Goal: Task Accomplishment & Management: Manage account settings

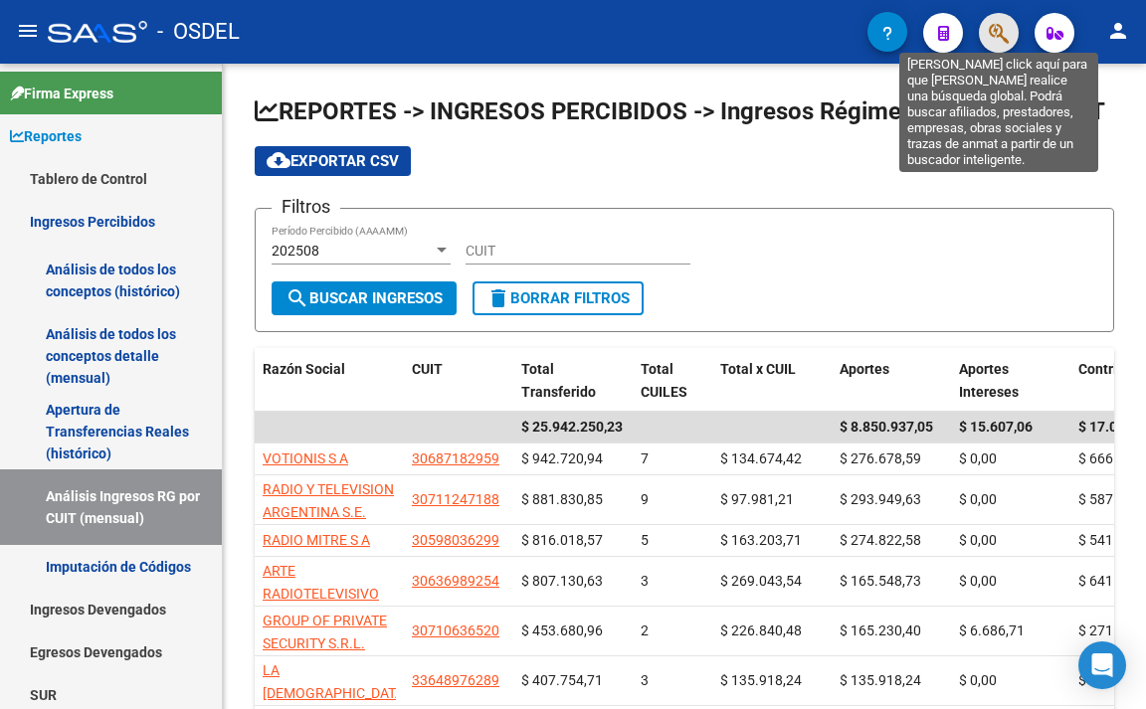
click at [990, 38] on icon "button" at bounding box center [999, 33] width 20 height 23
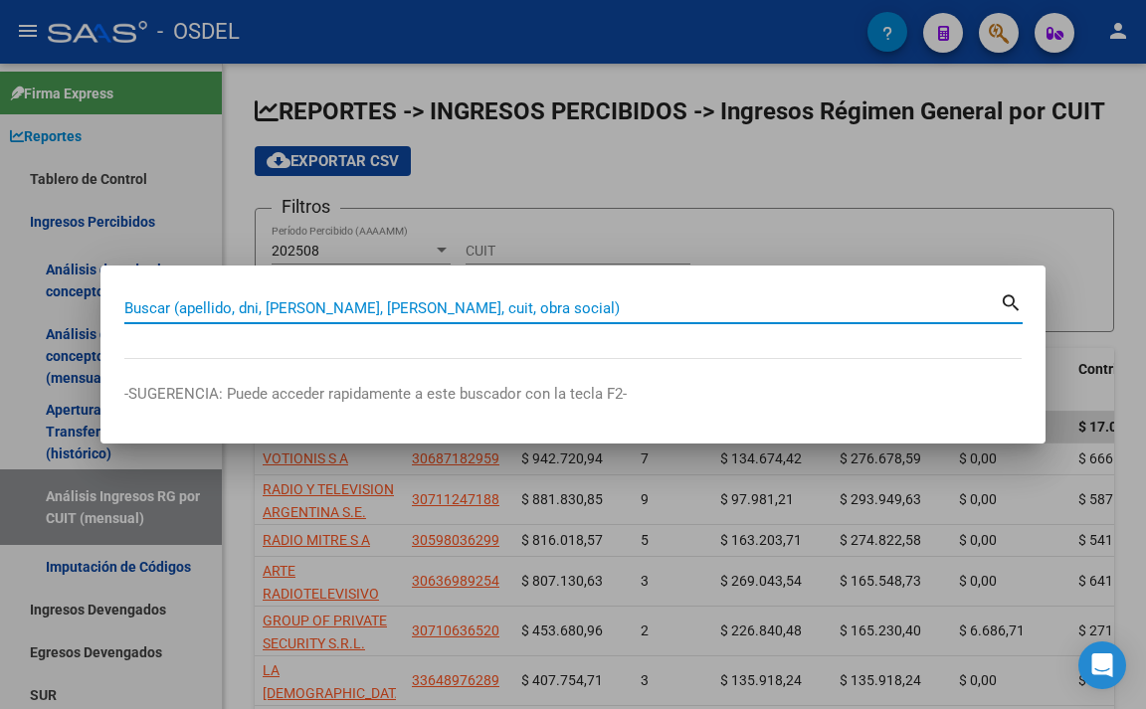
click at [801, 314] on input "Buscar (apellido, dni, [PERSON_NAME], [PERSON_NAME], cuit, obra social)" at bounding box center [561, 308] width 875 height 18
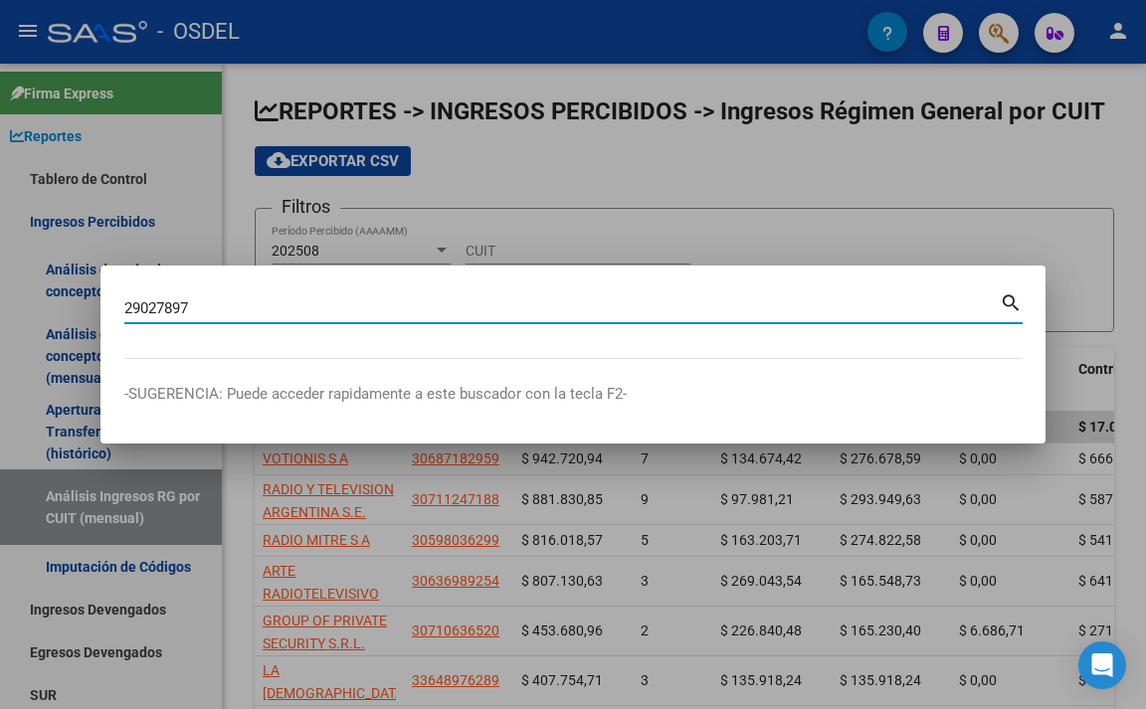
type input "29027897"
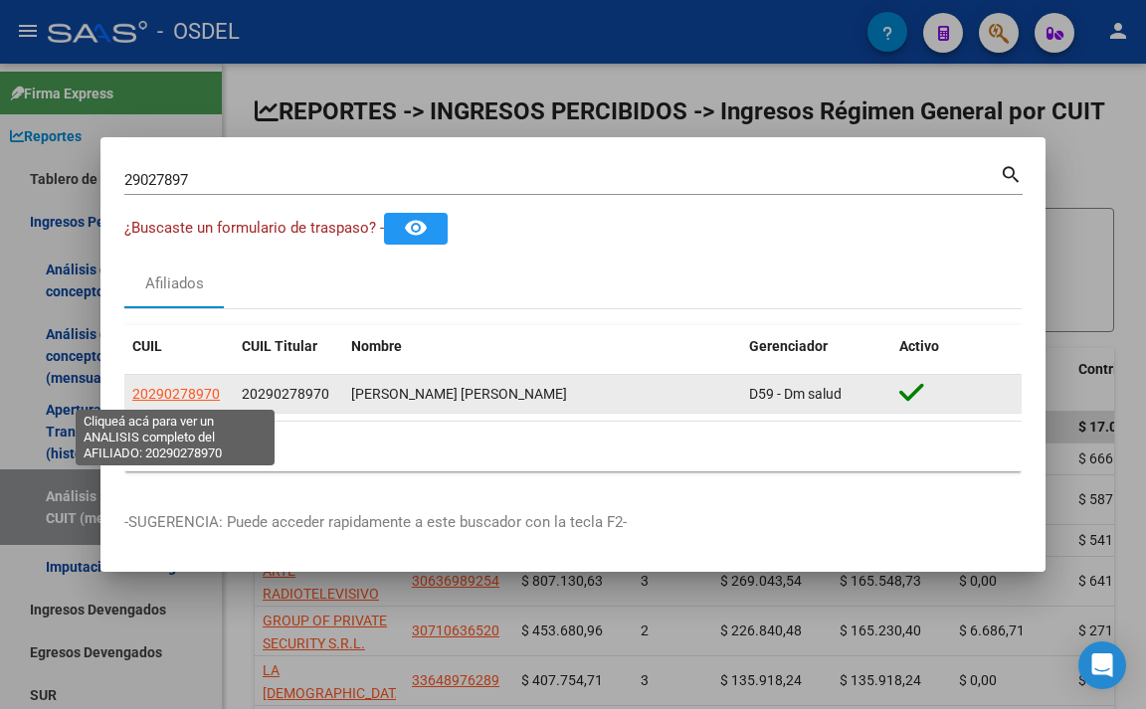
click at [158, 398] on span "20290278970" at bounding box center [176, 394] width 88 height 16
type textarea "20290278970"
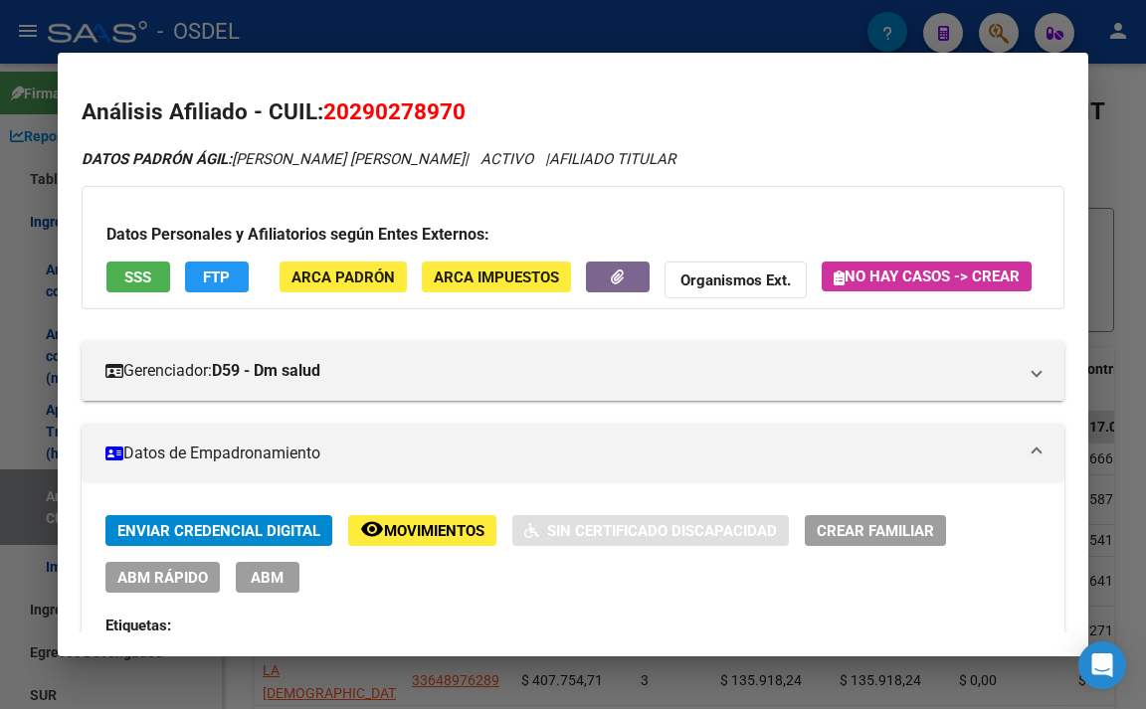
click at [168, 283] on button "SSS" at bounding box center [138, 277] width 64 height 31
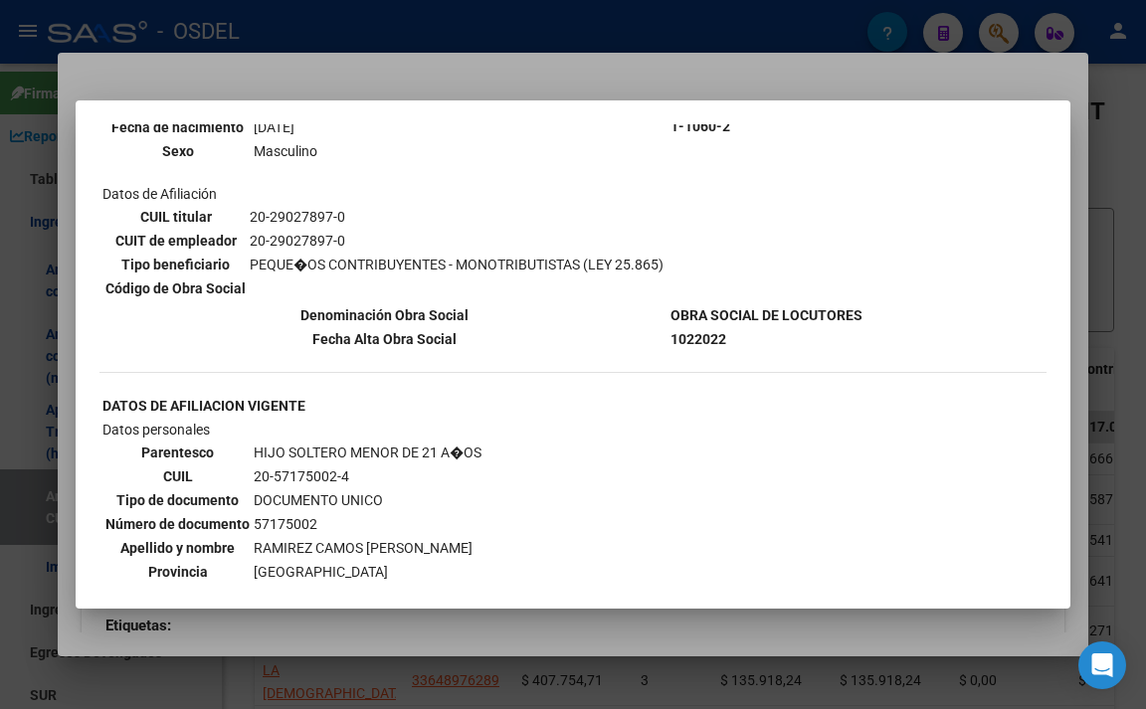
scroll to position [1691, 0]
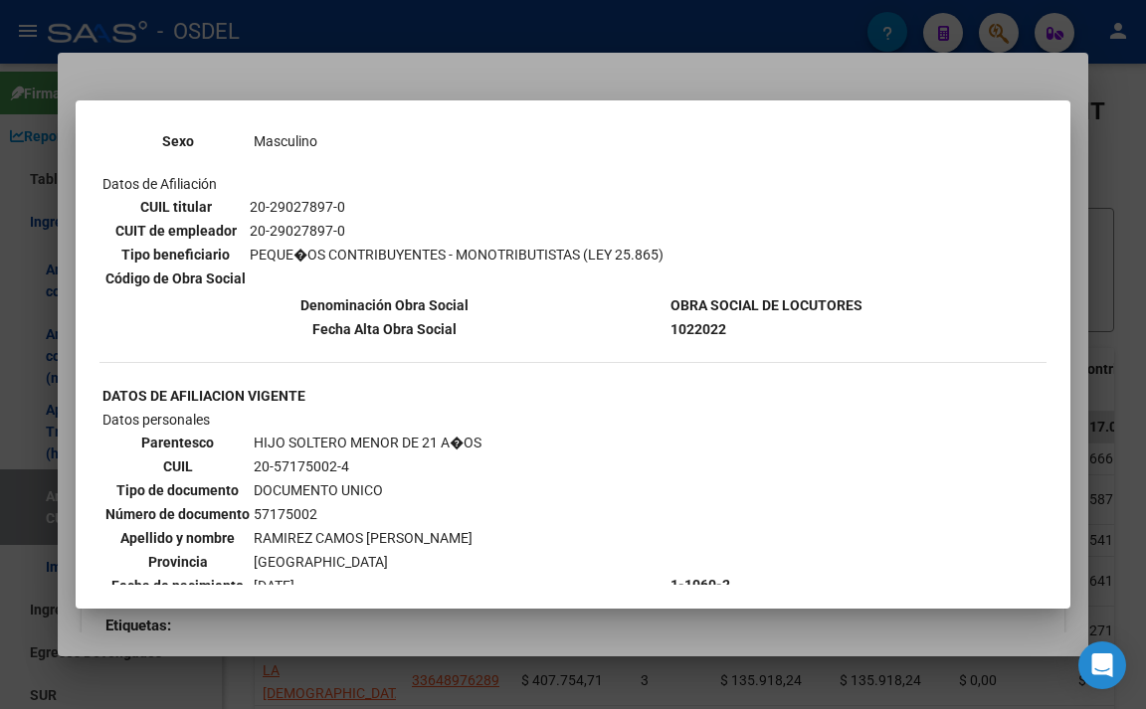
click at [515, 69] on div at bounding box center [573, 354] width 1146 height 709
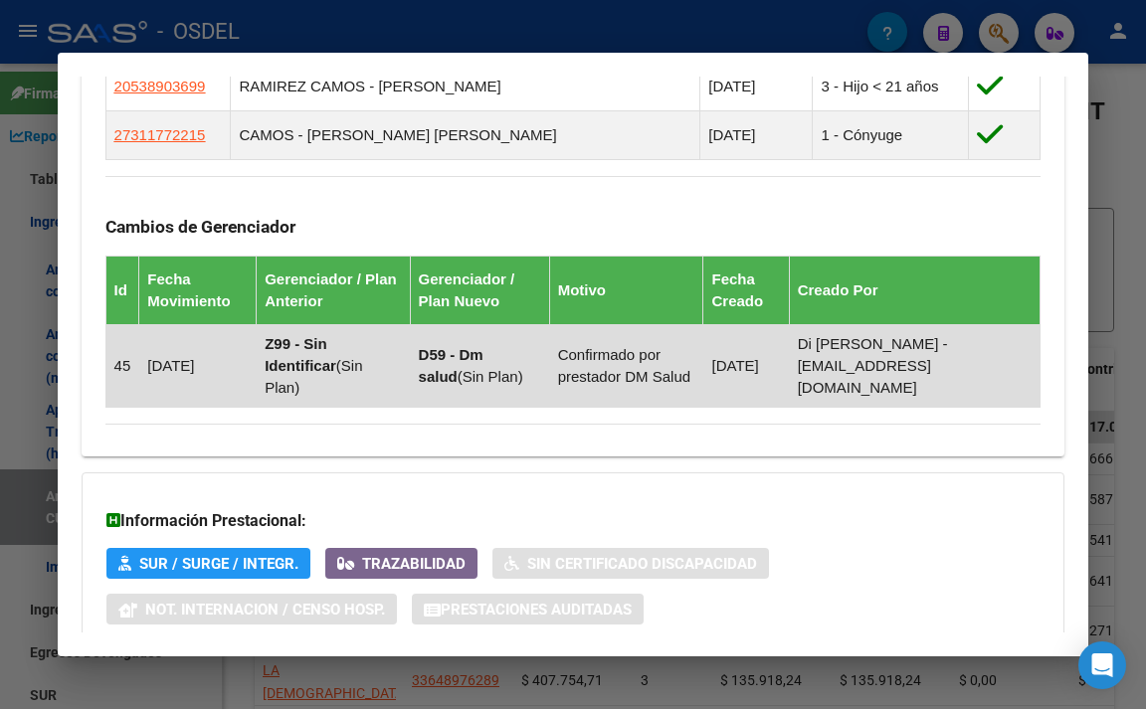
scroll to position [1740, 0]
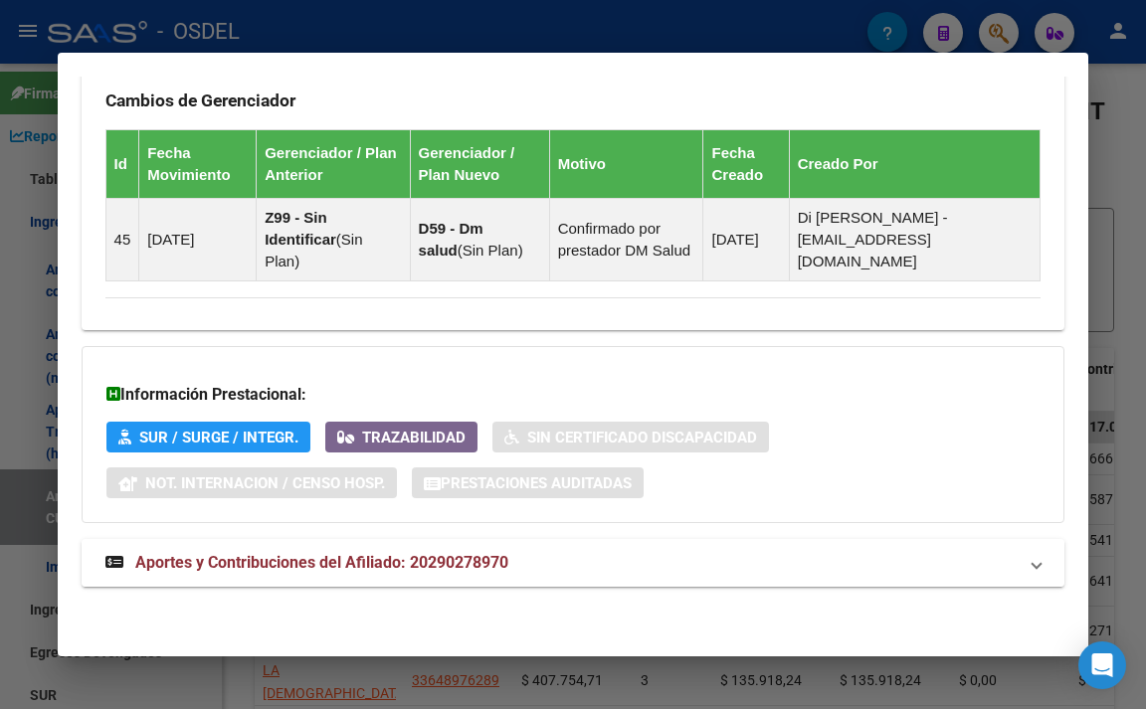
click at [494, 563] on span "Aportes y Contribuciones del Afiliado: 20290278970" at bounding box center [321, 562] width 373 height 19
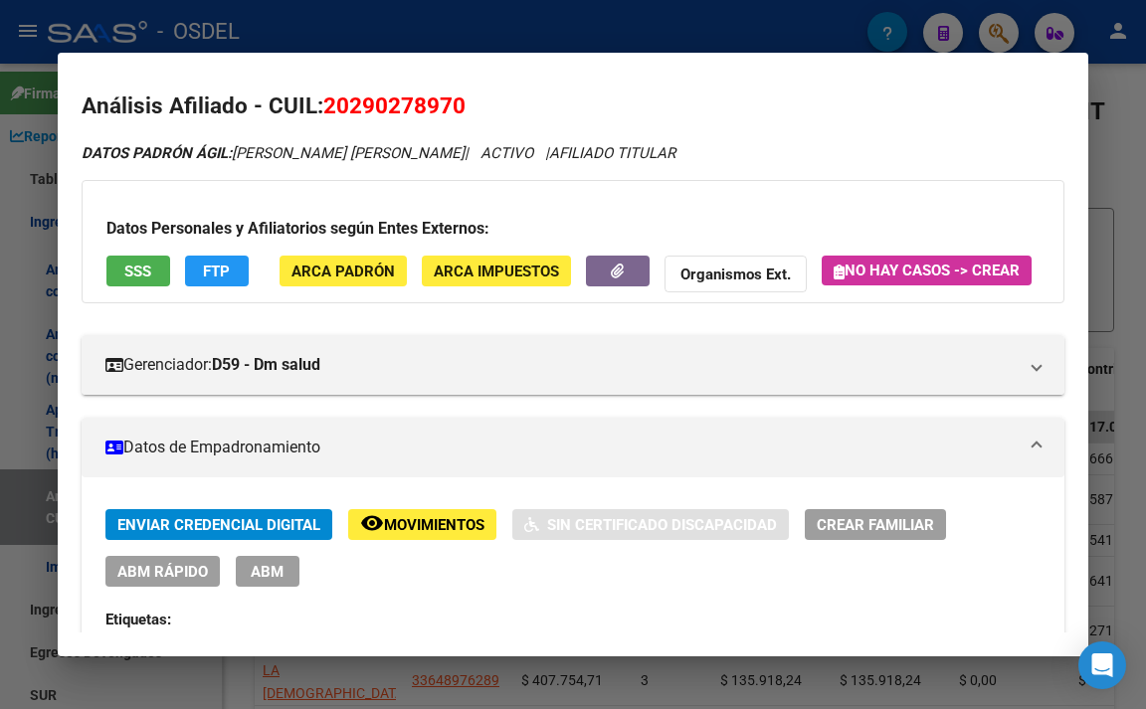
scroll to position [0, 0]
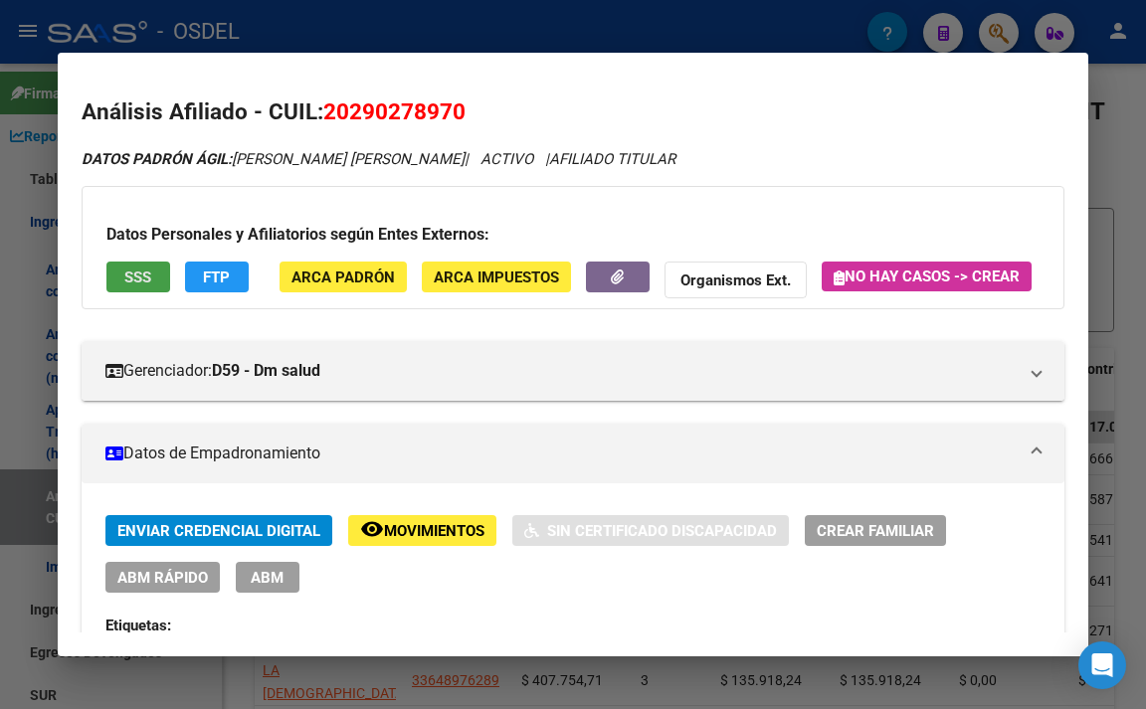
click at [149, 282] on span "SSS" at bounding box center [137, 278] width 27 height 18
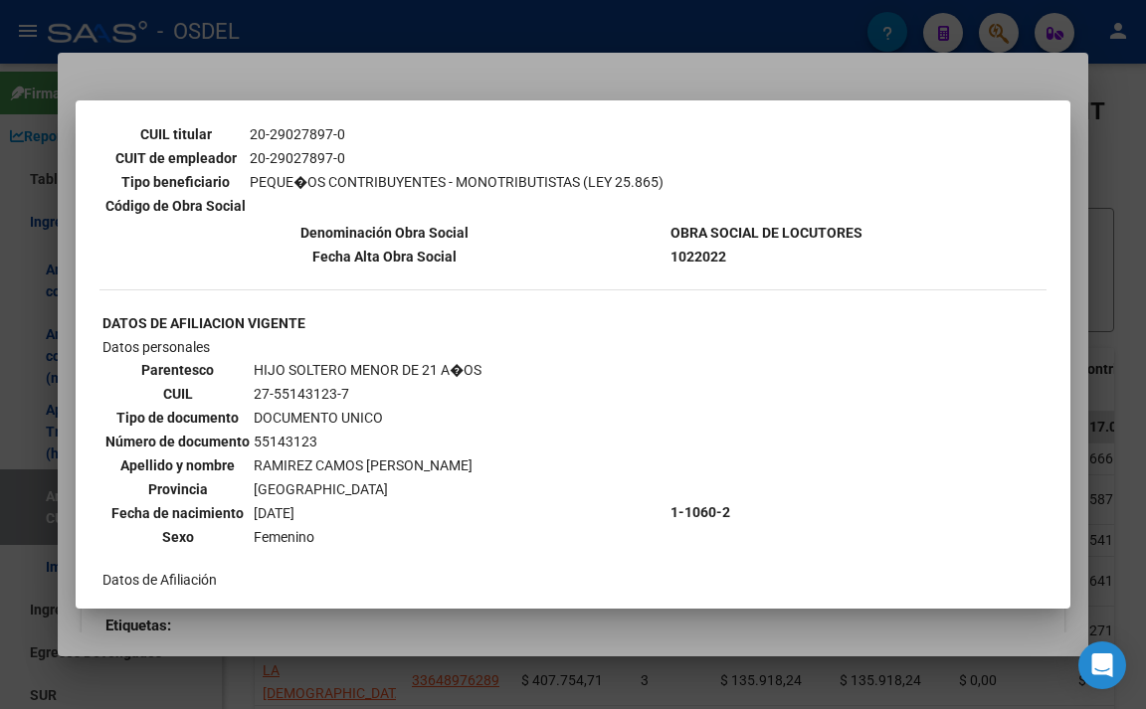
scroll to position [3183, 0]
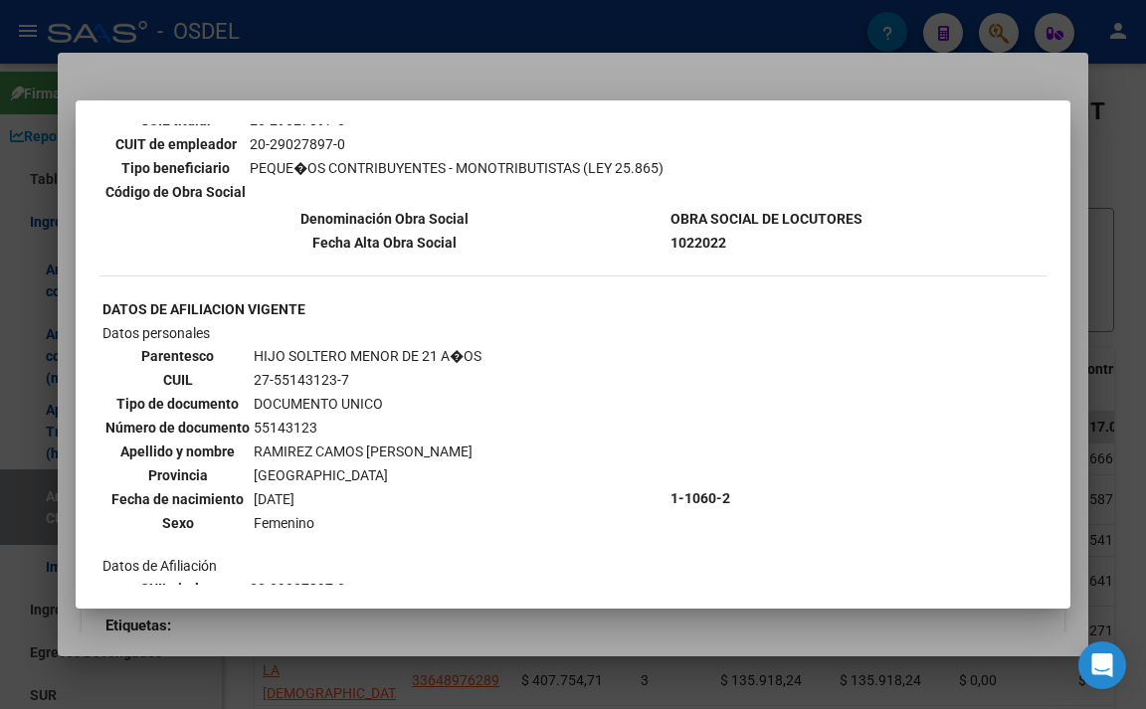
click at [1130, 249] on div at bounding box center [573, 354] width 1146 height 709
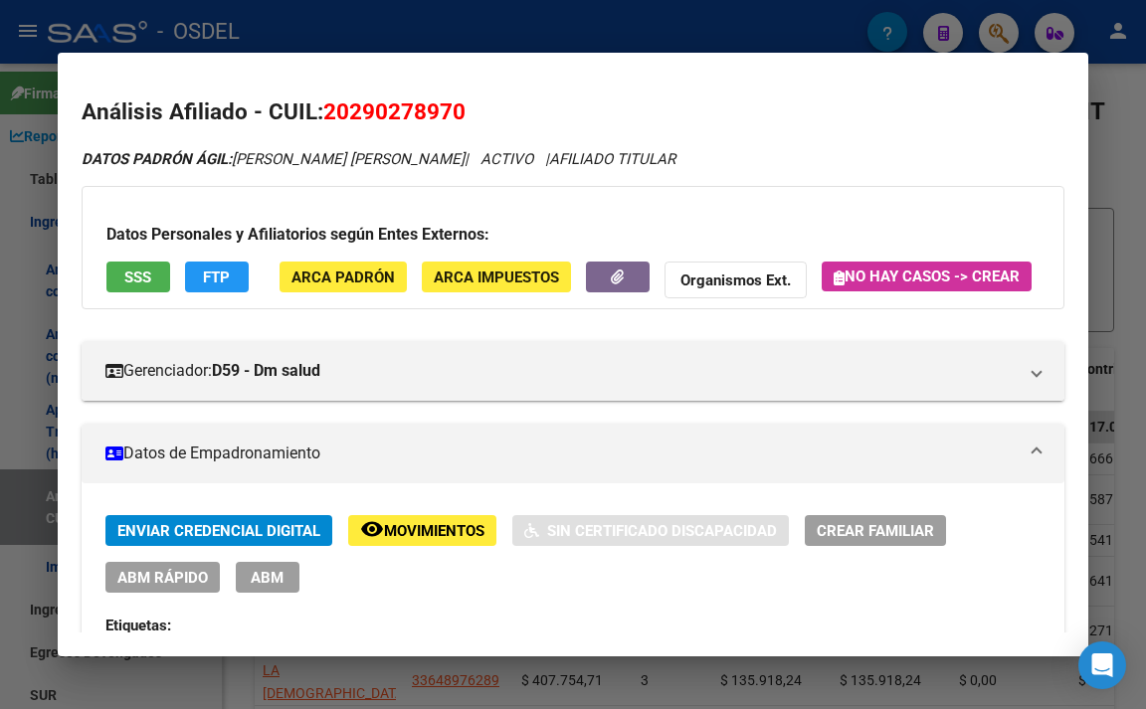
click at [1130, 249] on div at bounding box center [573, 354] width 1146 height 709
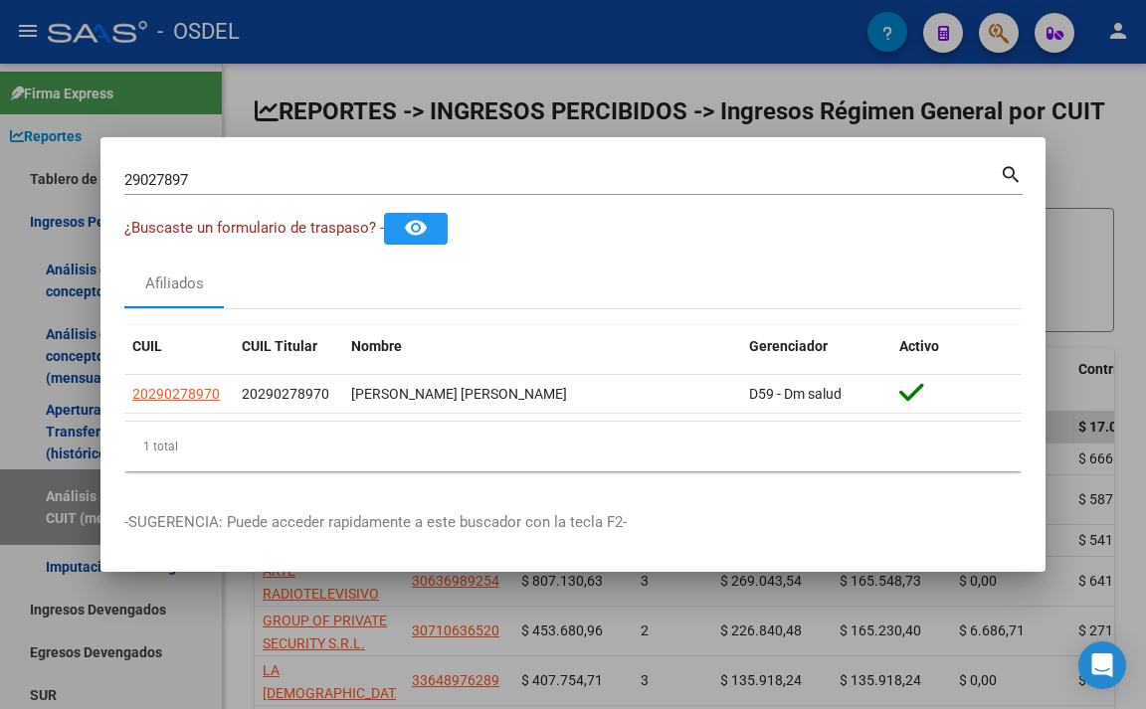
click at [1130, 249] on div at bounding box center [573, 354] width 1146 height 709
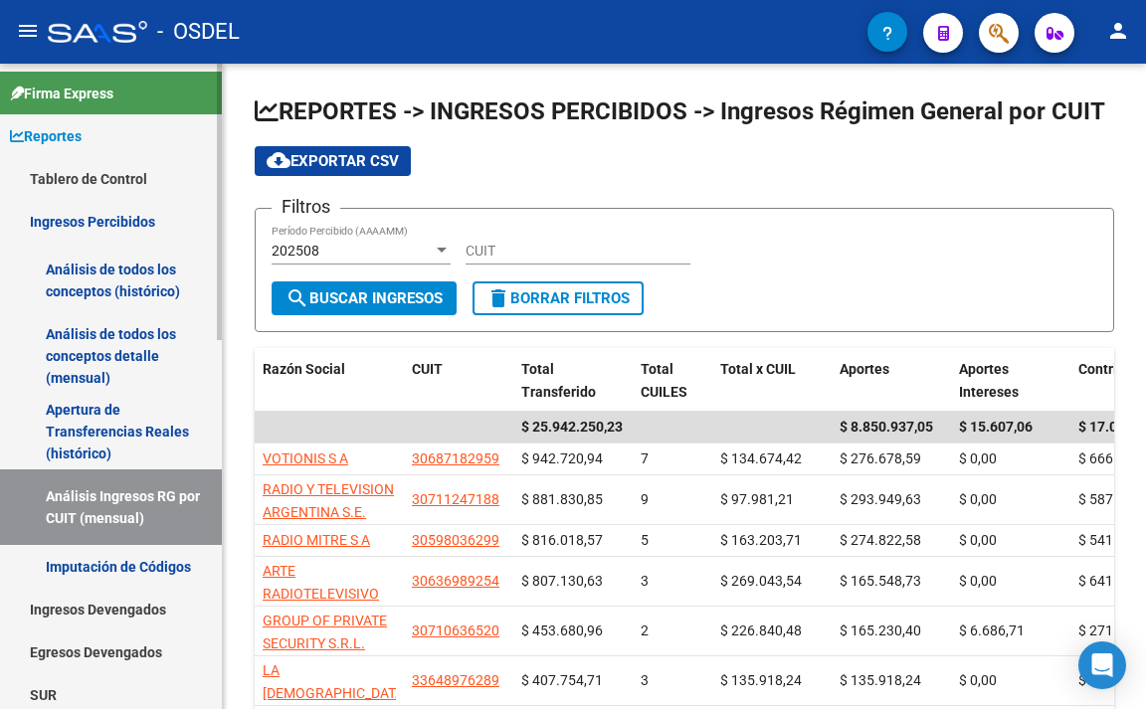
click at [107, 490] on link "Análisis Ingresos RG por CUIT (mensual)" at bounding box center [111, 507] width 222 height 76
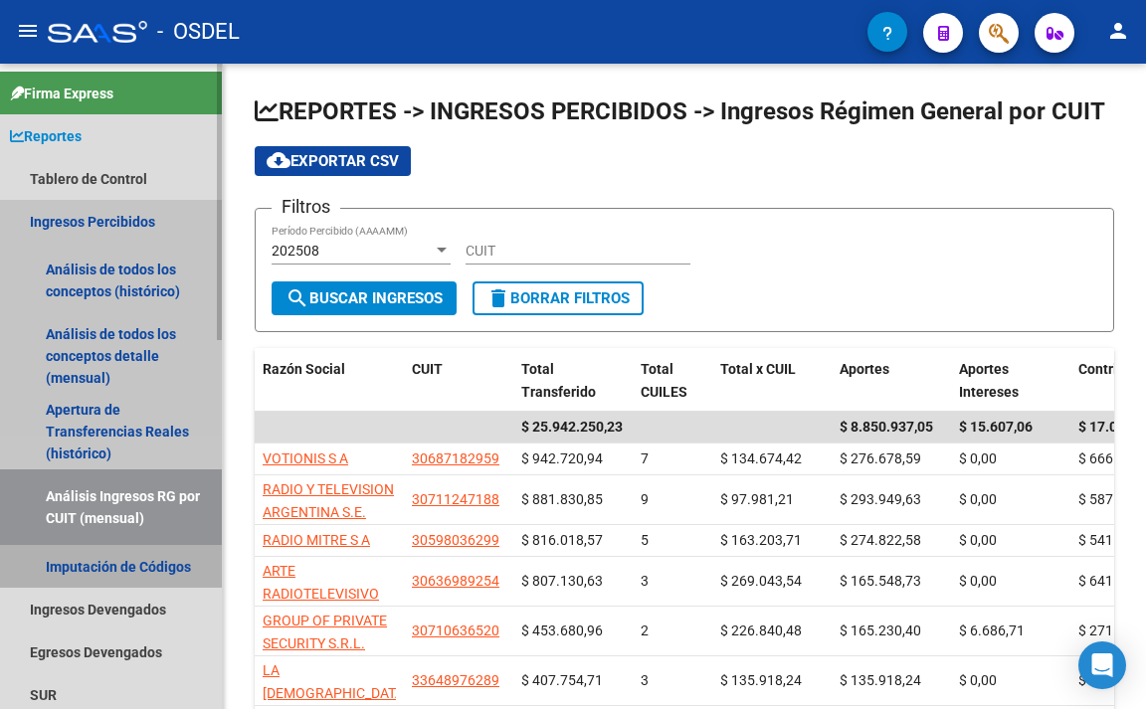
click at [115, 563] on link "Imputación de Códigos" at bounding box center [111, 566] width 222 height 43
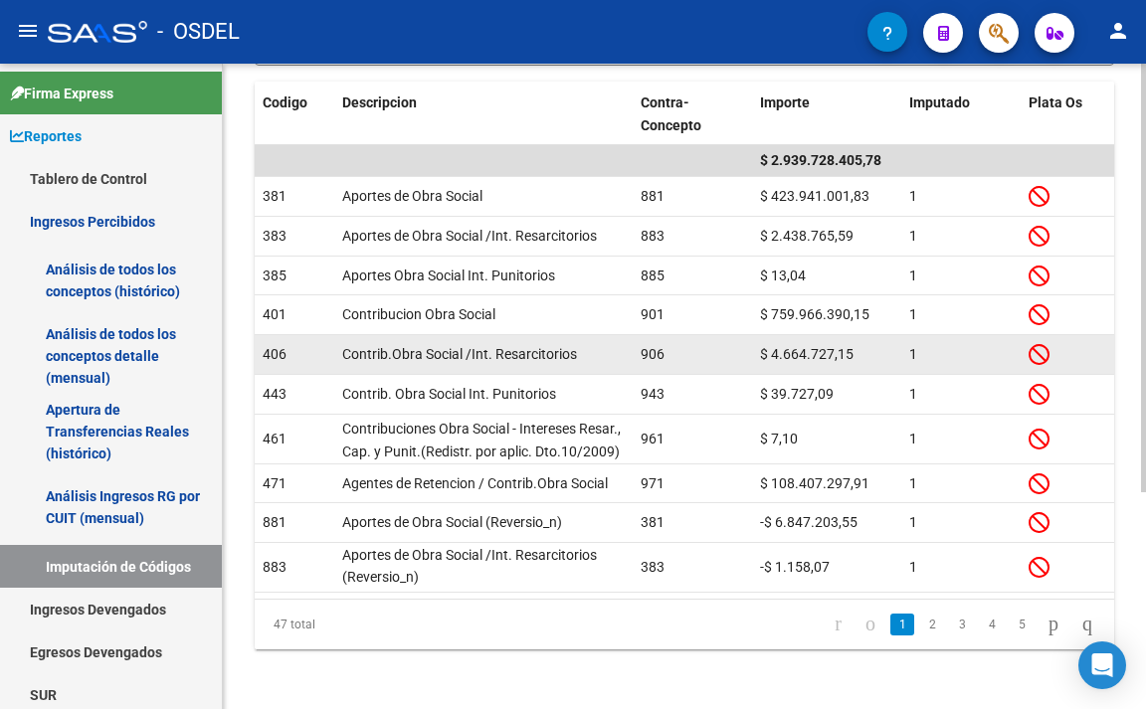
scroll to position [199, 0]
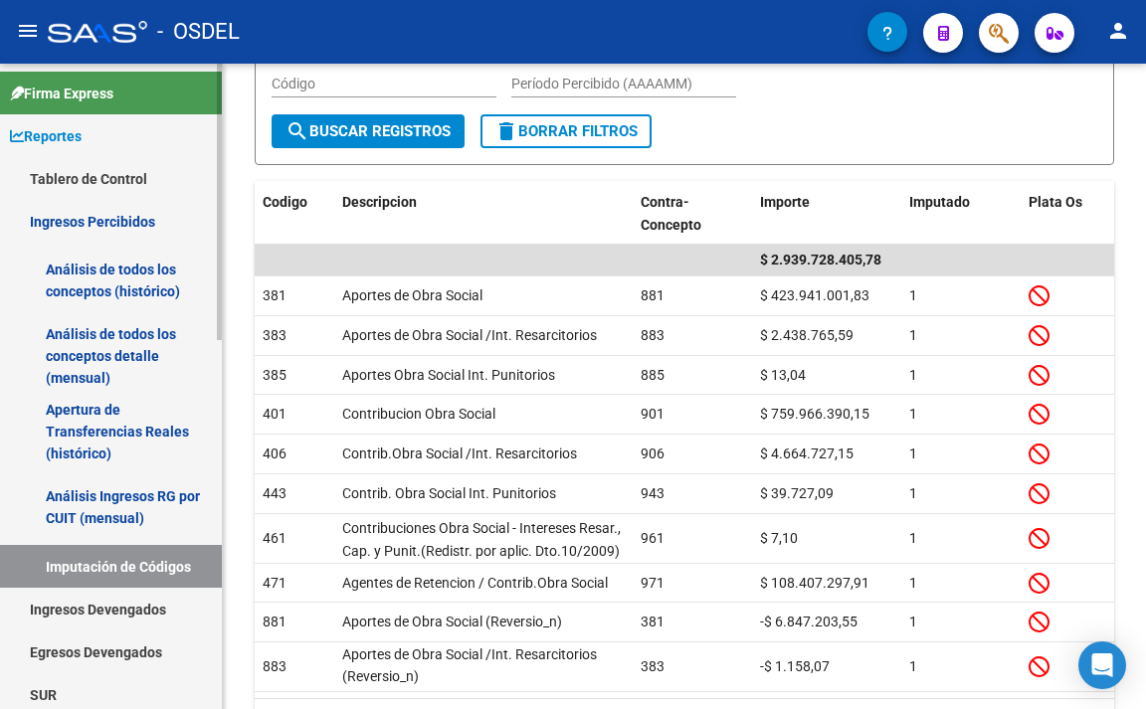
click at [142, 276] on link "Análisis de todos los conceptos (histórico)" at bounding box center [111, 281] width 222 height 76
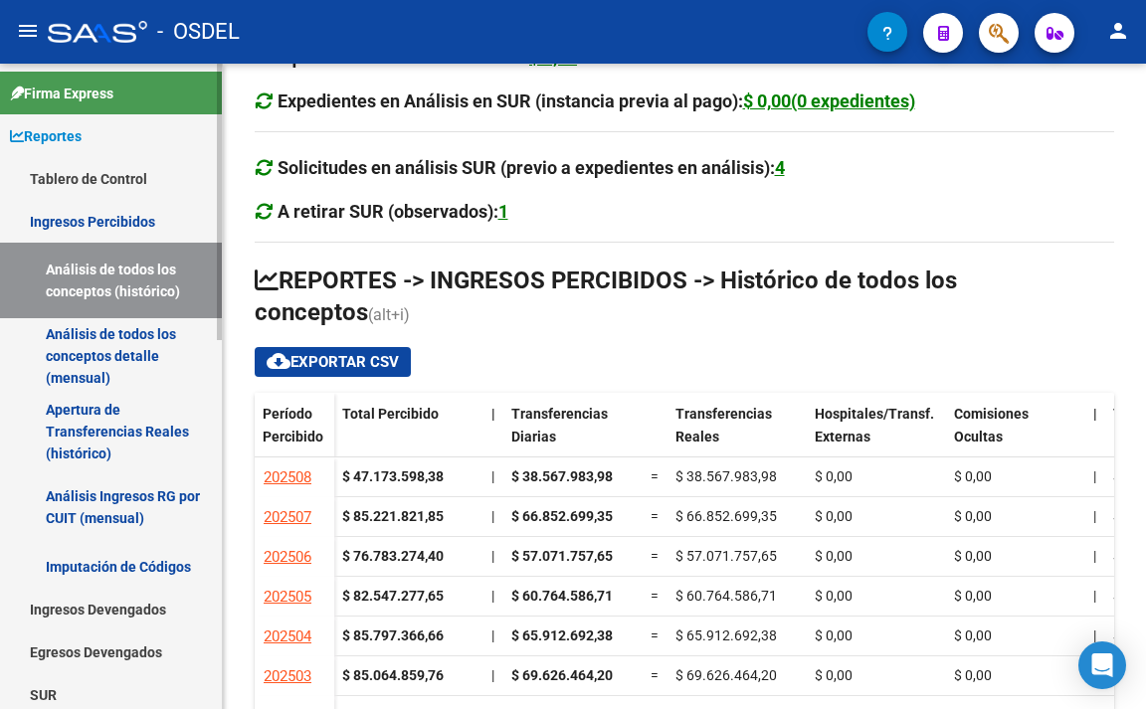
scroll to position [199, 0]
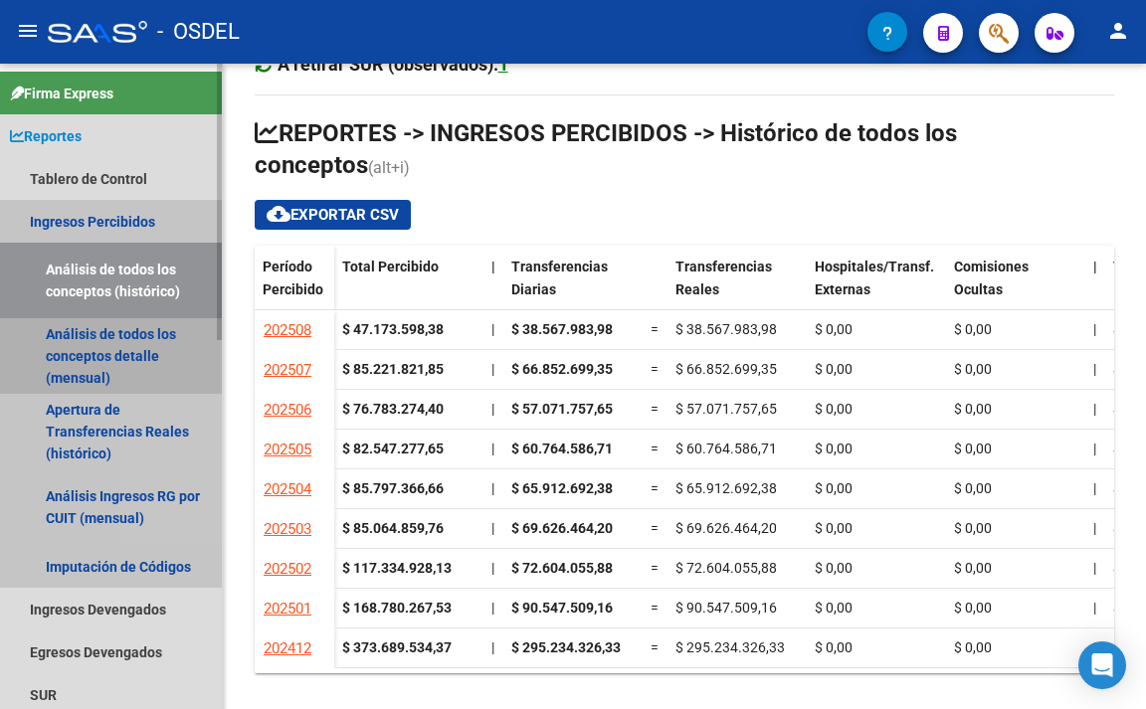
click at [167, 338] on link "Análisis de todos los conceptos detalle (mensual)" at bounding box center [111, 356] width 222 height 76
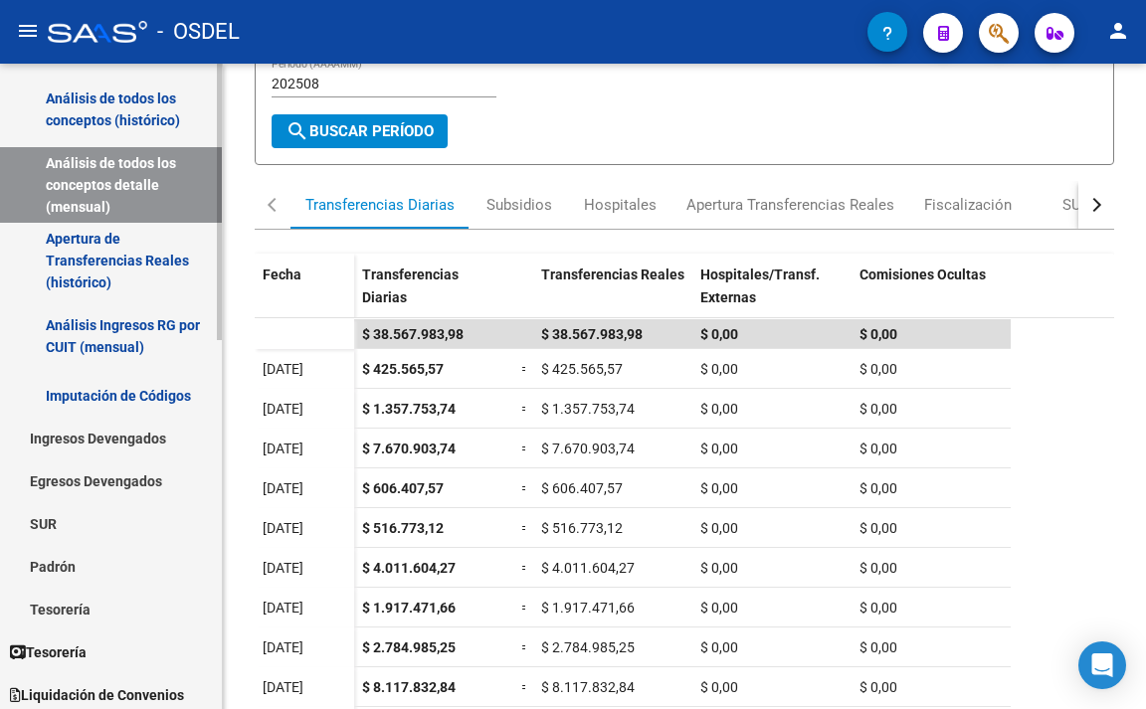
scroll to position [199, 0]
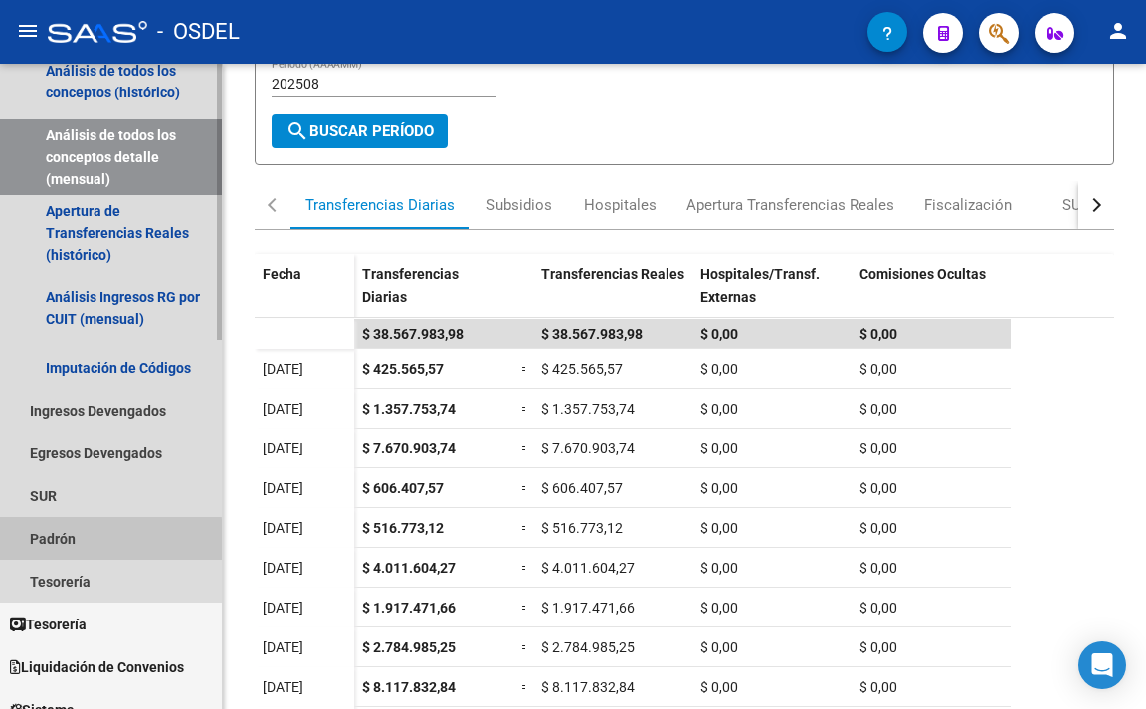
click at [92, 541] on link "Padrón" at bounding box center [111, 538] width 222 height 43
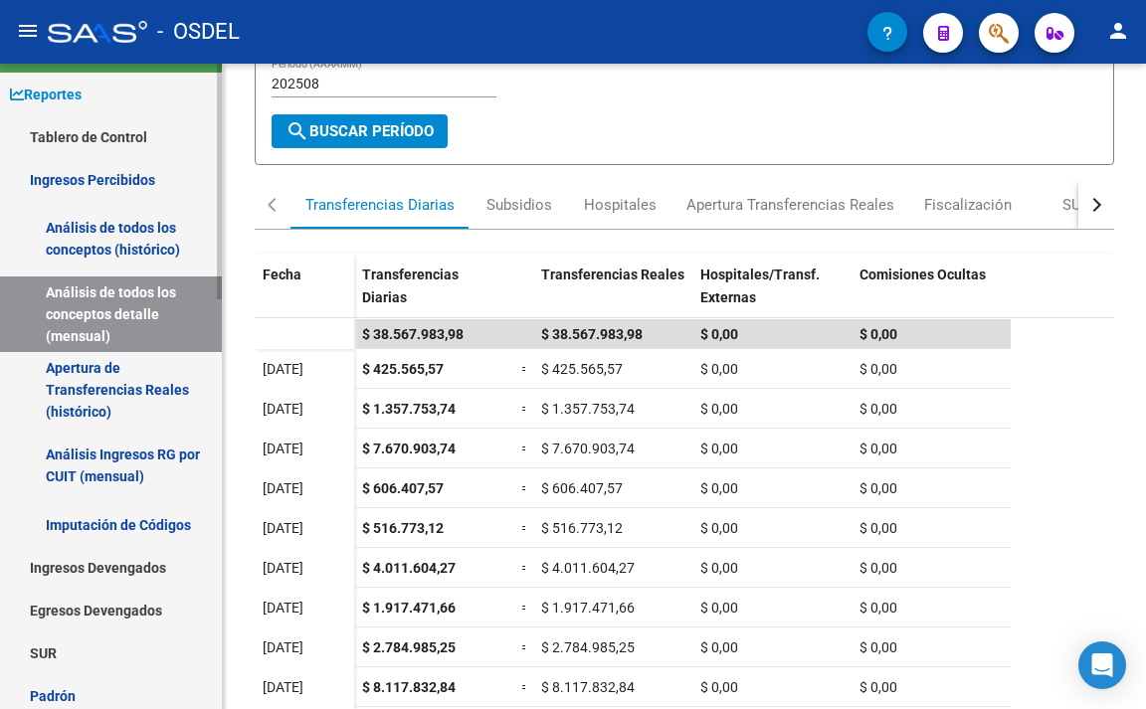
scroll to position [0, 0]
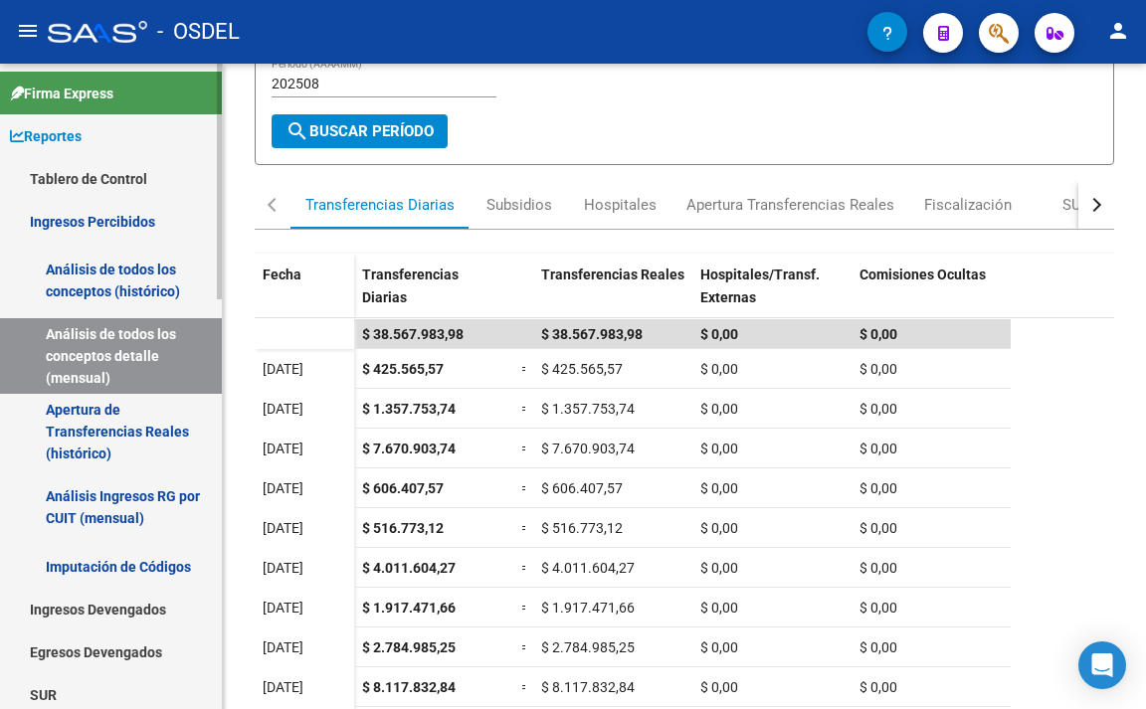
click at [82, 139] on span "Reportes" at bounding box center [46, 136] width 72 height 22
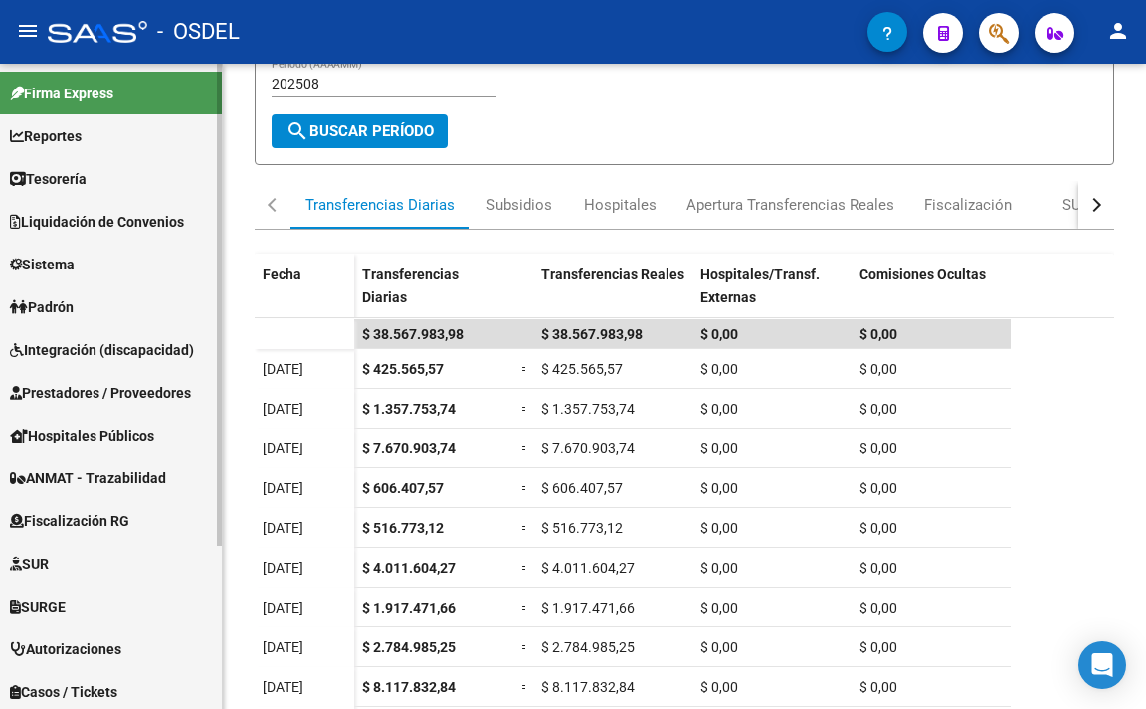
click at [94, 194] on link "Tesorería" at bounding box center [111, 178] width 222 height 43
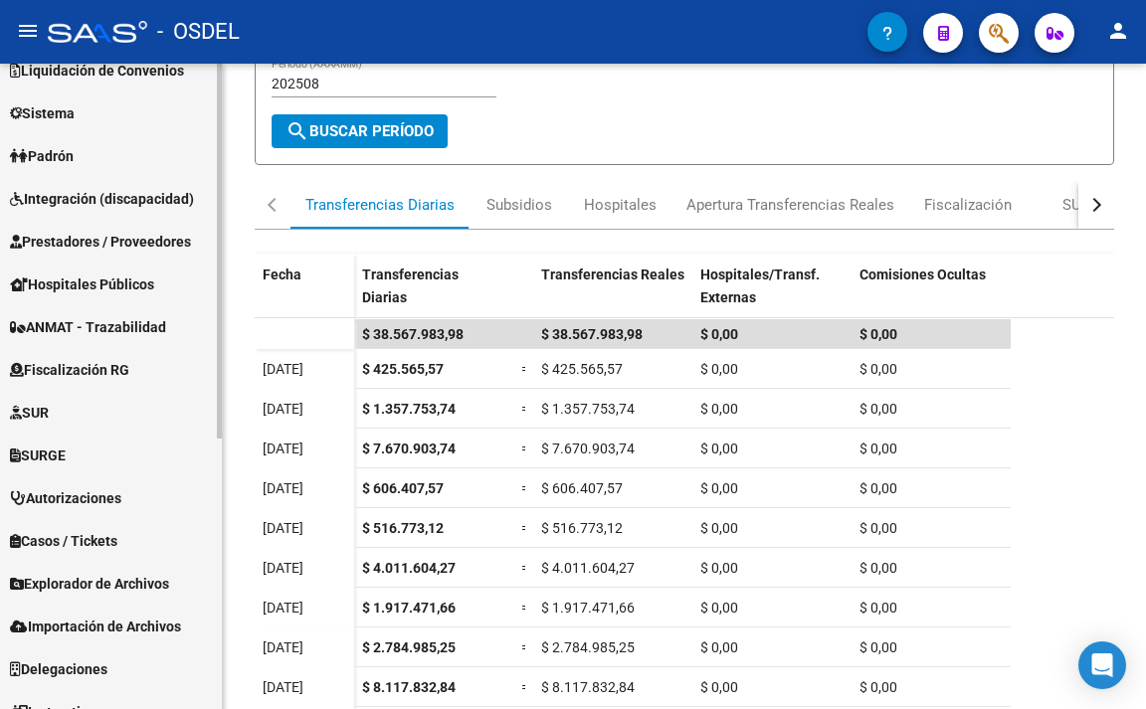
scroll to position [465, 0]
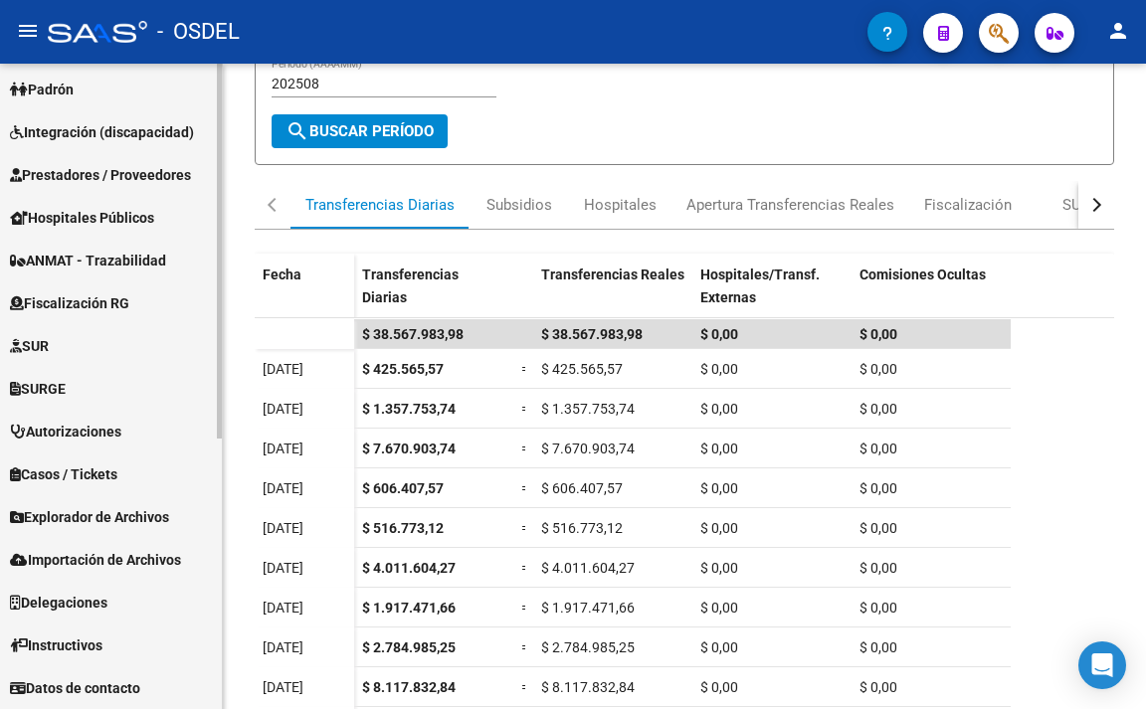
click at [92, 137] on span "Integración (discapacidad)" at bounding box center [102, 132] width 184 height 22
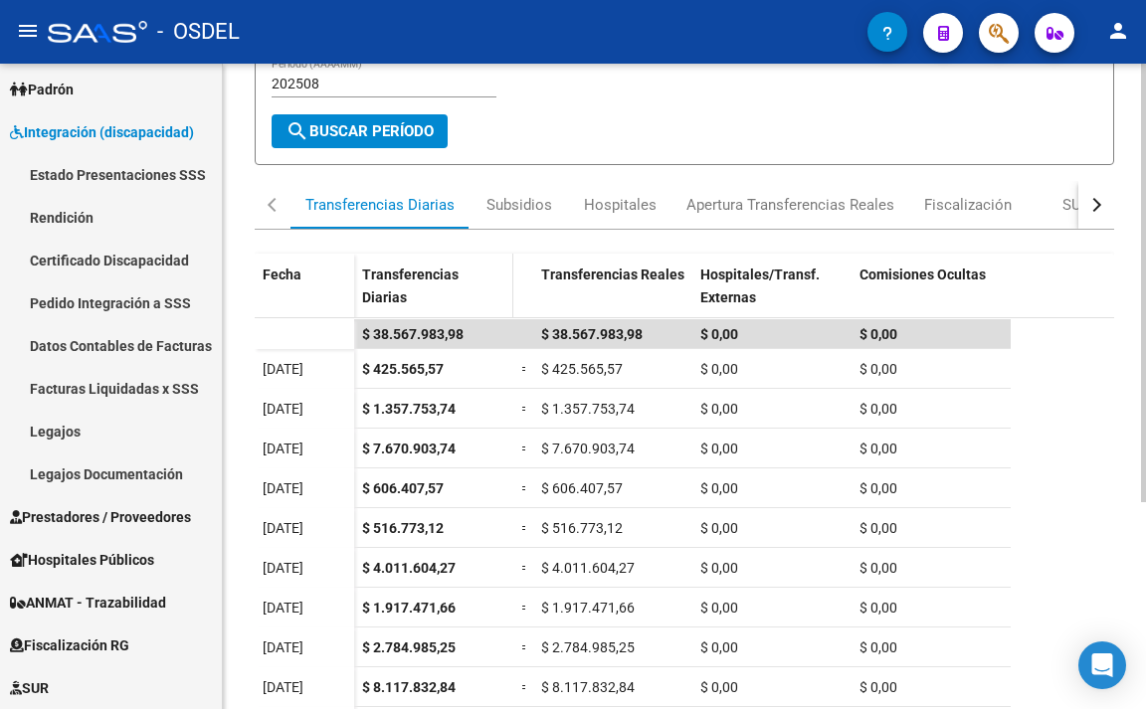
scroll to position [0, 0]
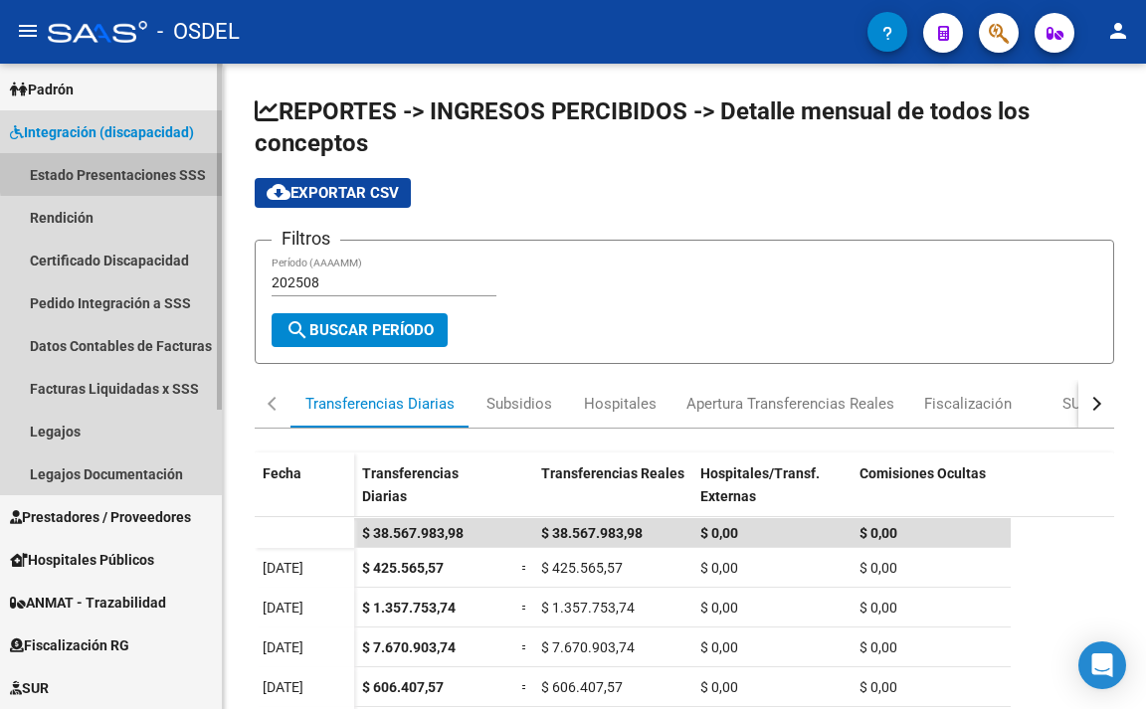
click at [137, 170] on link "Estado Presentaciones SSS" at bounding box center [111, 174] width 222 height 43
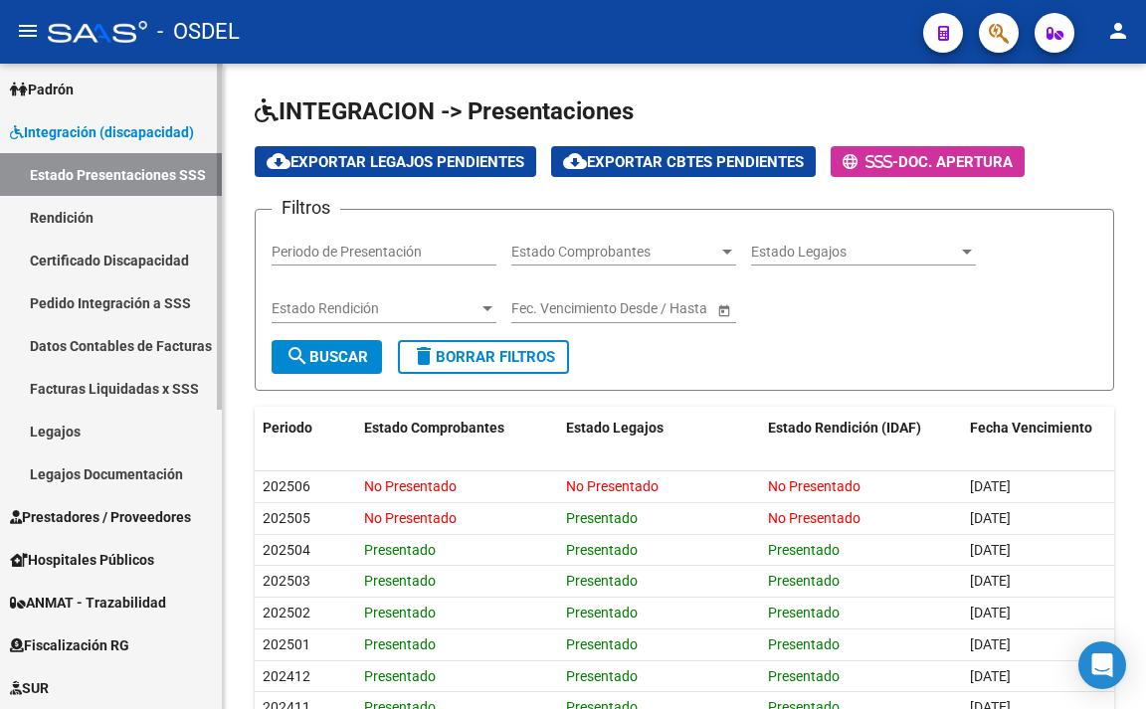
click at [86, 219] on link "Rendición" at bounding box center [111, 217] width 222 height 43
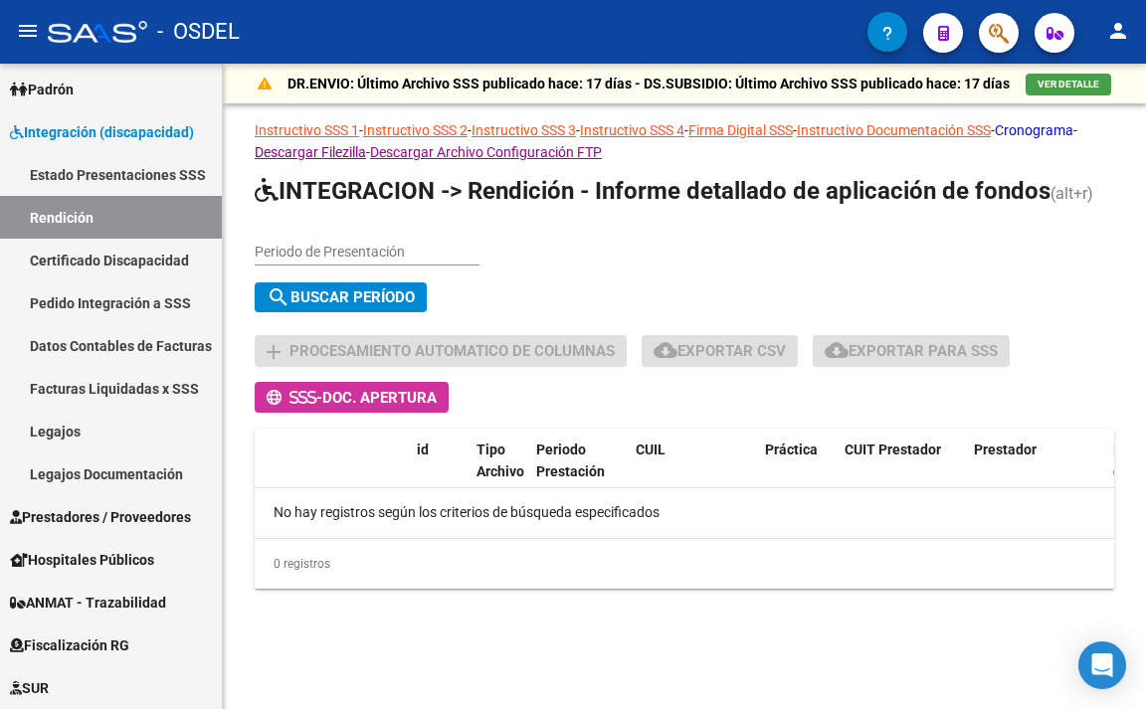
click at [995, 138] on link "Cronograma" at bounding box center [1034, 130] width 79 height 16
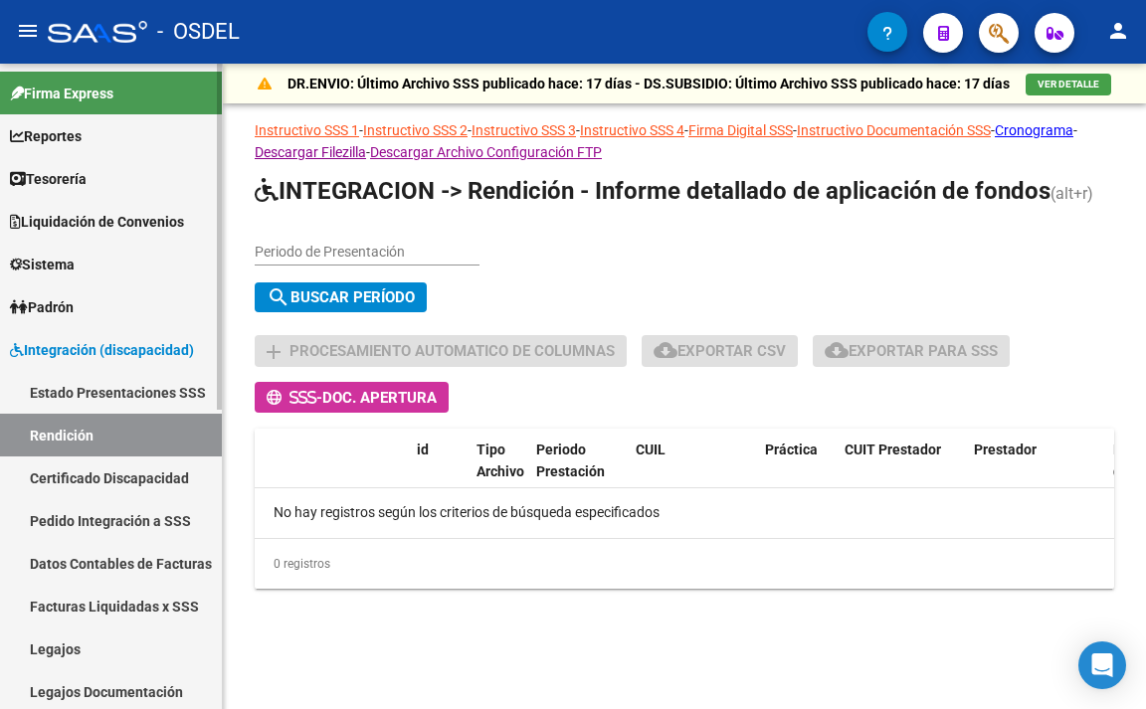
click at [81, 138] on span "Reportes" at bounding box center [46, 136] width 72 height 22
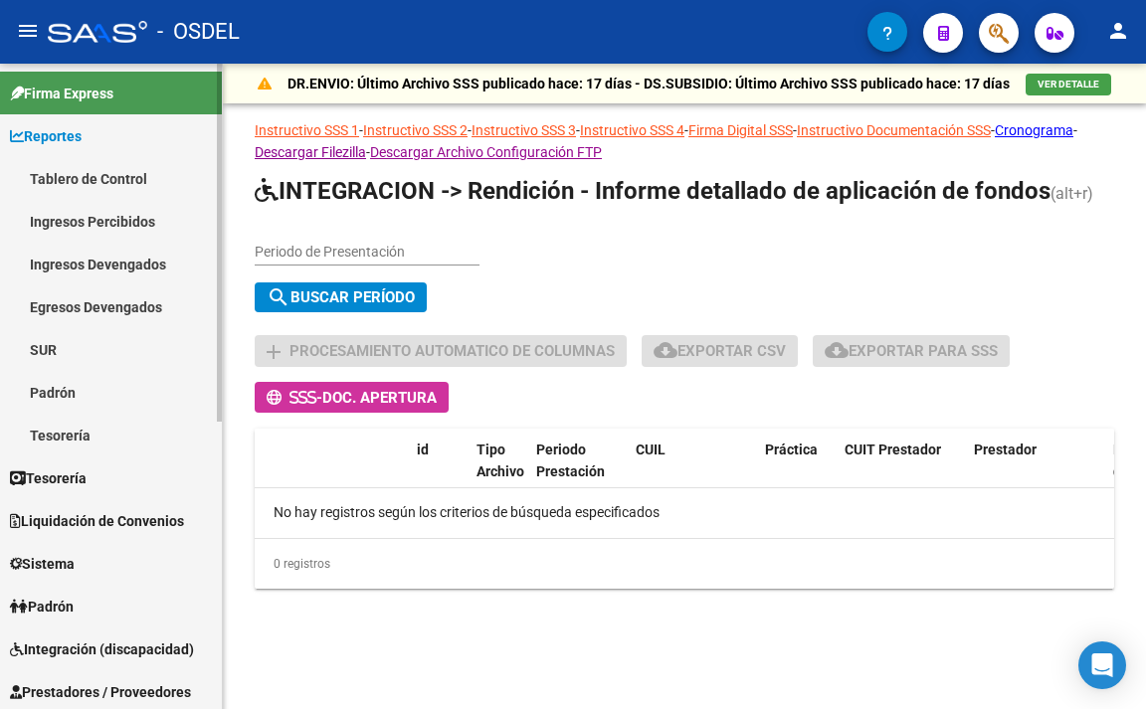
click at [96, 385] on link "Padrón" at bounding box center [111, 392] width 222 height 43
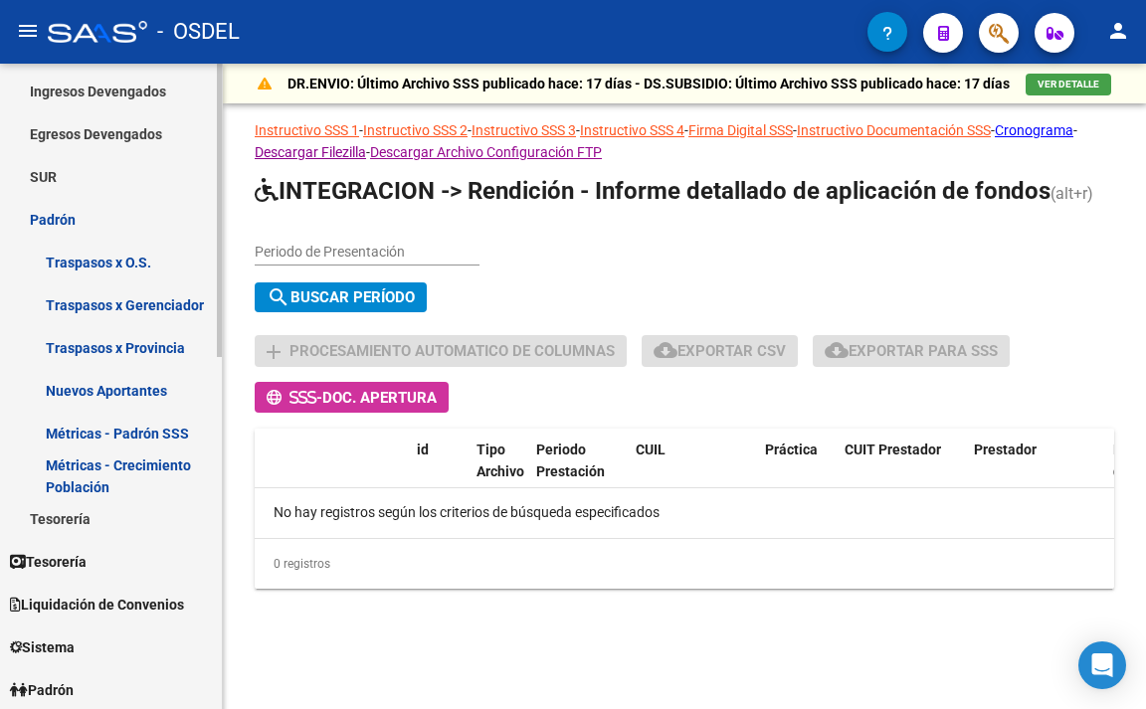
scroll to position [199, 0]
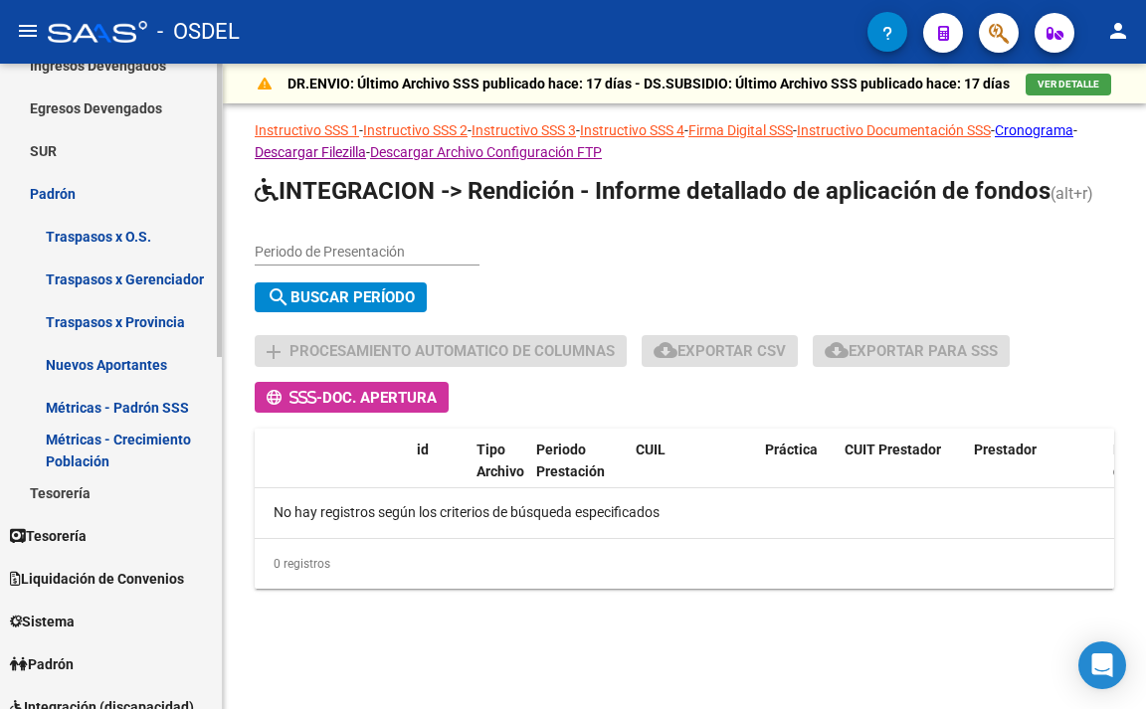
click at [137, 413] on link "Métricas - Padrón SSS" at bounding box center [111, 407] width 222 height 43
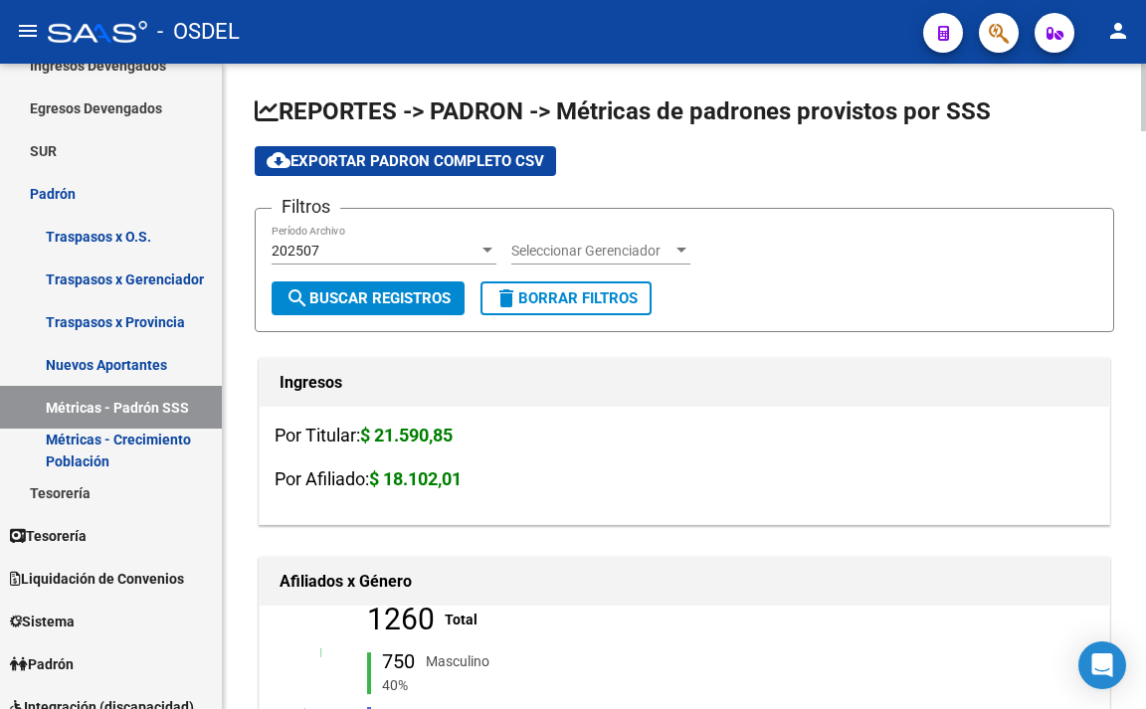
click at [377, 246] on div "202507" at bounding box center [375, 251] width 207 height 17
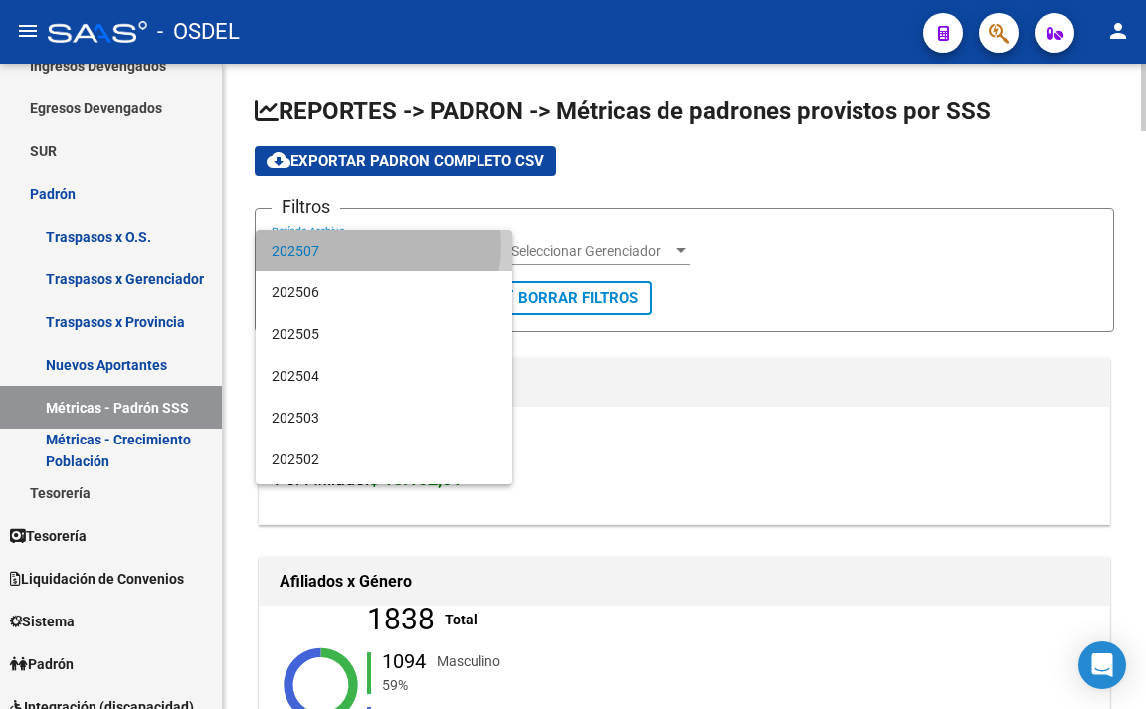
click at [377, 246] on span "202507" at bounding box center [384, 251] width 225 height 42
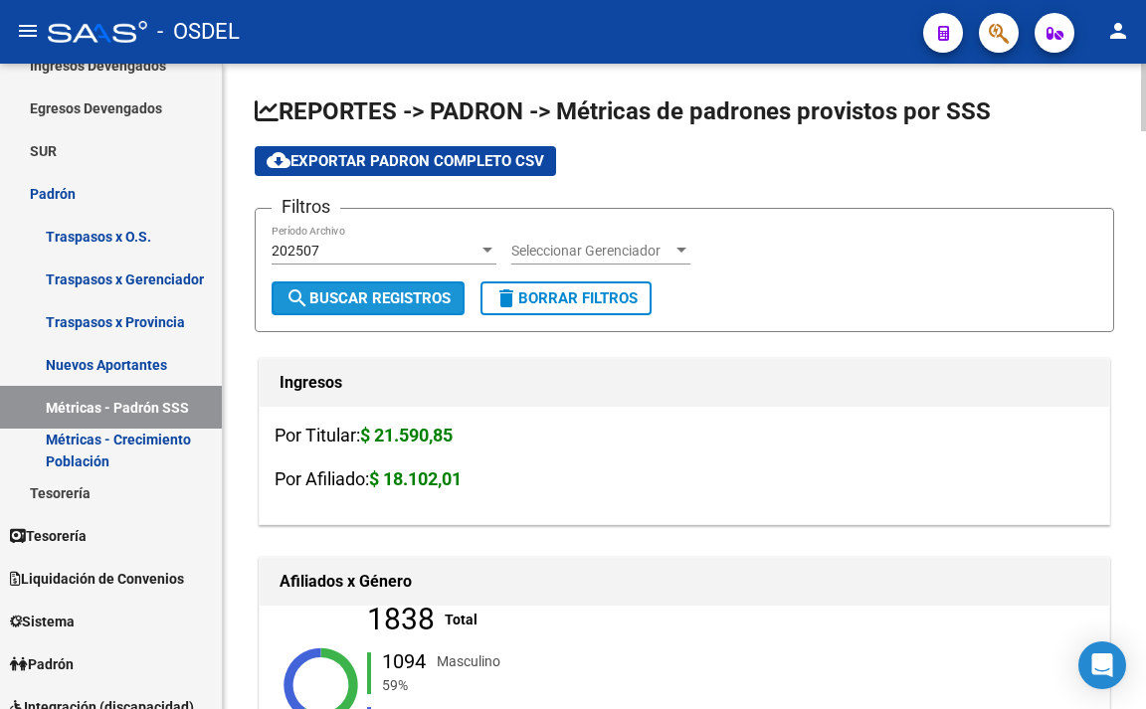
click at [384, 298] on span "search Buscar Registros" at bounding box center [367, 298] width 165 height 18
click at [360, 297] on span "search Buscar Registros" at bounding box center [367, 298] width 165 height 18
click at [381, 248] on div "202507" at bounding box center [375, 251] width 207 height 17
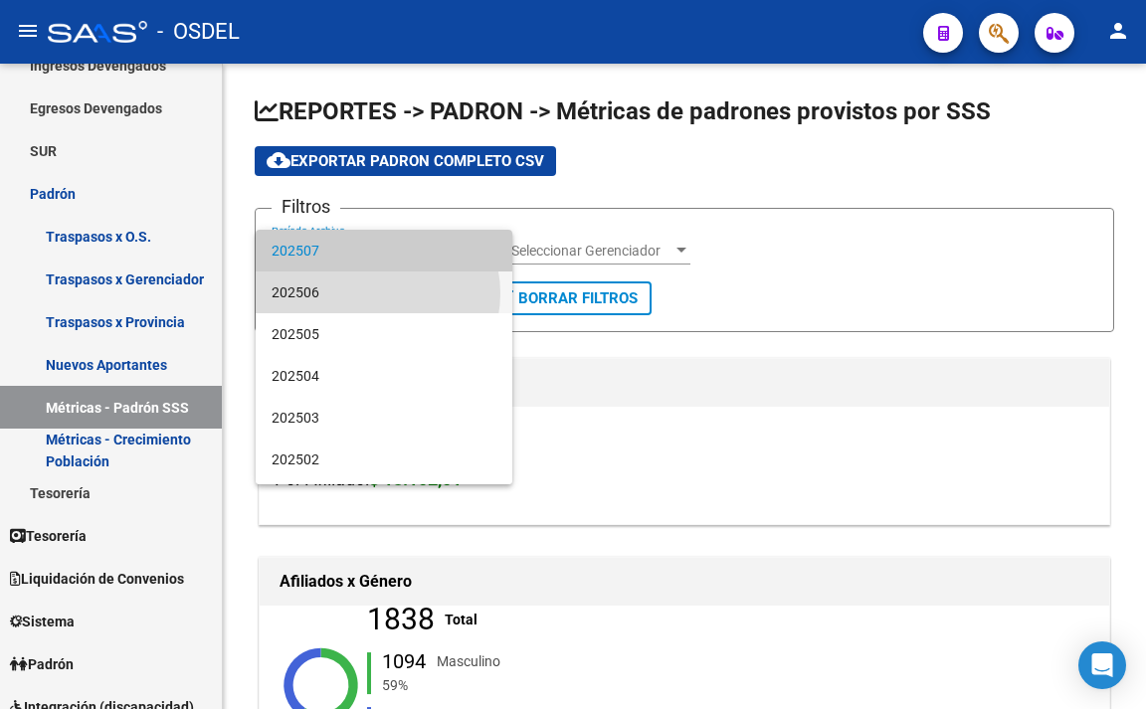
click at [377, 293] on span "202506" at bounding box center [384, 293] width 225 height 42
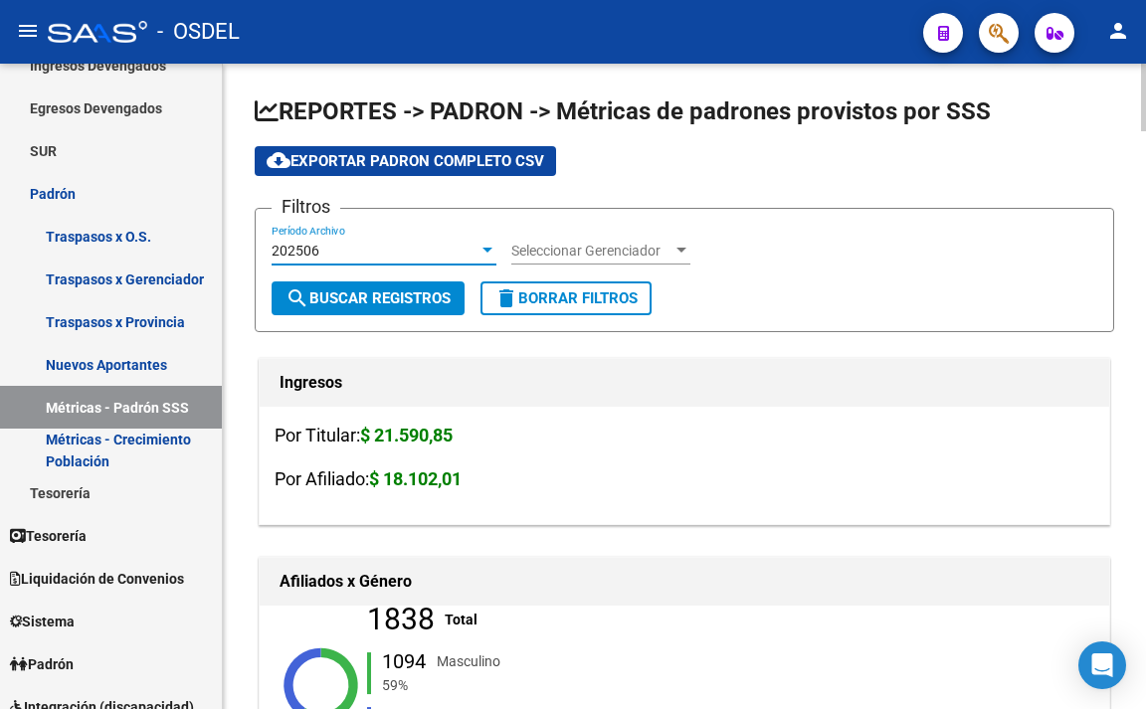
click at [379, 306] on span "search Buscar Registros" at bounding box center [367, 298] width 165 height 18
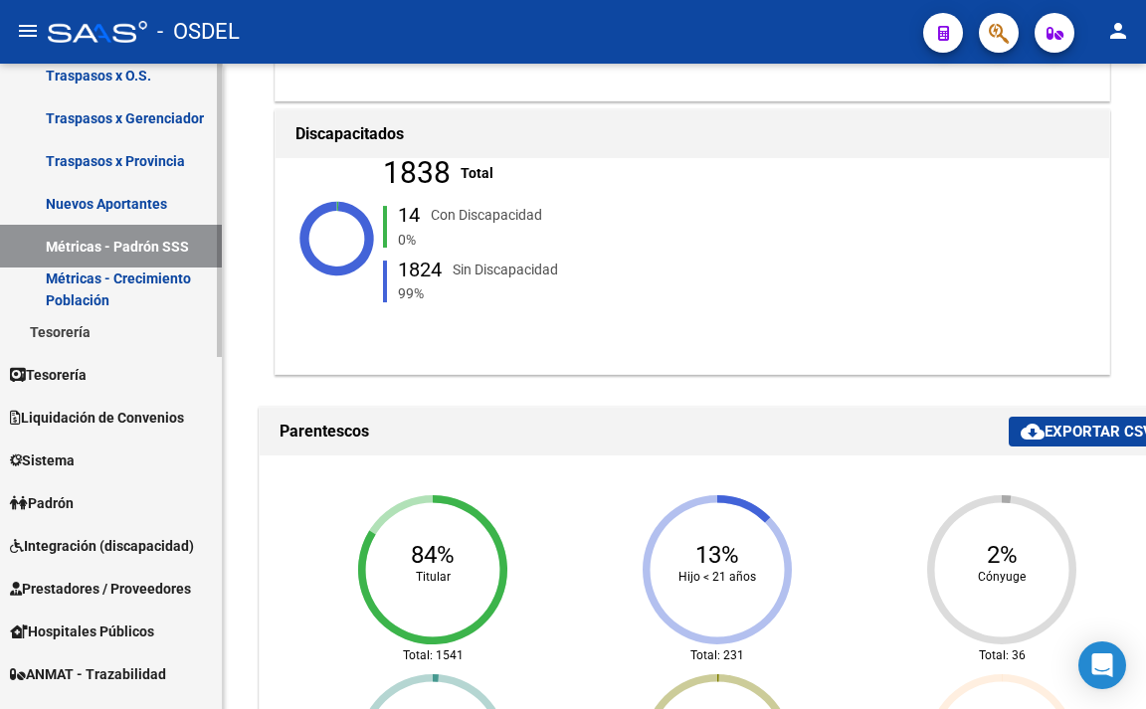
scroll to position [398, 0]
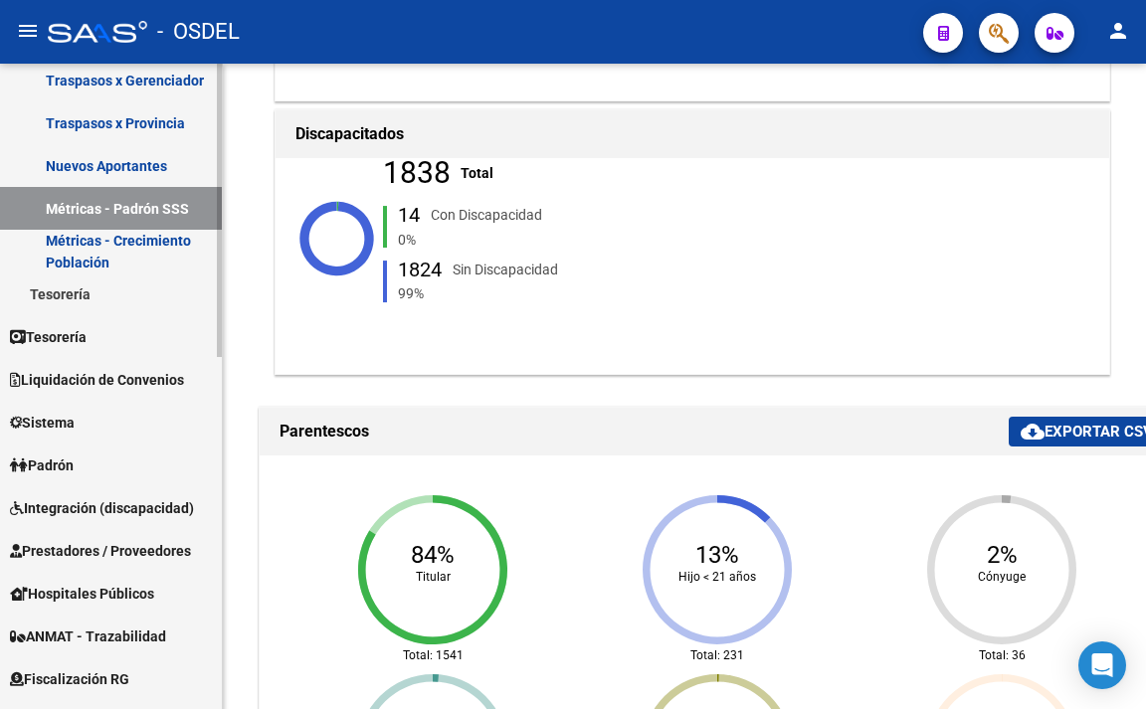
click at [125, 478] on link "Padrón" at bounding box center [111, 465] width 222 height 43
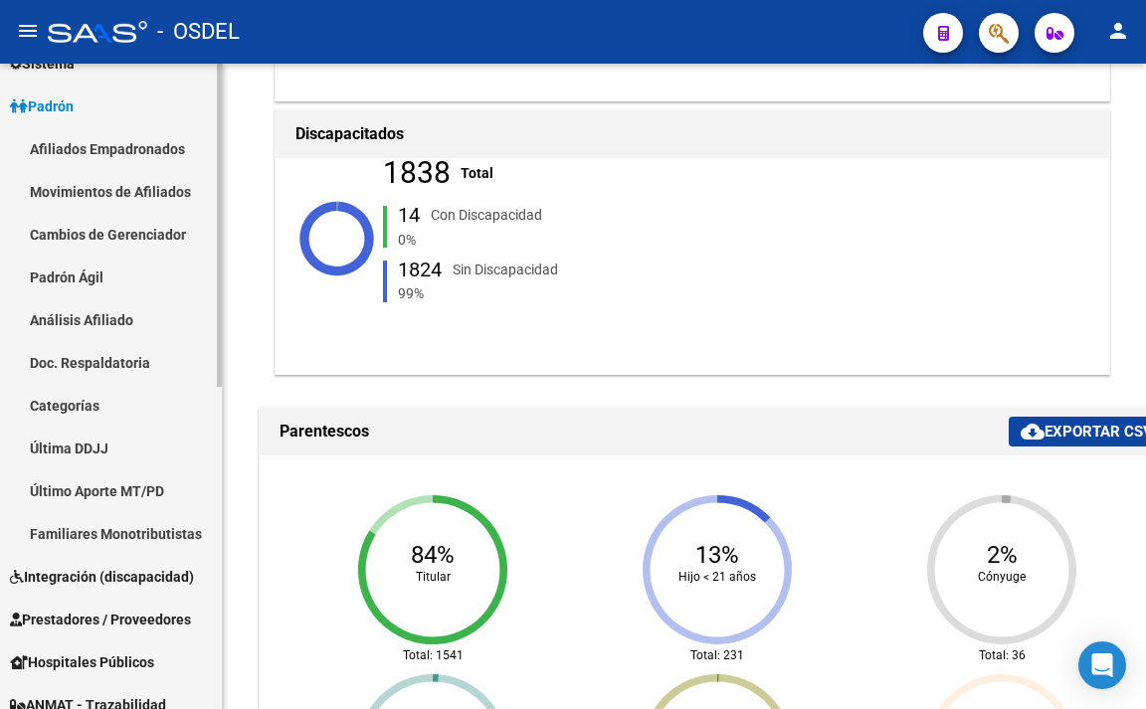
scroll to position [199, 0]
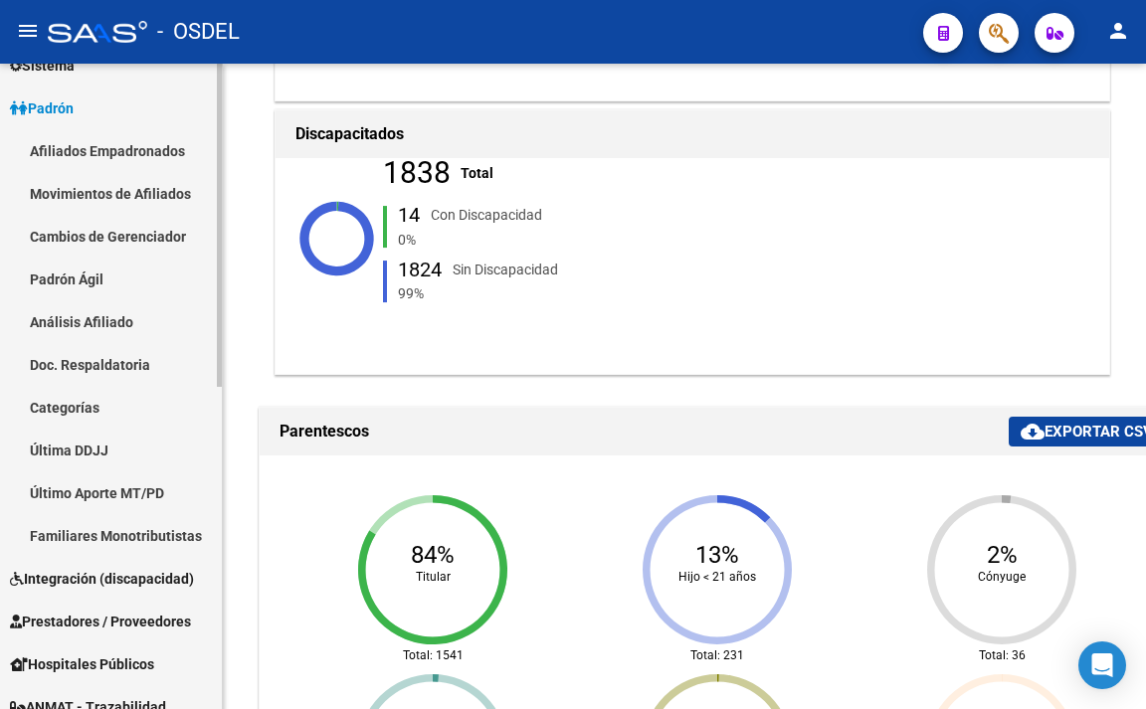
click at [135, 149] on link "Afiliados Empadronados" at bounding box center [111, 150] width 222 height 43
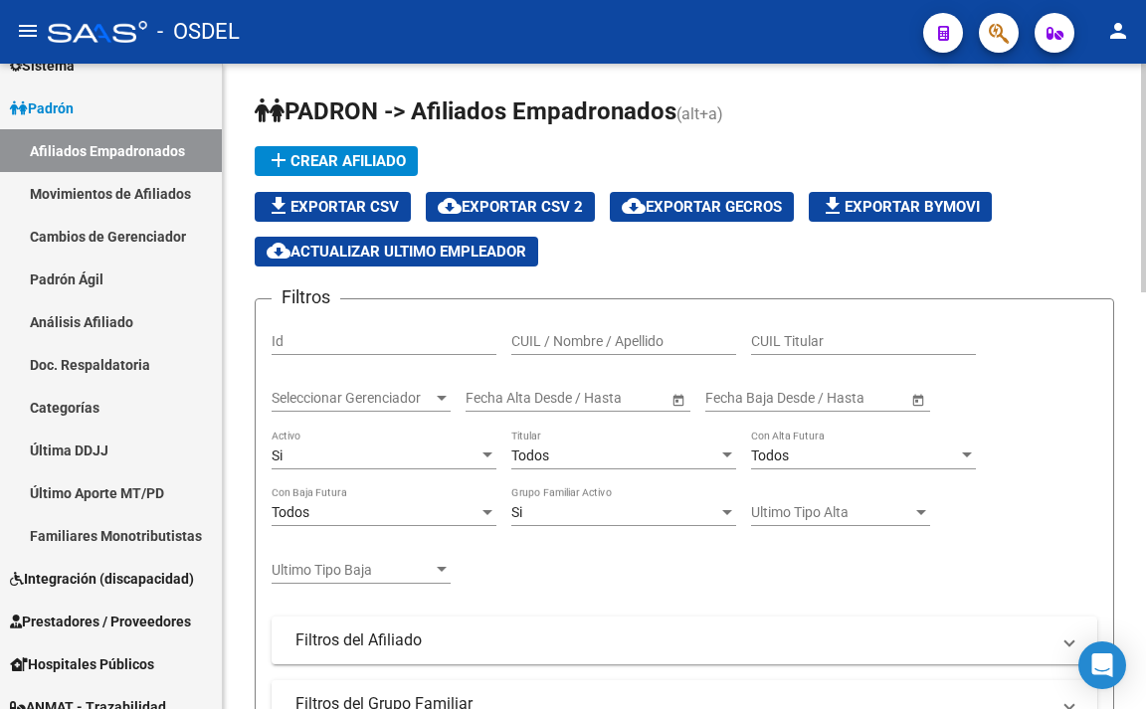
click at [458, 451] on div "Si" at bounding box center [375, 456] width 207 height 17
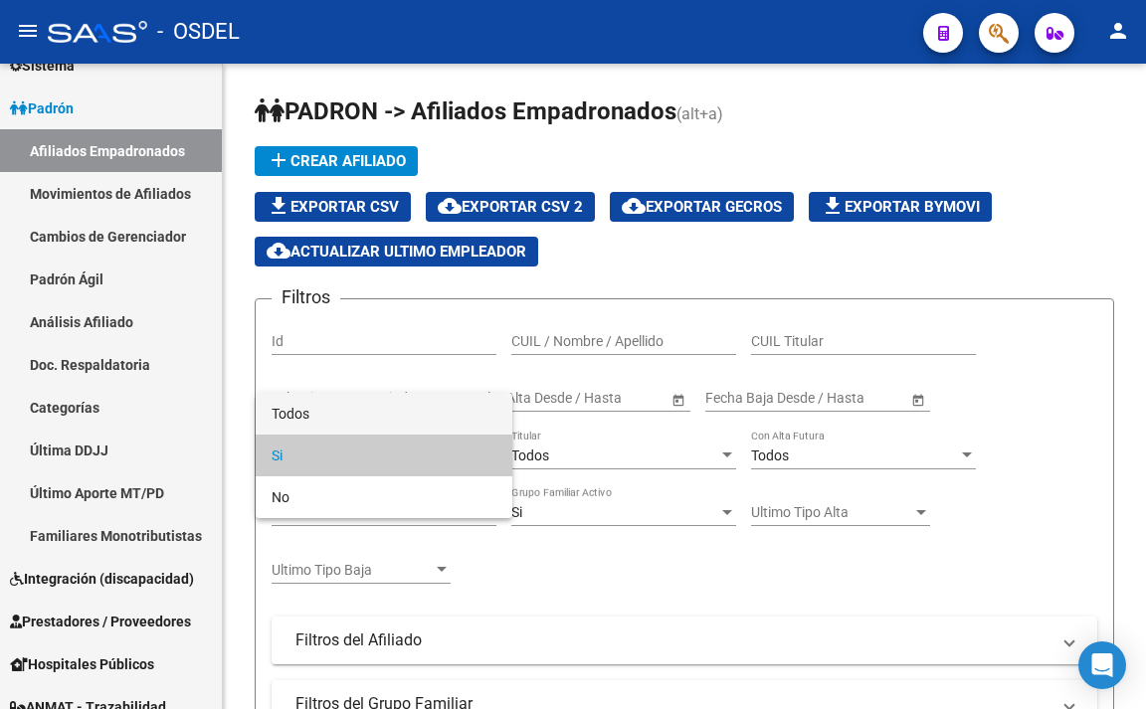
click at [452, 419] on span "Todos" at bounding box center [384, 414] width 225 height 42
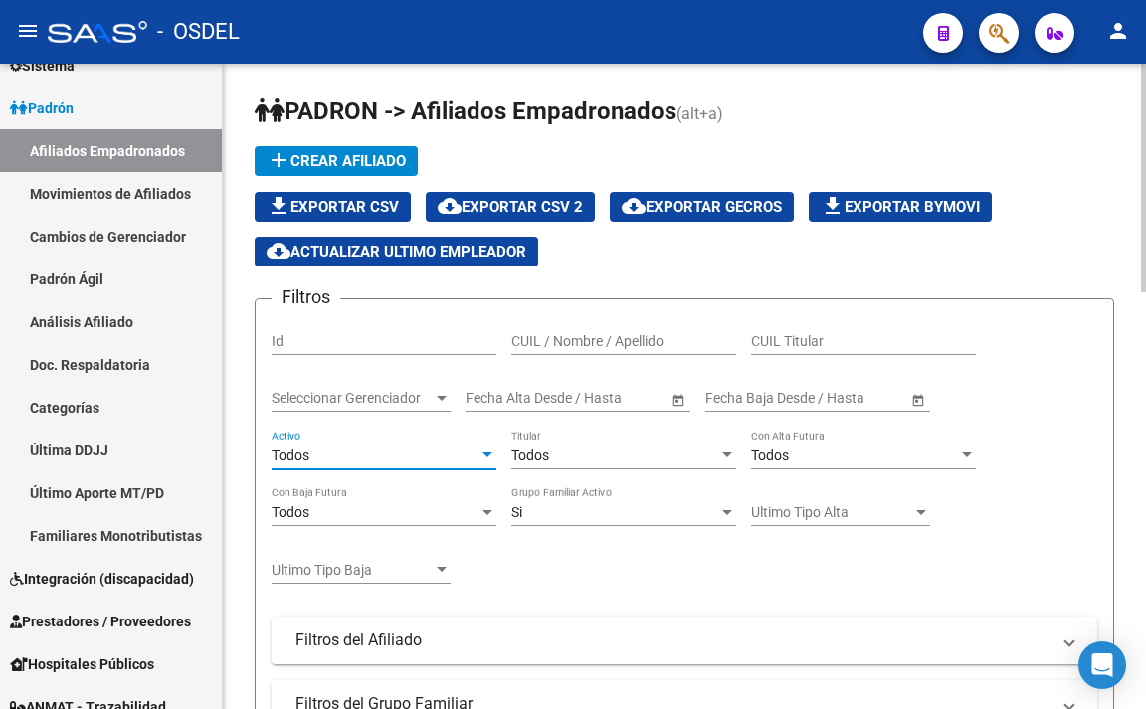
click at [571, 451] on div "Todos" at bounding box center [614, 456] width 207 height 17
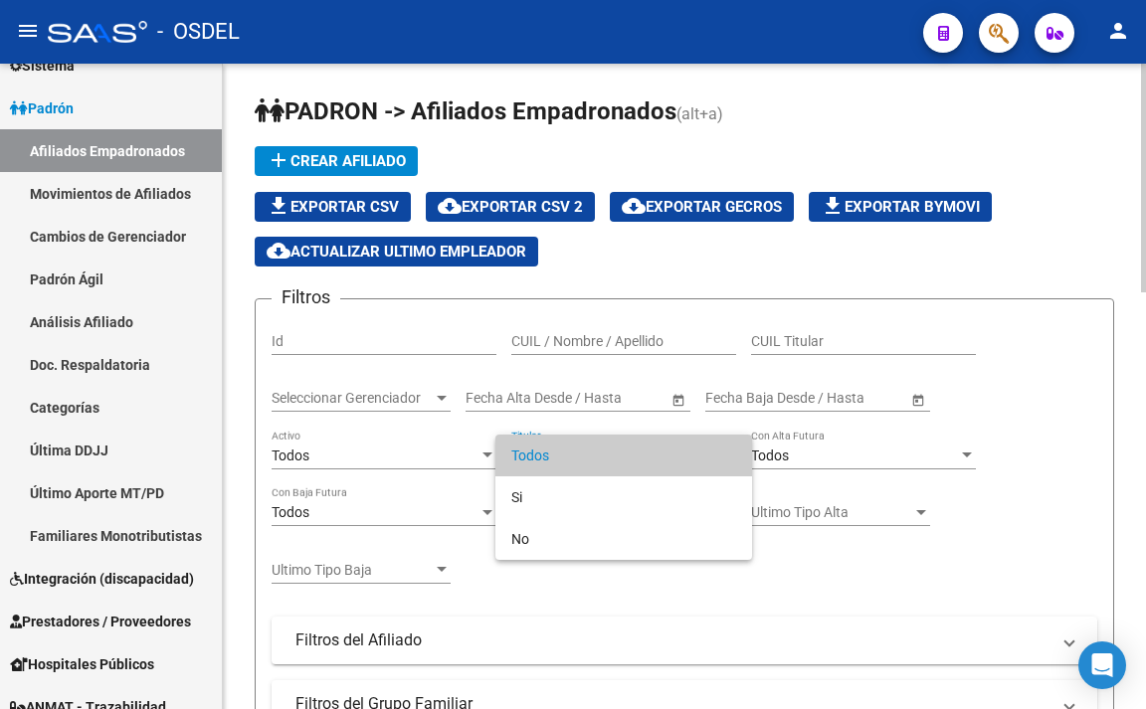
click at [571, 451] on span "Todos" at bounding box center [623, 456] width 225 height 42
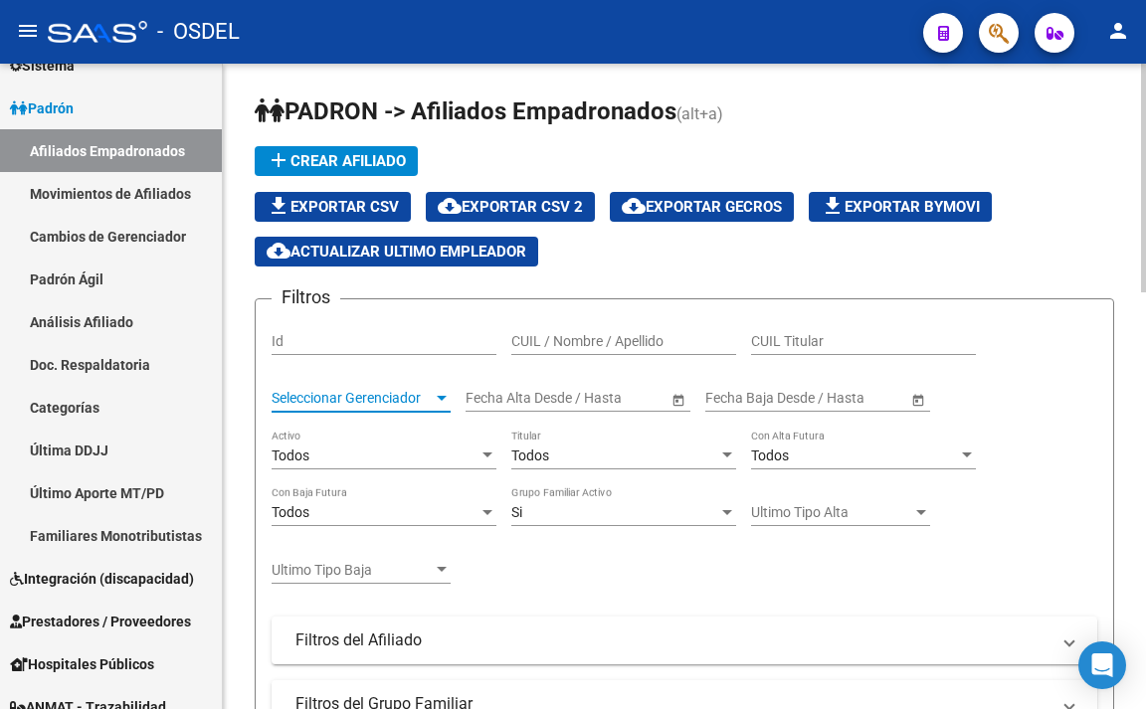
click at [425, 398] on span "Seleccionar Gerenciador" at bounding box center [352, 398] width 161 height 17
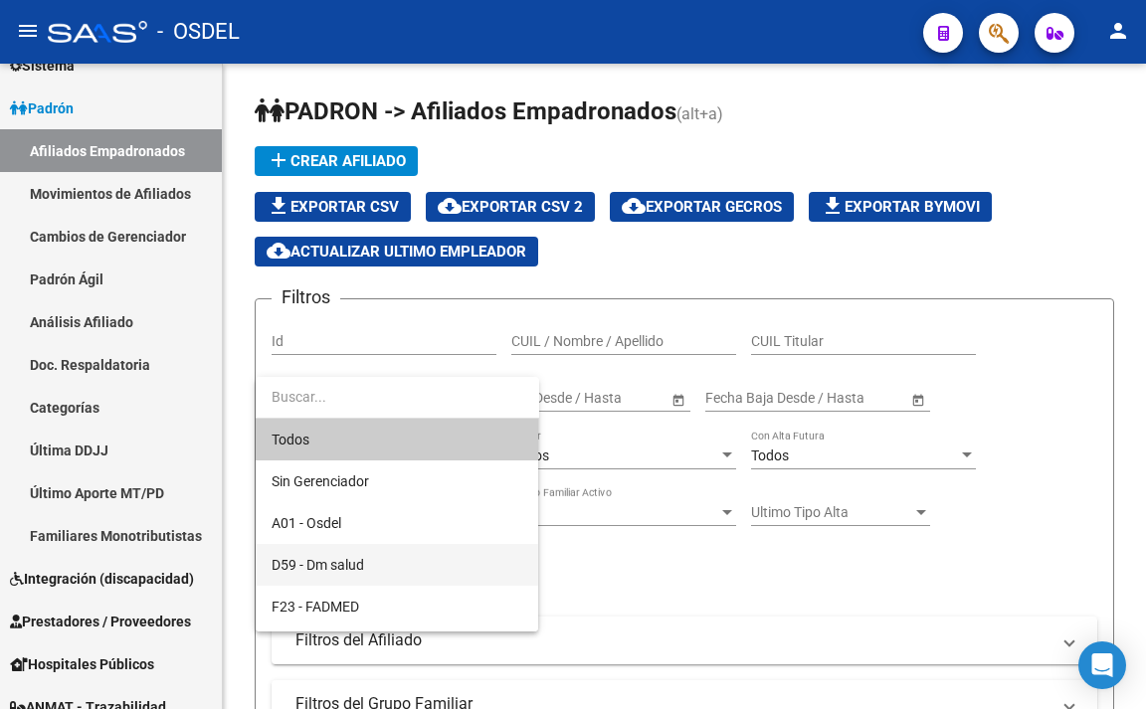
click at [389, 570] on span "D59 - Dm salud" at bounding box center [397, 565] width 251 height 42
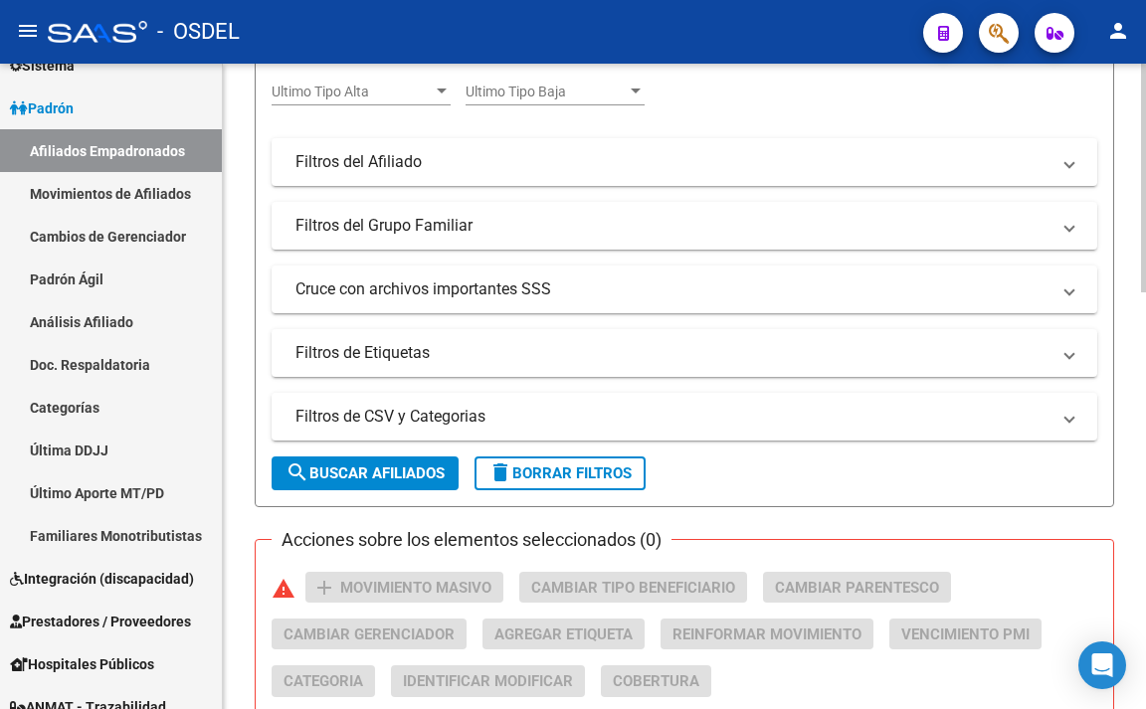
scroll to position [497, 0]
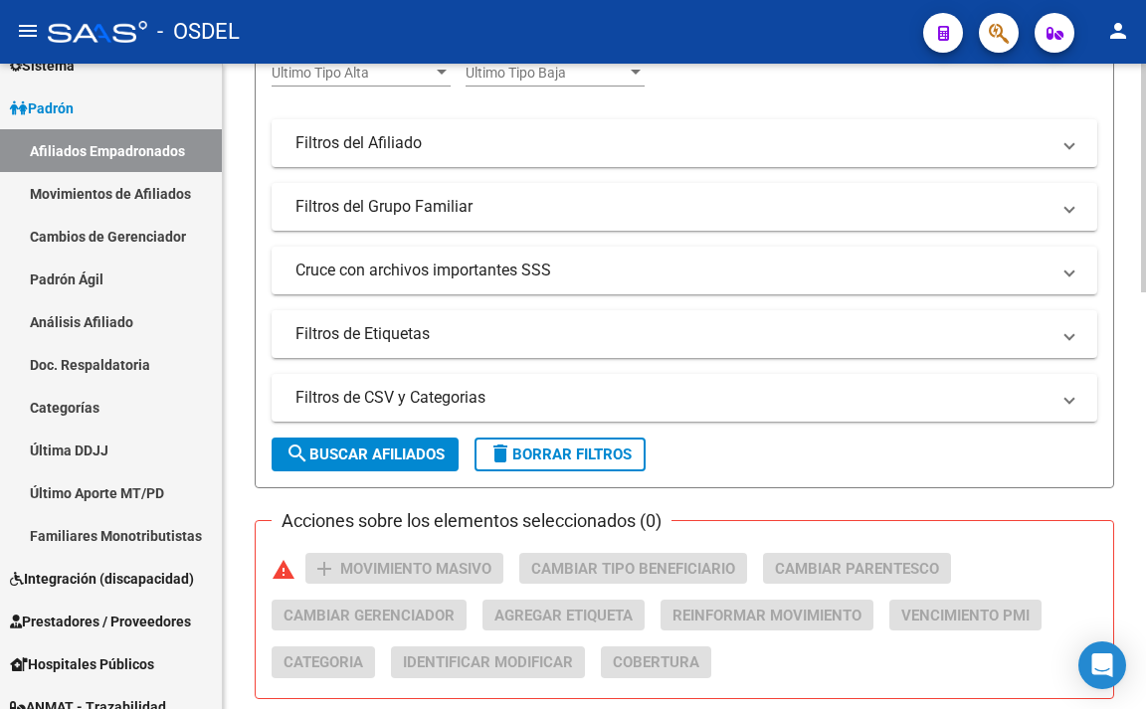
drag, startPoint x: 404, startPoint y: 451, endPoint x: 375, endPoint y: 440, distance: 30.9
click at [404, 469] on button "search Buscar Afiliados" at bounding box center [365, 455] width 187 height 34
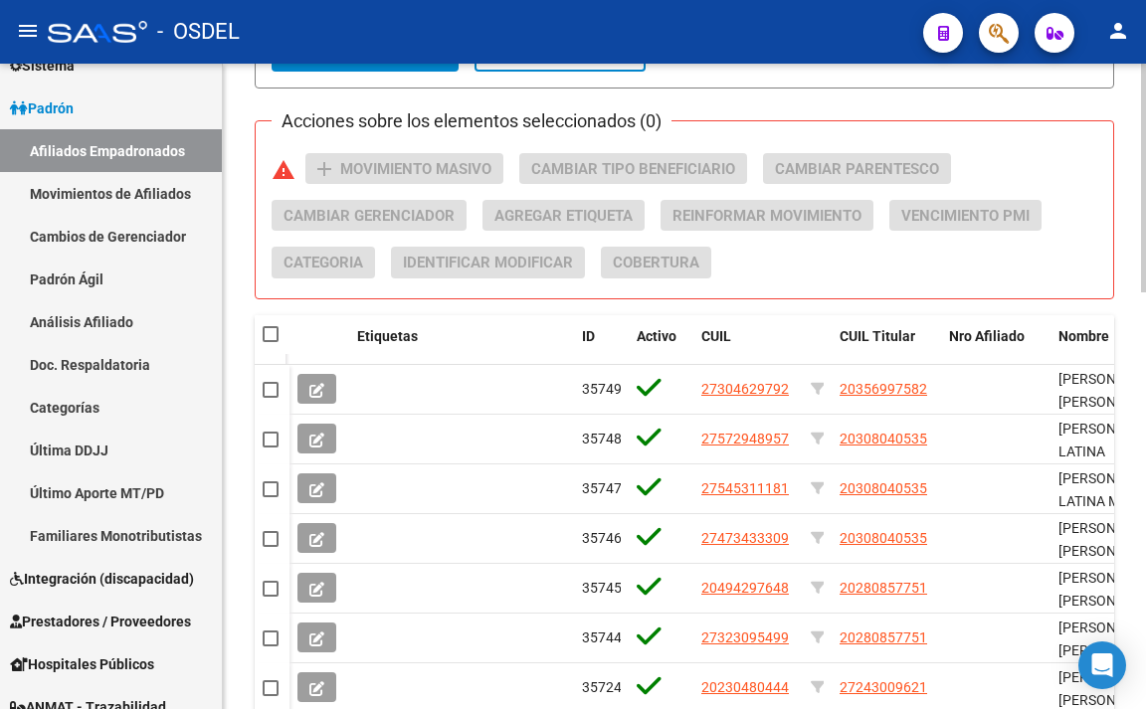
scroll to position [782, 0]
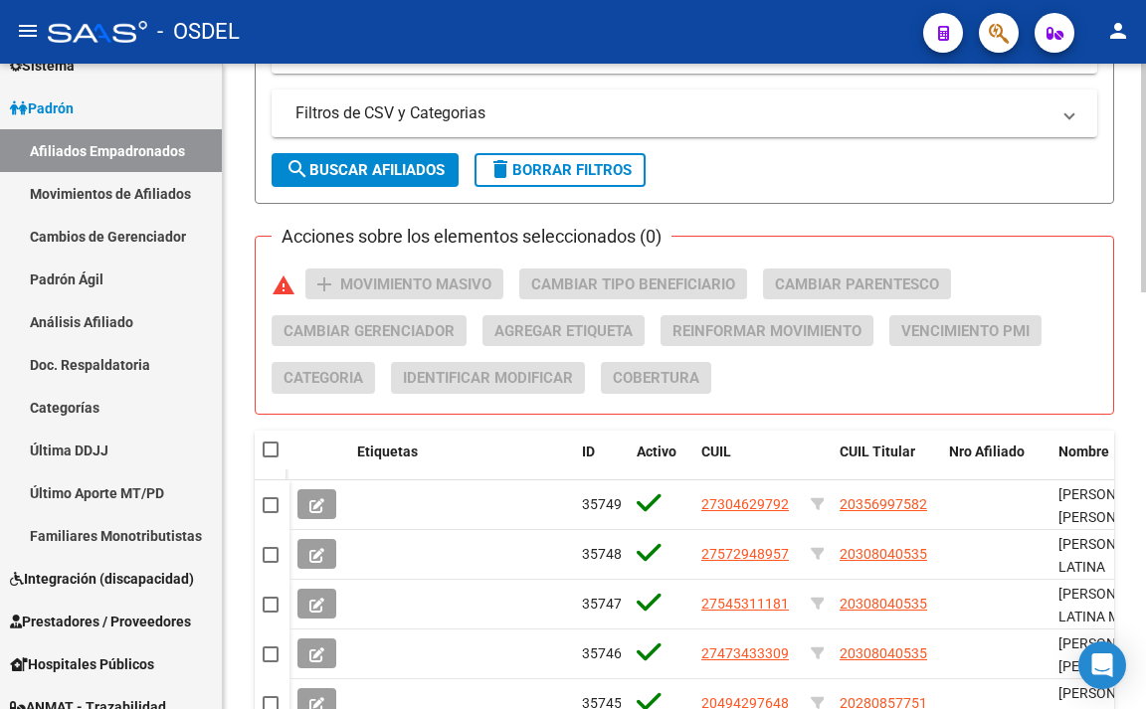
click at [393, 178] on span "search Buscar Afiliados" at bounding box center [364, 170] width 159 height 18
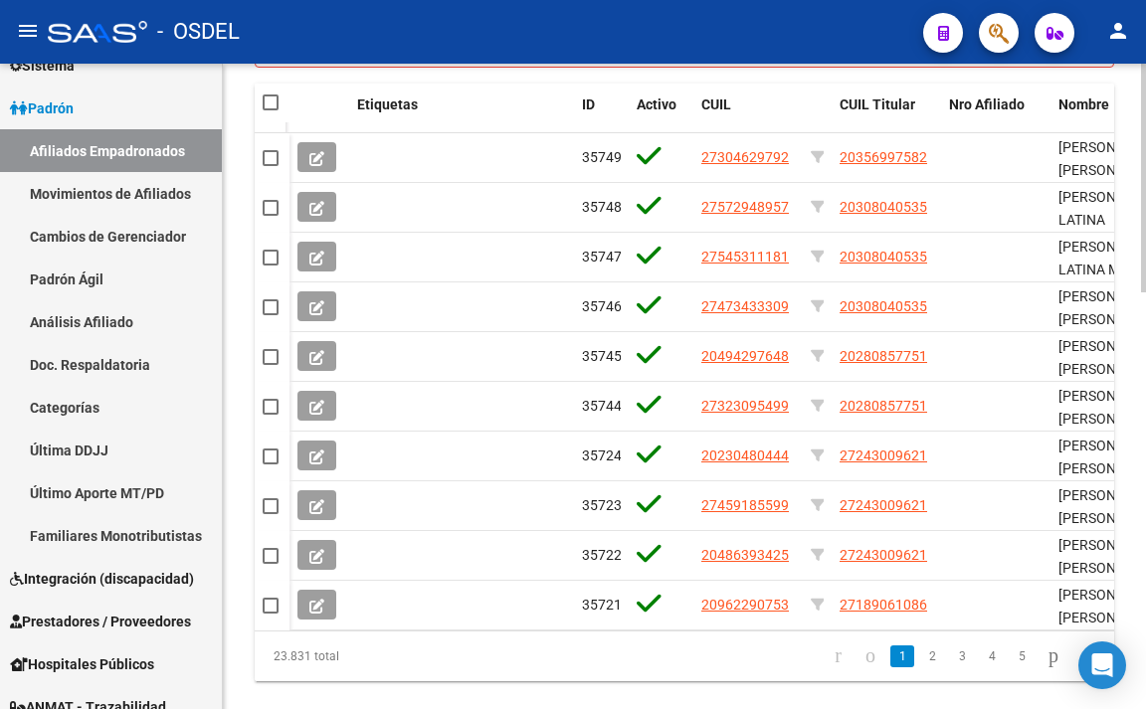
scroll to position [1180, 0]
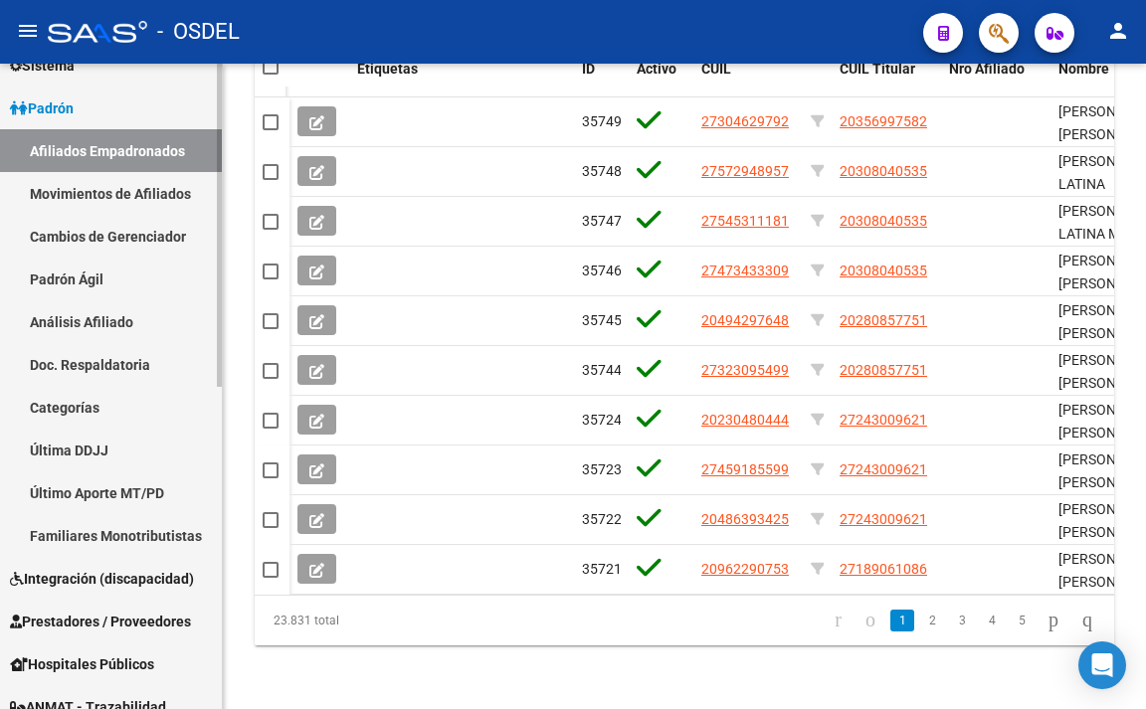
click at [164, 155] on link "Afiliados Empadronados" at bounding box center [111, 150] width 222 height 43
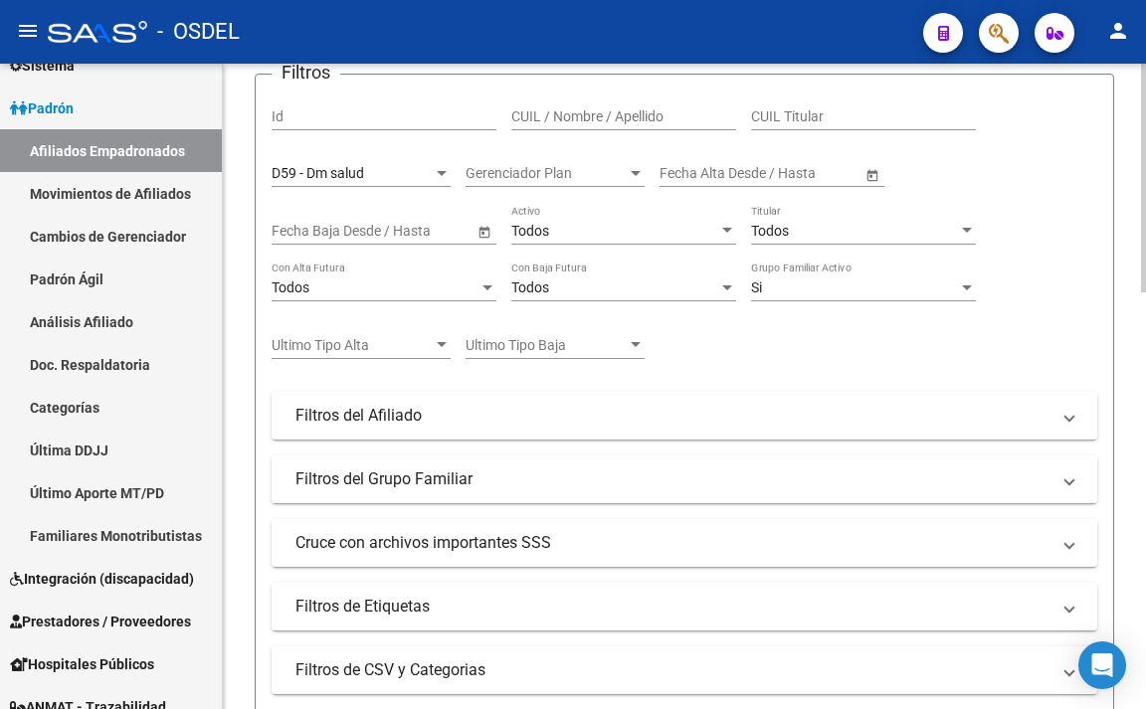
scroll to position [185, 0]
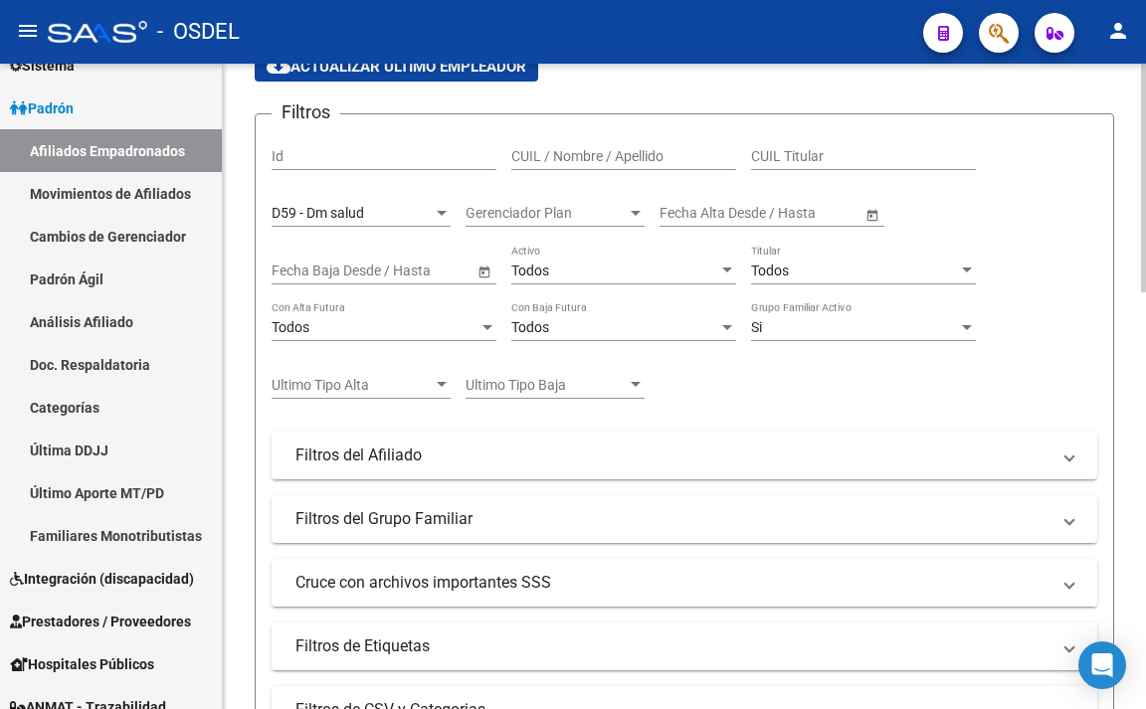
click at [570, 282] on div "Todos Activo" at bounding box center [623, 265] width 225 height 40
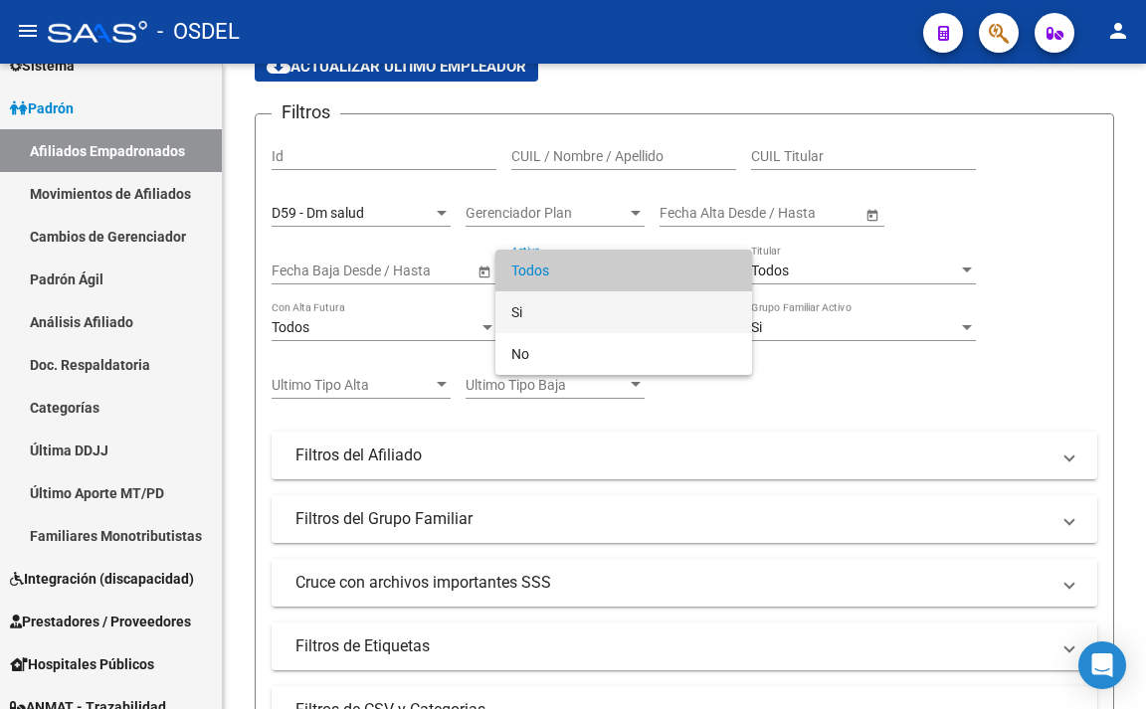
click at [567, 307] on span "Si" at bounding box center [623, 312] width 225 height 42
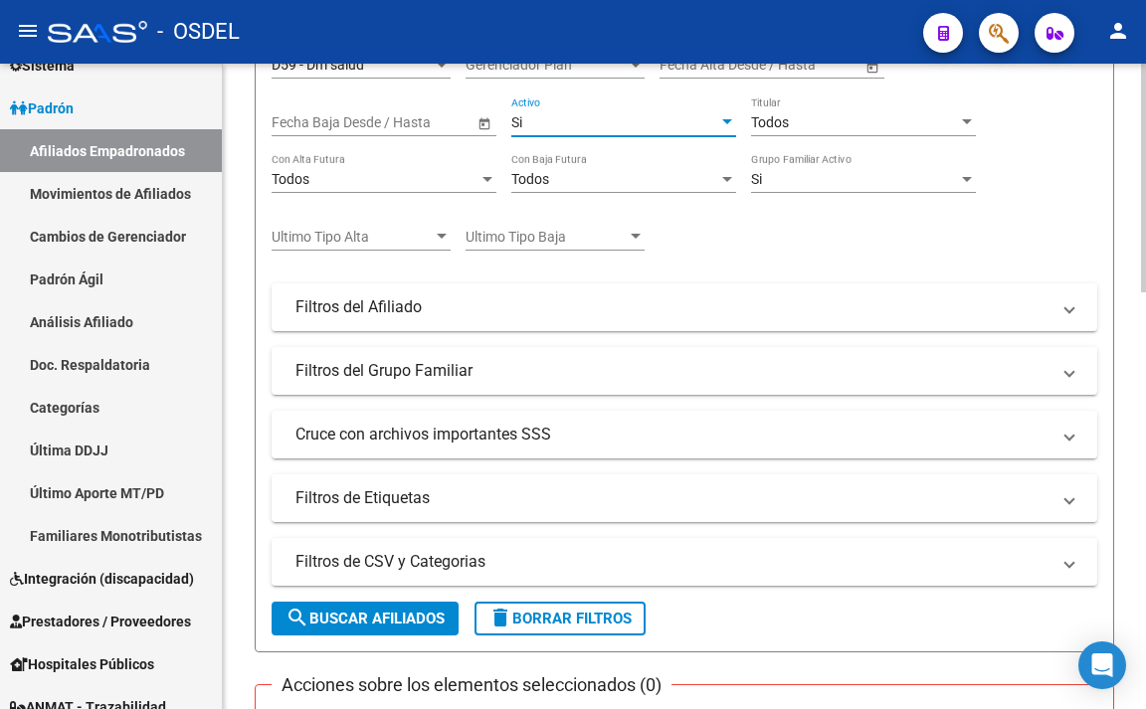
scroll to position [384, 0]
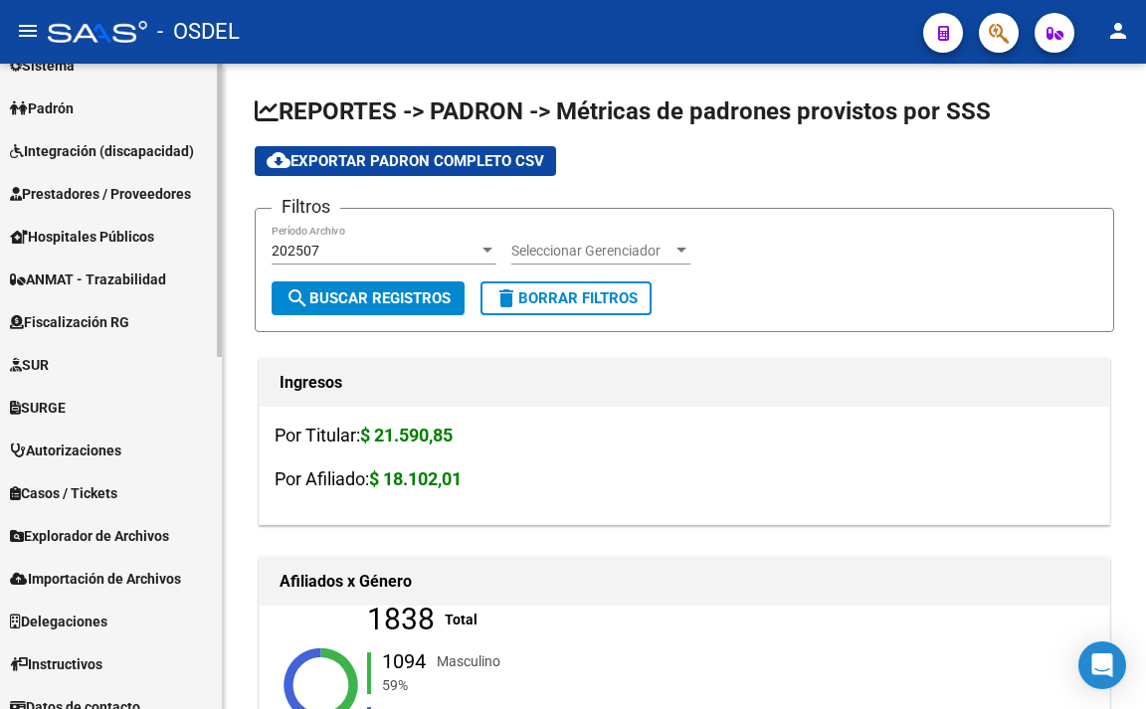
click at [64, 120] on link "Padrón" at bounding box center [111, 108] width 222 height 43
click at [59, 117] on span "Padrón" at bounding box center [42, 108] width 64 height 22
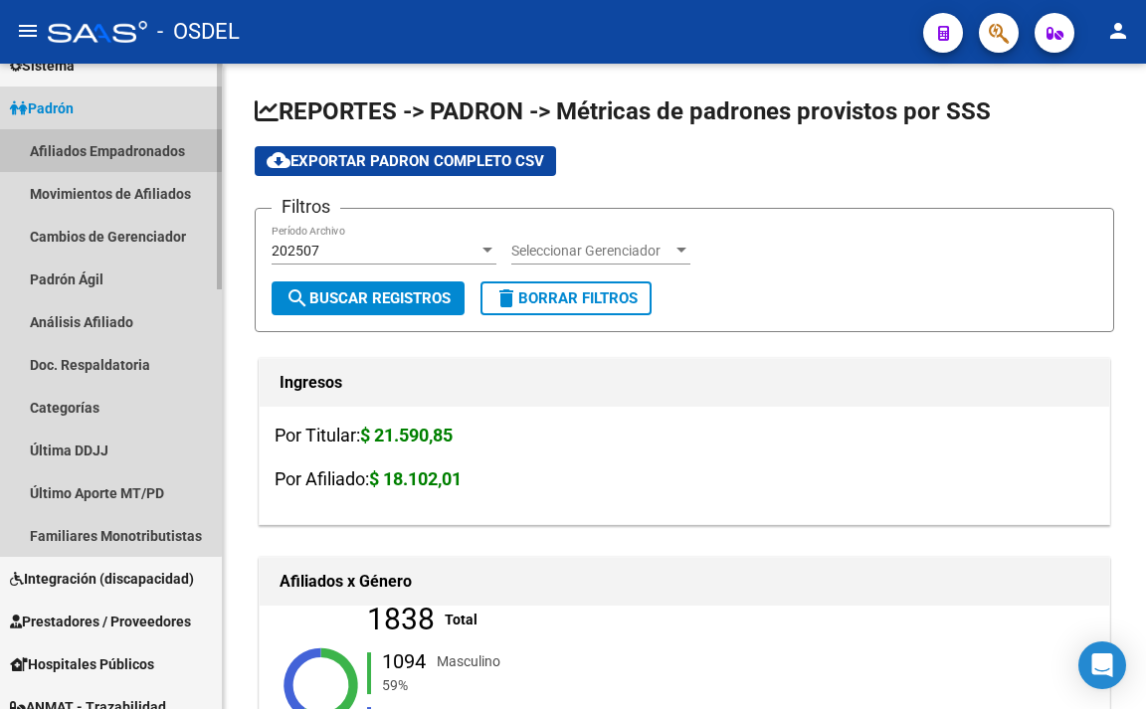
click at [105, 145] on link "Afiliados Empadronados" at bounding box center [111, 150] width 222 height 43
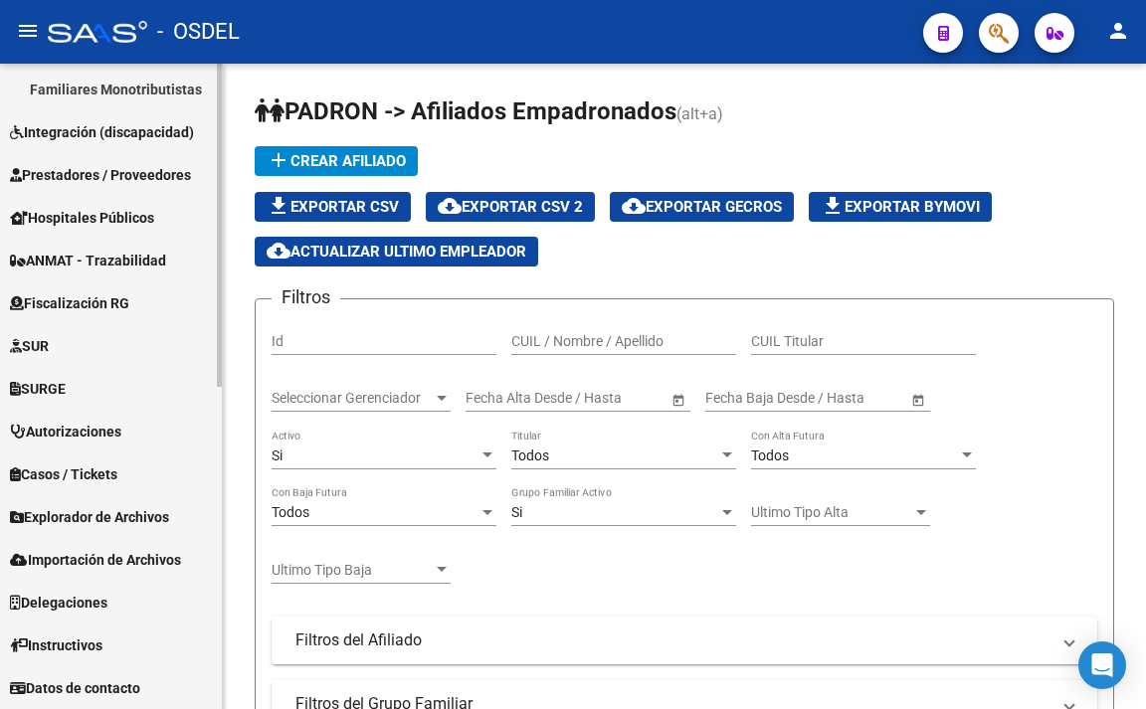
scroll to position [199, 0]
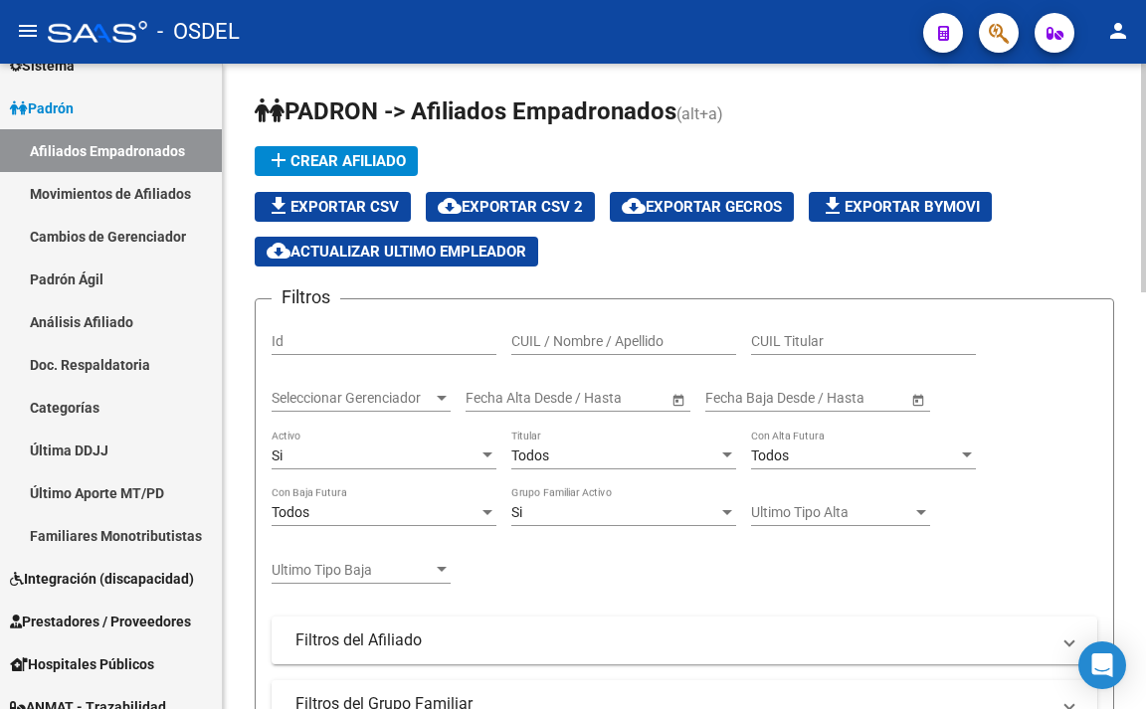
click at [412, 397] on span "Seleccionar Gerenciador" at bounding box center [352, 398] width 161 height 17
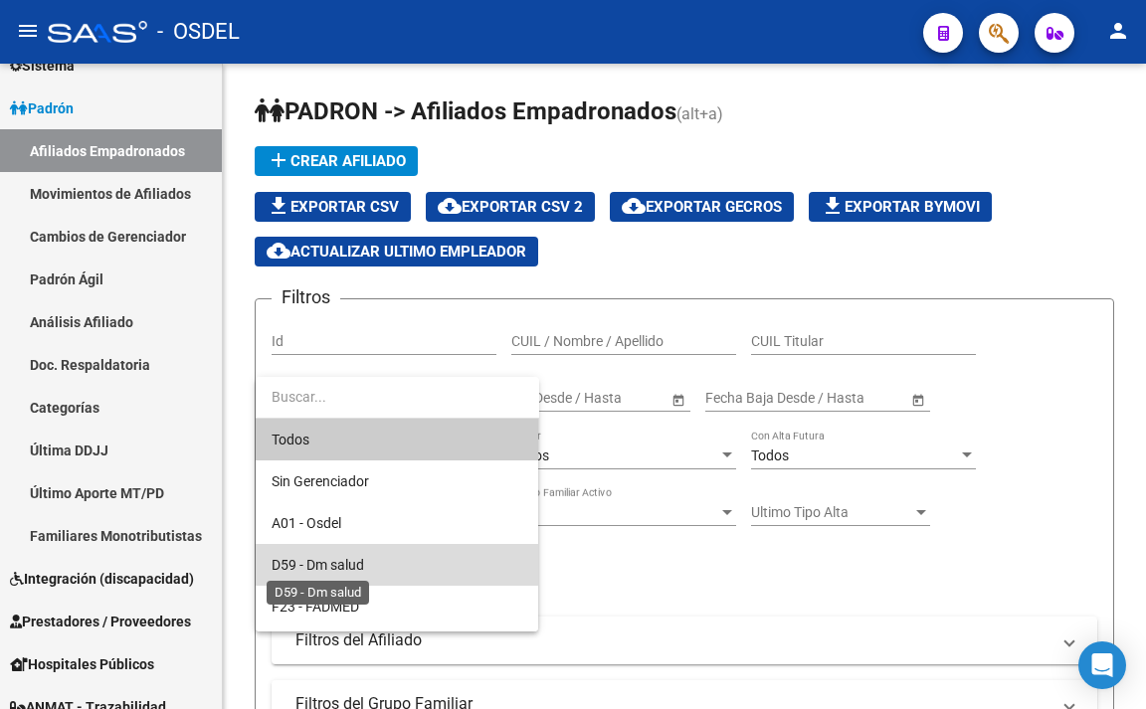
click at [356, 570] on span "D59 - Dm salud" at bounding box center [318, 565] width 93 height 16
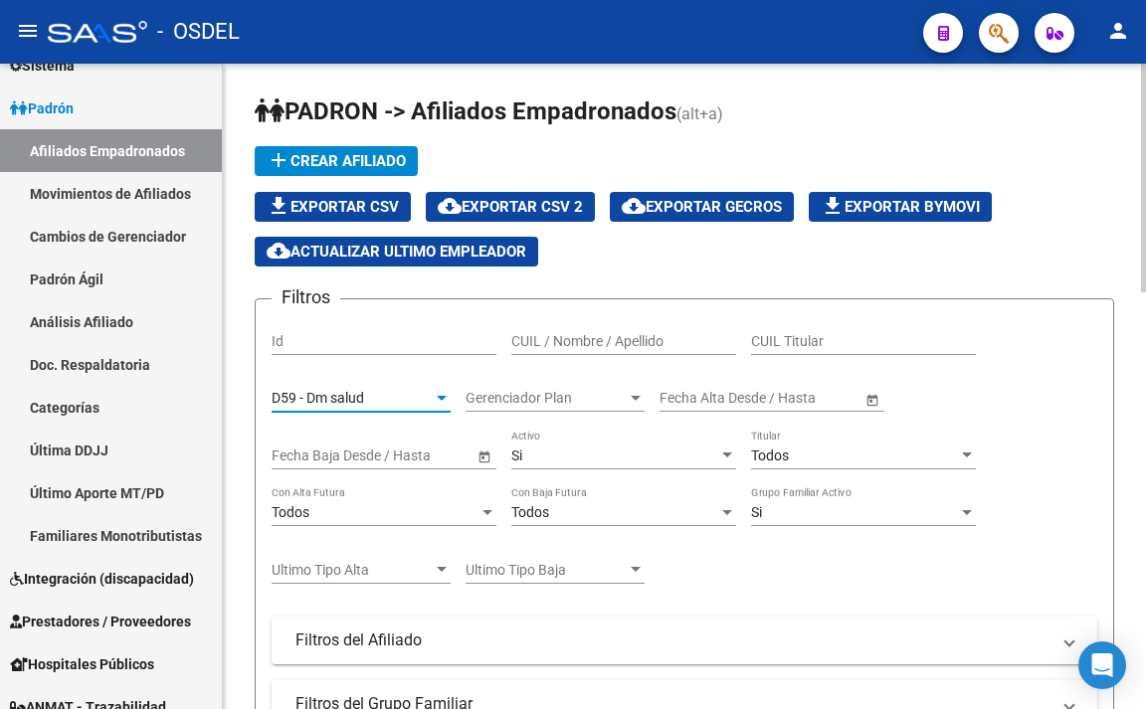
click at [422, 504] on div "Todos" at bounding box center [375, 512] width 207 height 17
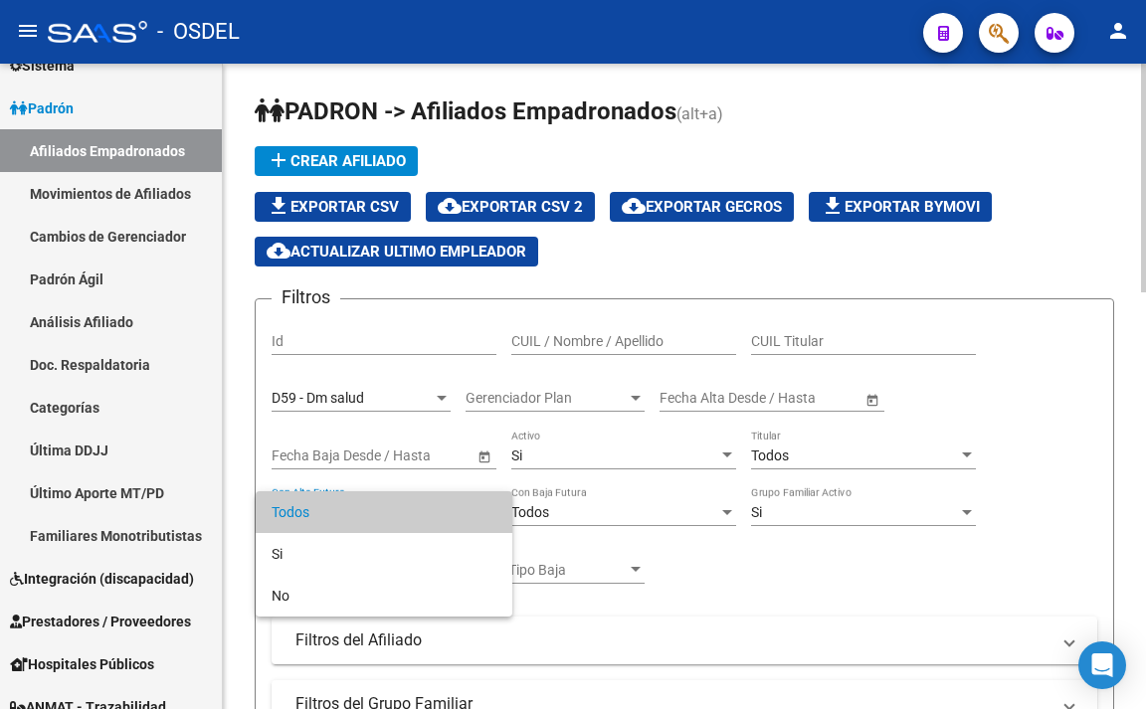
click at [422, 504] on span "Todos" at bounding box center [384, 512] width 225 height 42
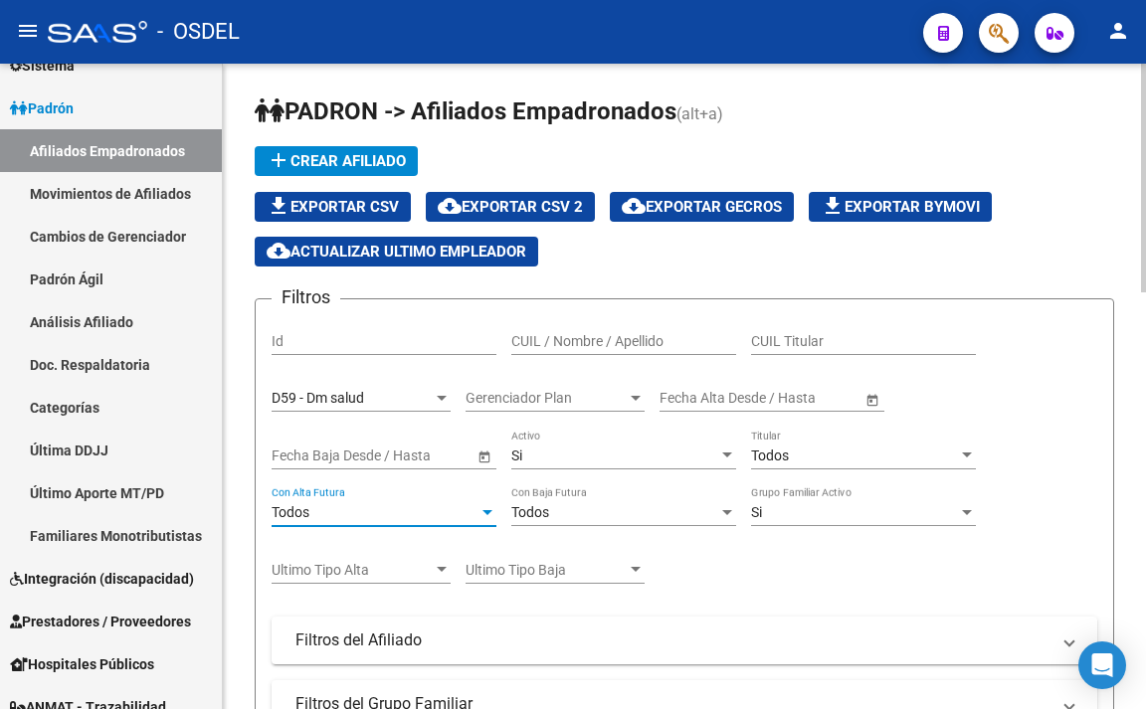
click at [426, 515] on div "Todos" at bounding box center [375, 512] width 207 height 17
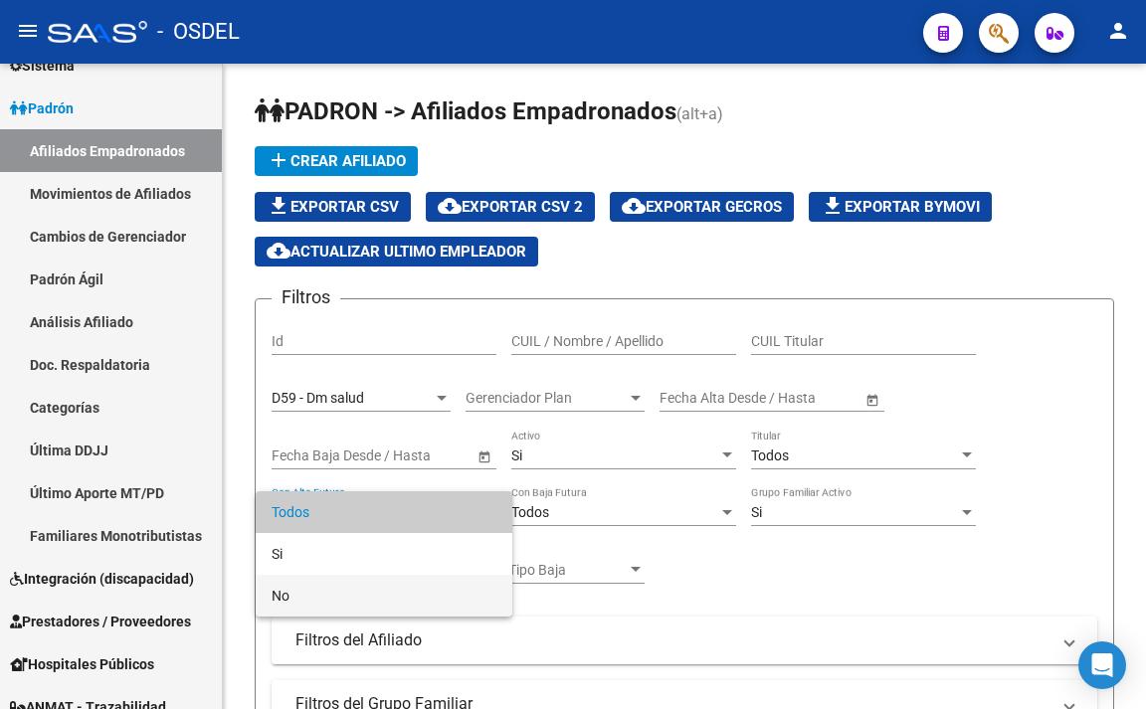
click at [394, 588] on span "No" at bounding box center [384, 596] width 225 height 42
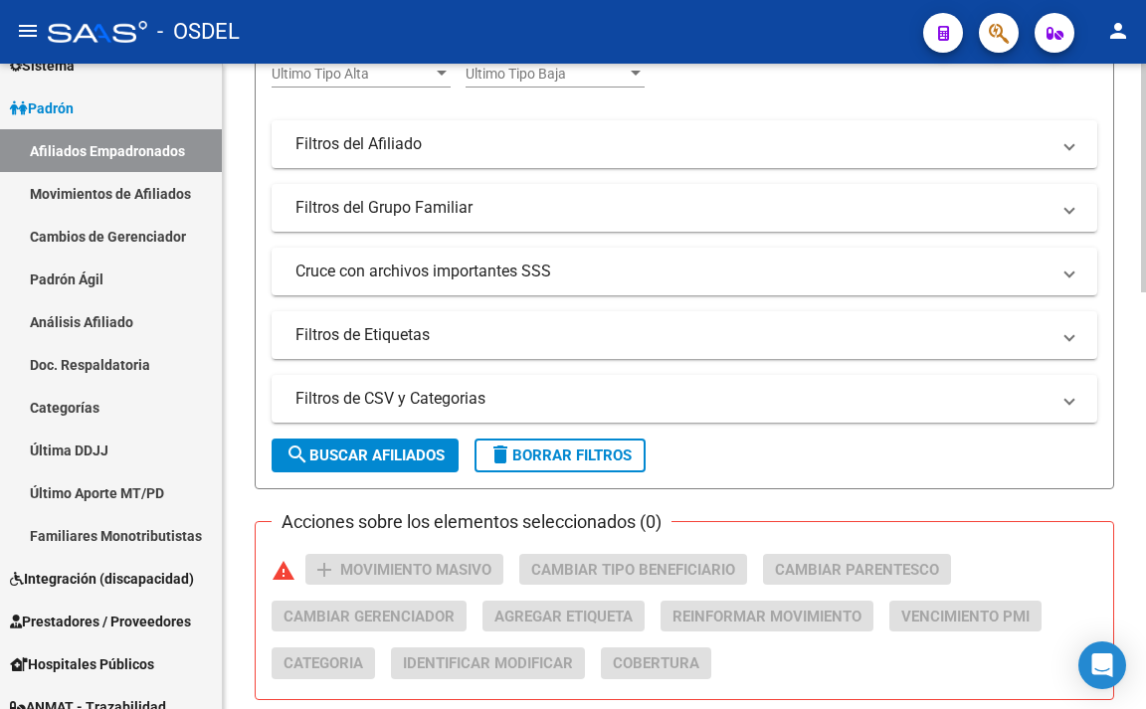
scroll to position [497, 0]
click at [420, 458] on span "search Buscar Afiliados" at bounding box center [364, 455] width 159 height 18
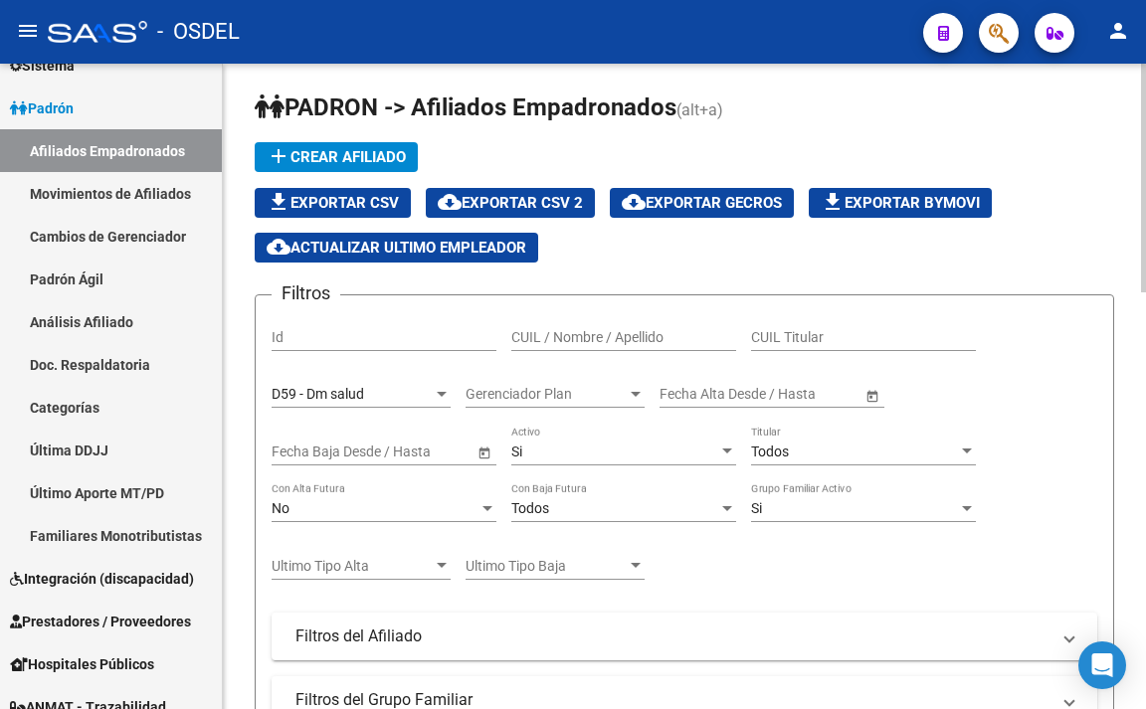
scroll to position [0, 0]
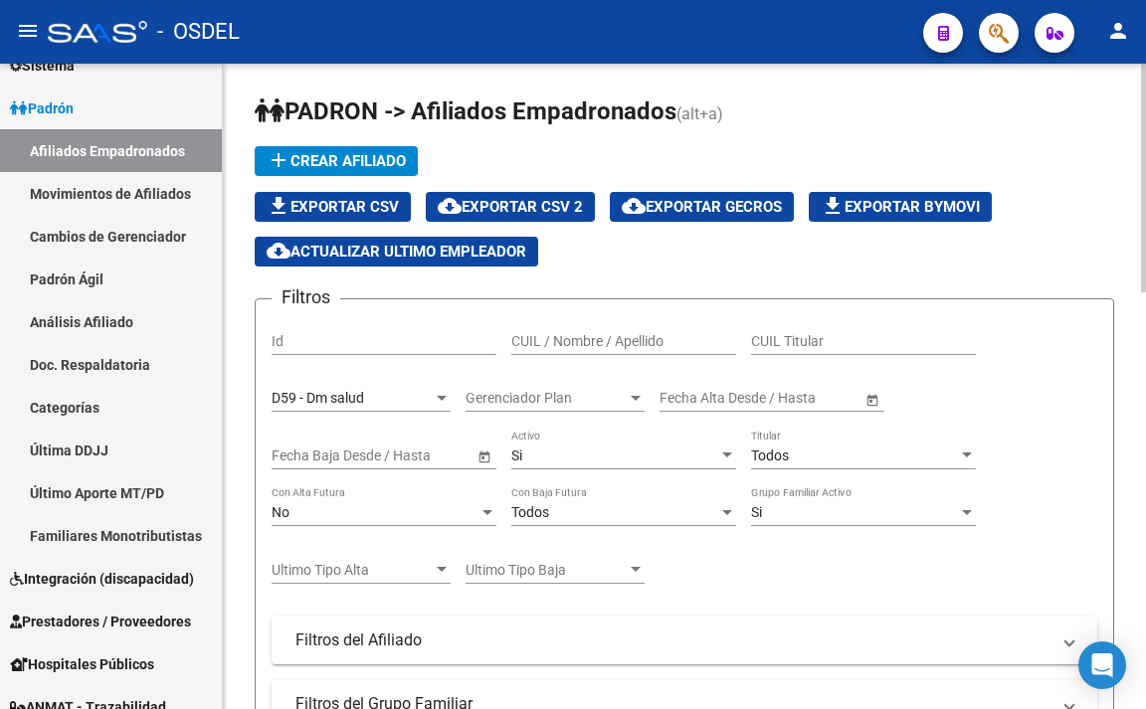
click at [360, 211] on span "file_download Exportar CSV" at bounding box center [333, 207] width 132 height 18
click at [996, 22] on icon "button" at bounding box center [999, 33] width 20 height 23
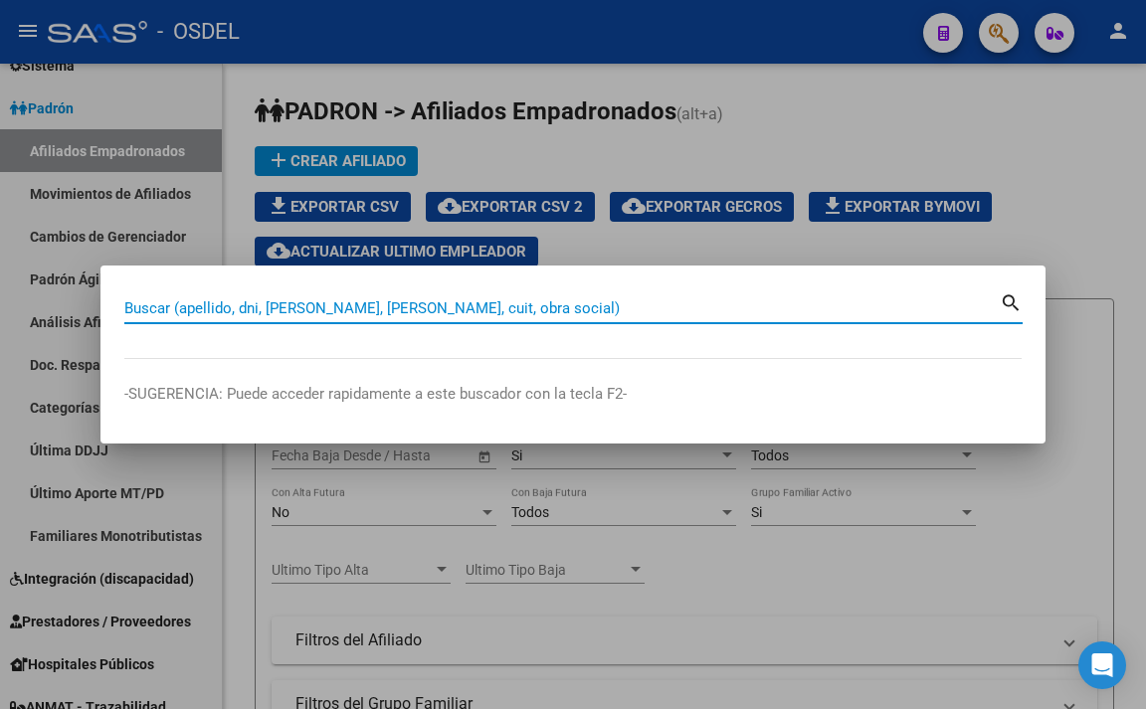
click at [678, 315] on input "Buscar (apellido, dni, [PERSON_NAME], [PERSON_NAME], cuit, obra social)" at bounding box center [561, 308] width 875 height 18
paste input "20983988"
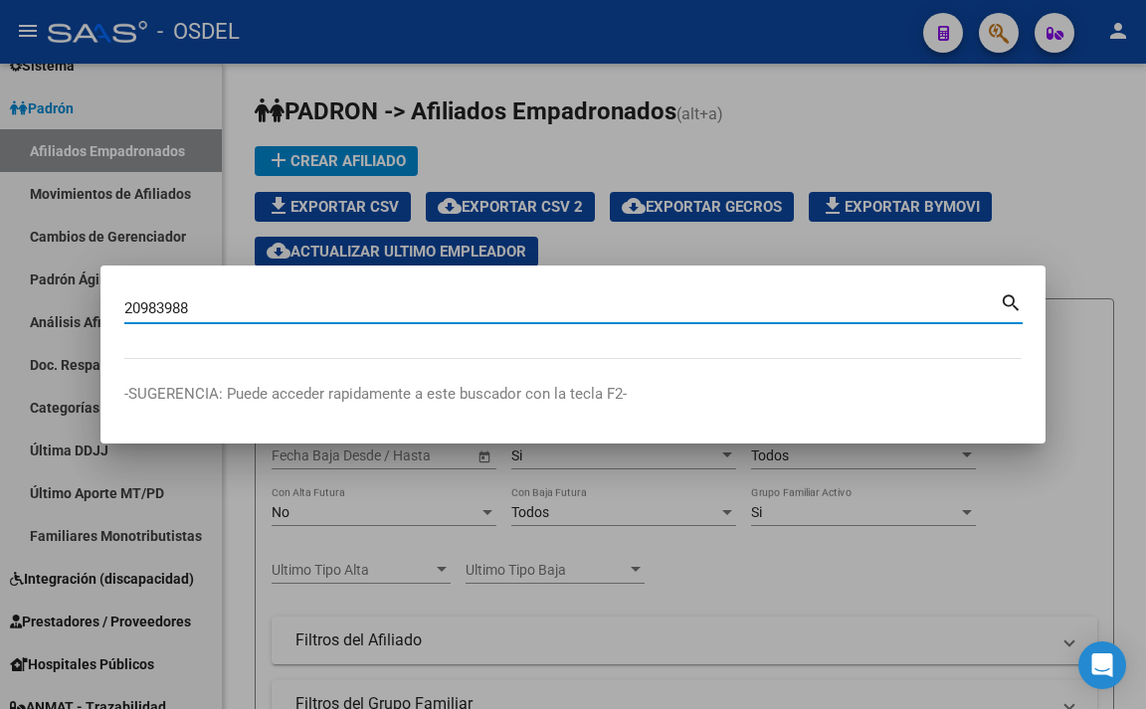
type input "20983988"
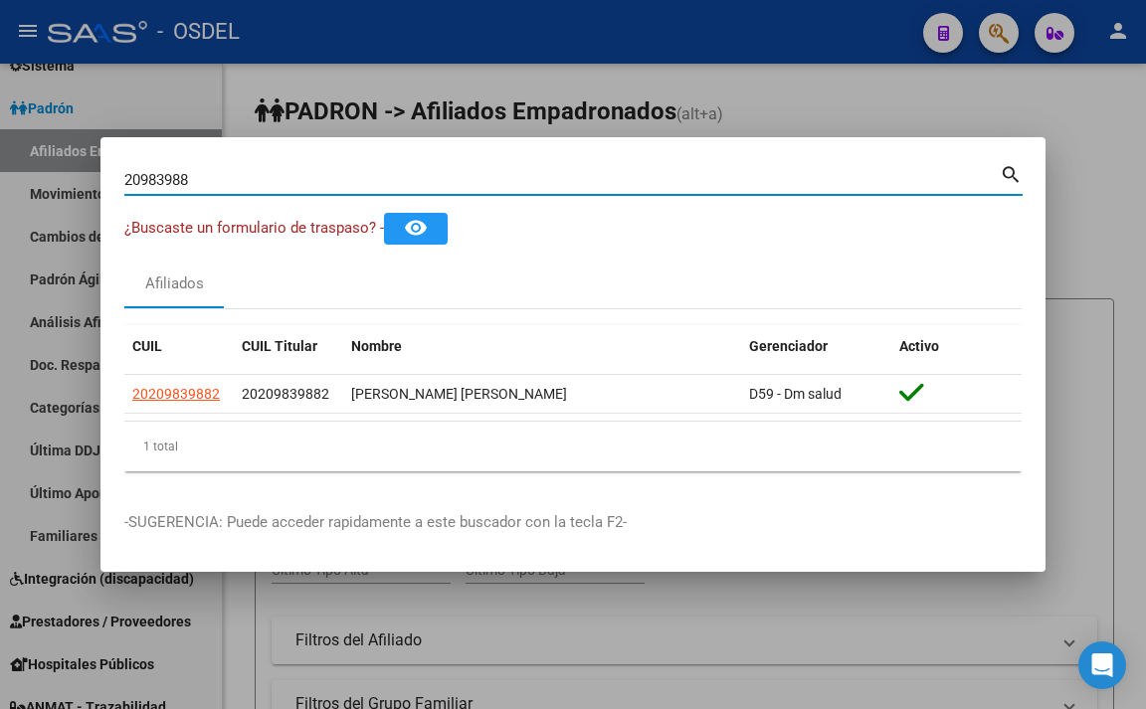
click at [779, 105] on div at bounding box center [573, 354] width 1146 height 709
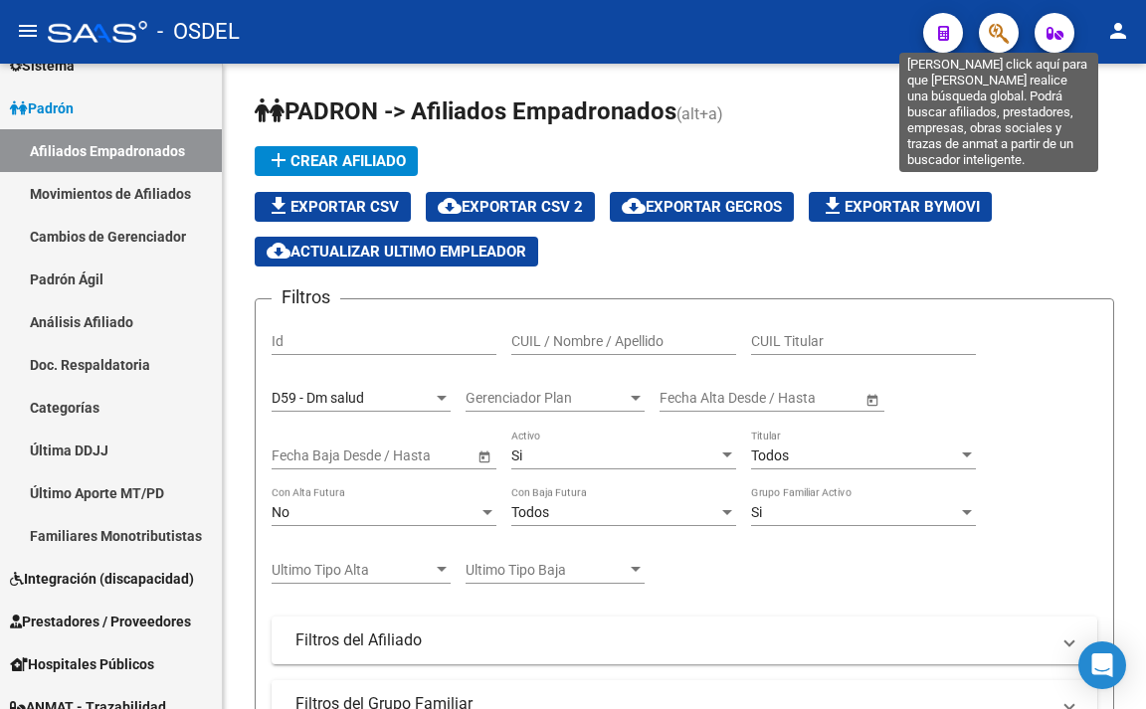
click at [1000, 25] on icon "button" at bounding box center [999, 33] width 20 height 23
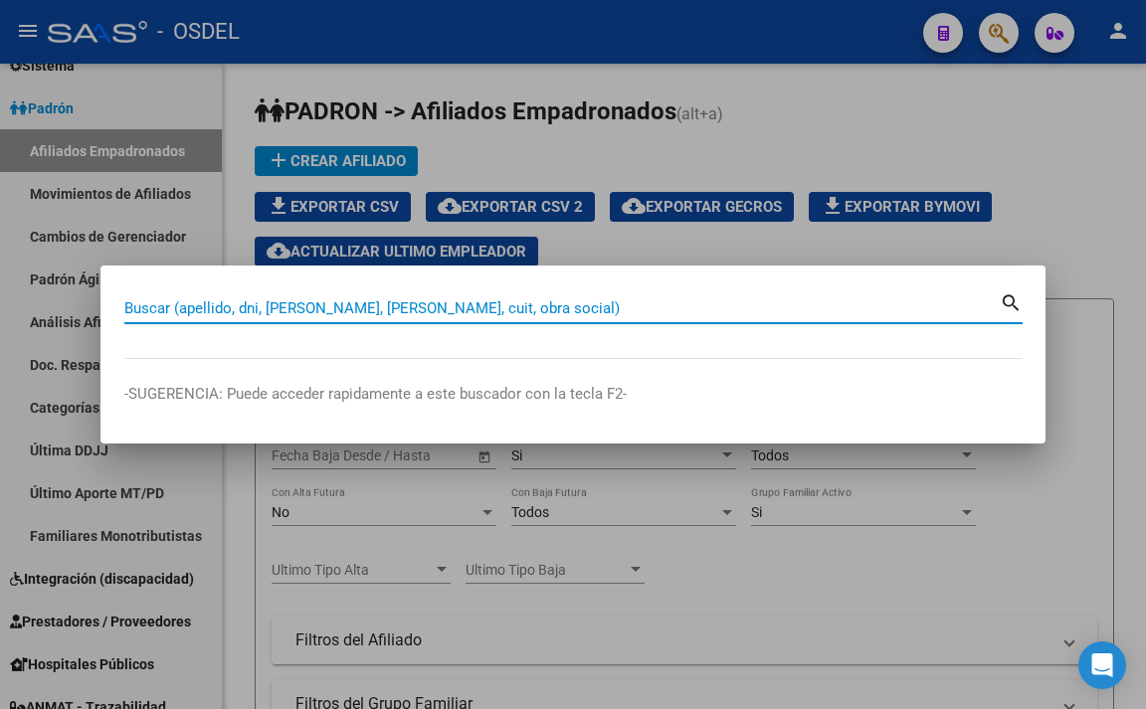
click at [730, 300] on input "Buscar (apellido, dni, [PERSON_NAME], [PERSON_NAME], cuit, obra social)" at bounding box center [561, 308] width 875 height 18
paste input "[PERSON_NAME]"
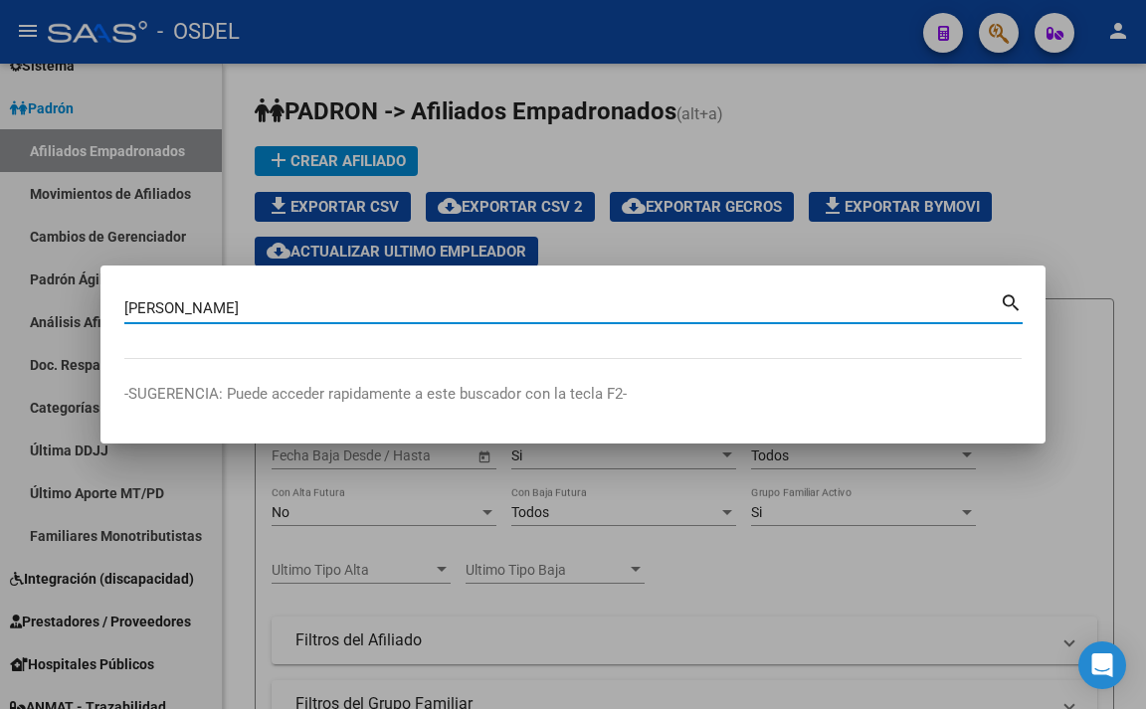
type input "[PERSON_NAME]"
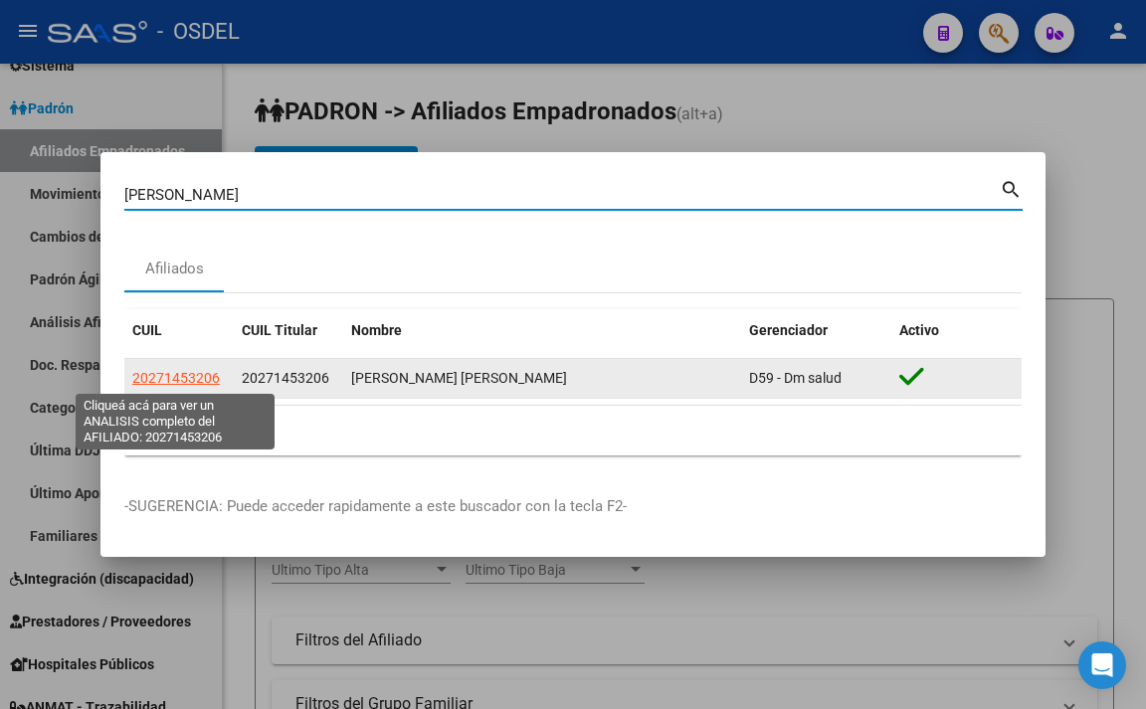
click at [166, 379] on span "20271453206" at bounding box center [176, 378] width 88 height 16
type textarea "20271453206"
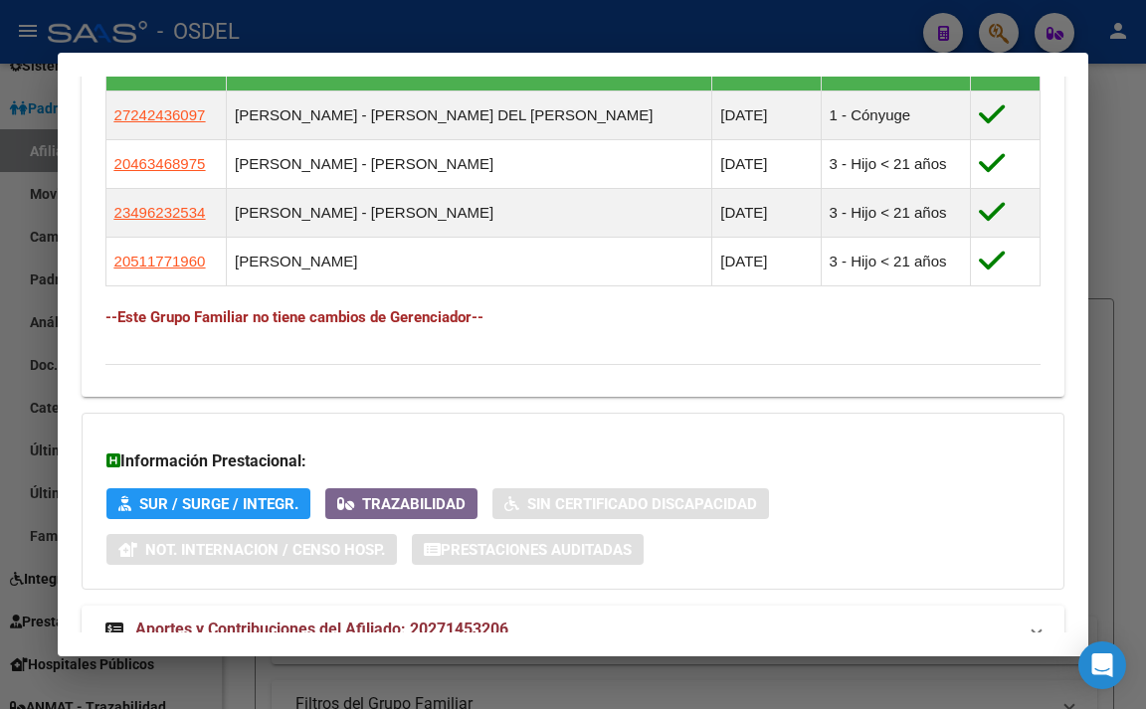
scroll to position [1451, 0]
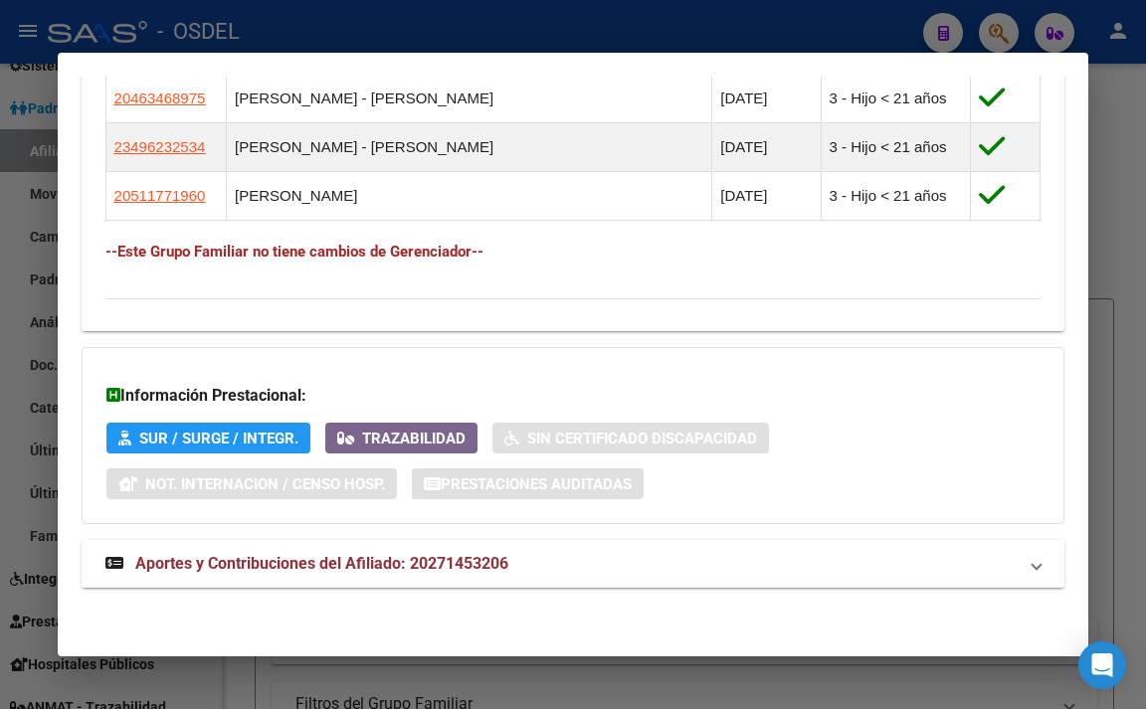
click at [533, 554] on mat-panel-title "Aportes y Contribuciones del Afiliado: 20271453206" at bounding box center [561, 564] width 912 height 24
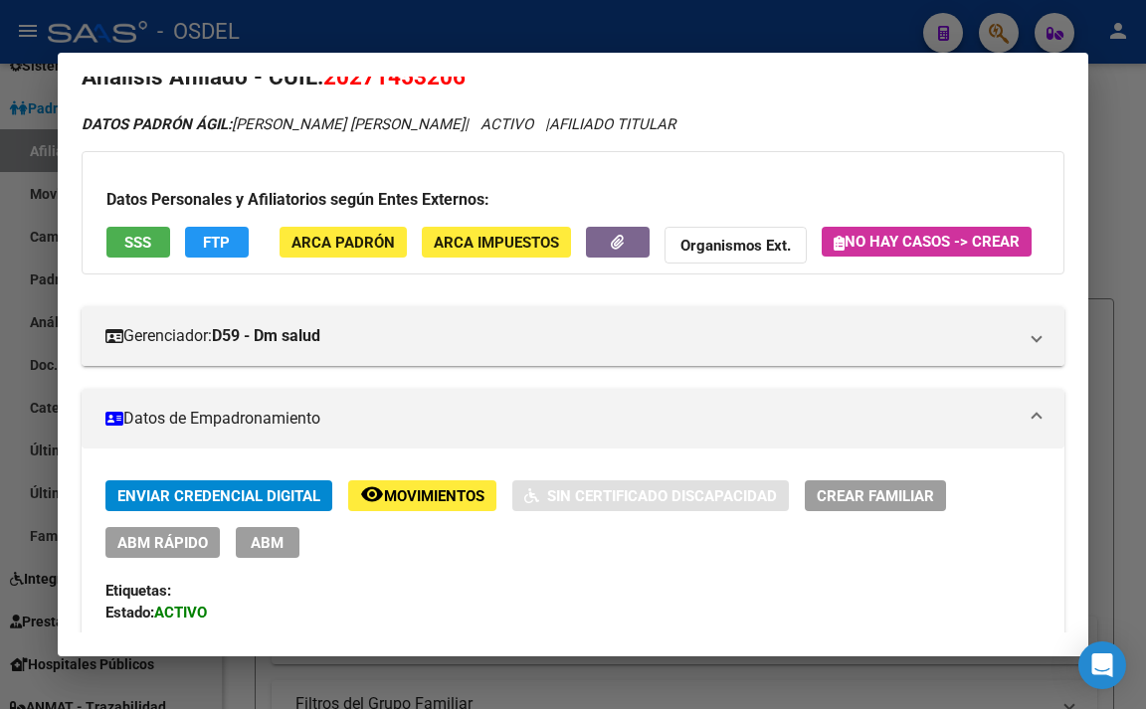
scroll to position [0, 0]
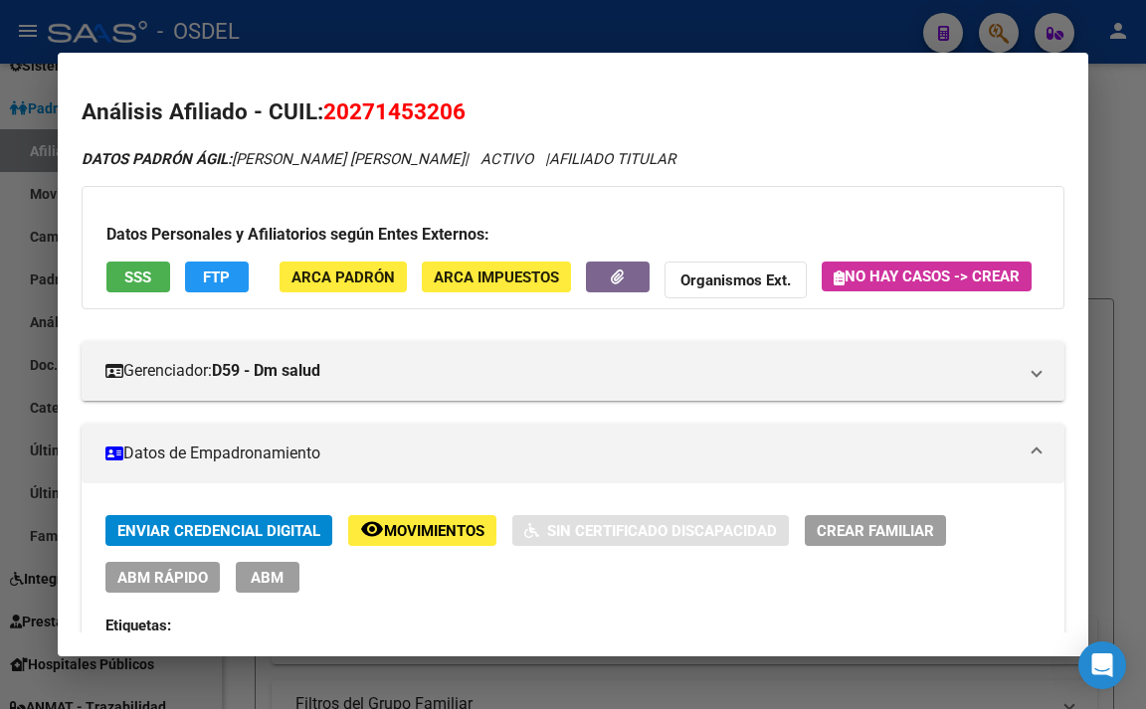
click at [162, 271] on button "SSS" at bounding box center [138, 277] width 64 height 31
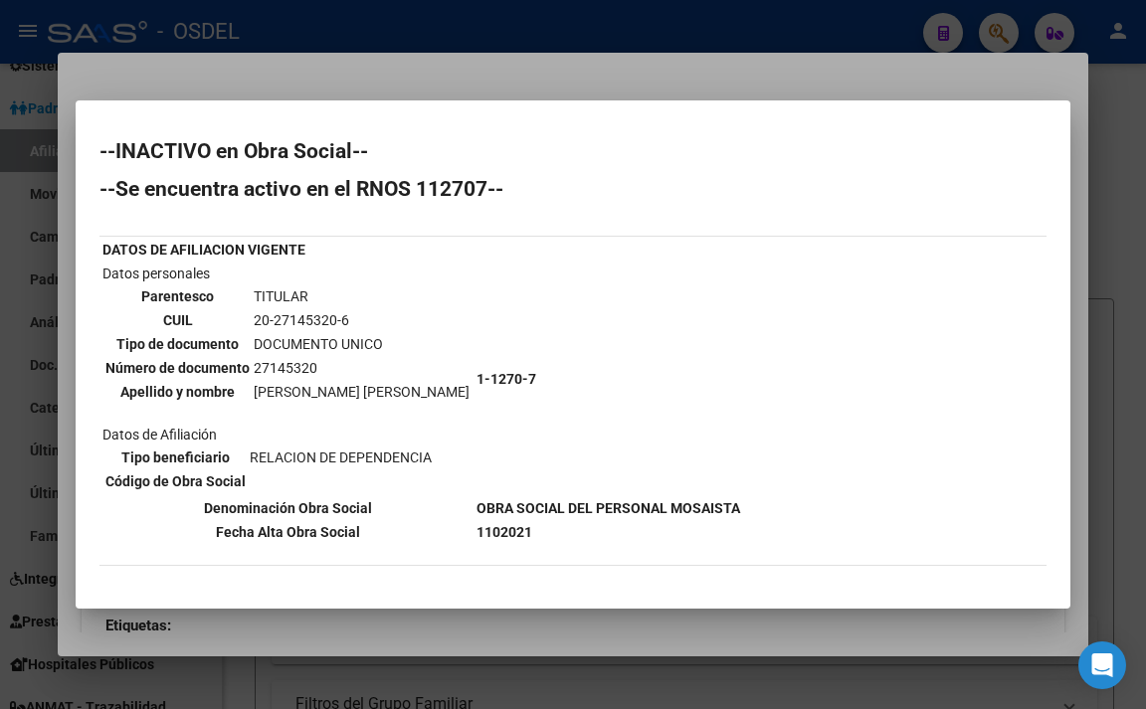
click at [445, 79] on div at bounding box center [573, 354] width 1146 height 709
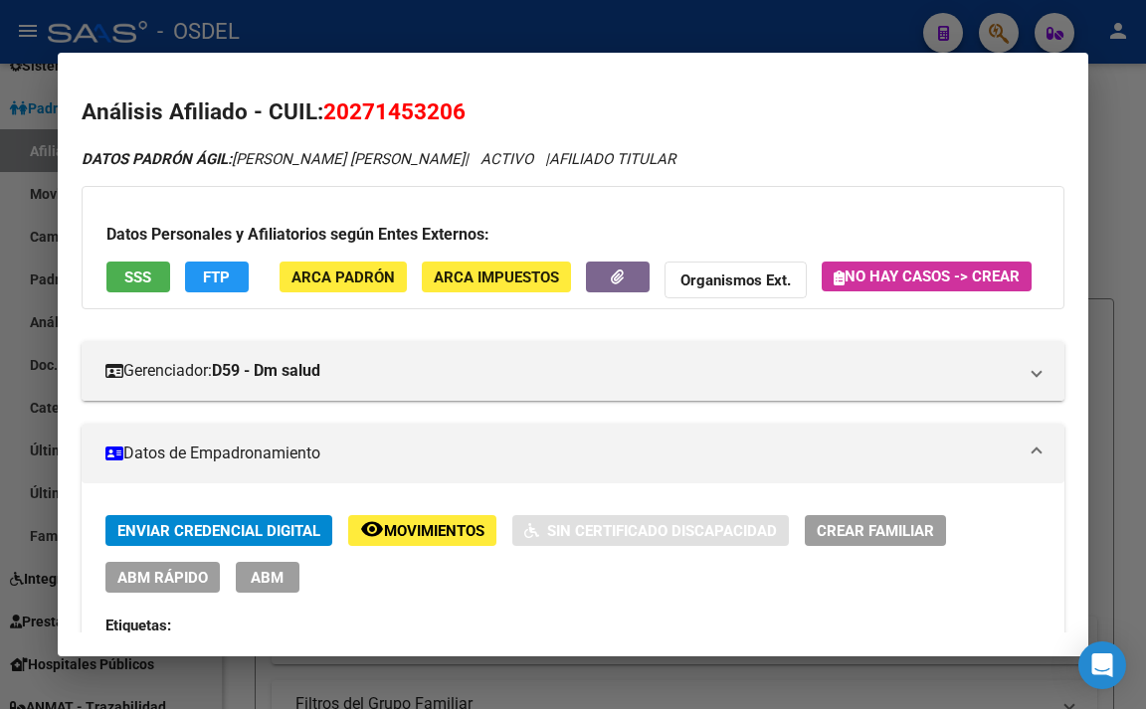
click at [147, 284] on span "SSS" at bounding box center [137, 278] width 27 height 18
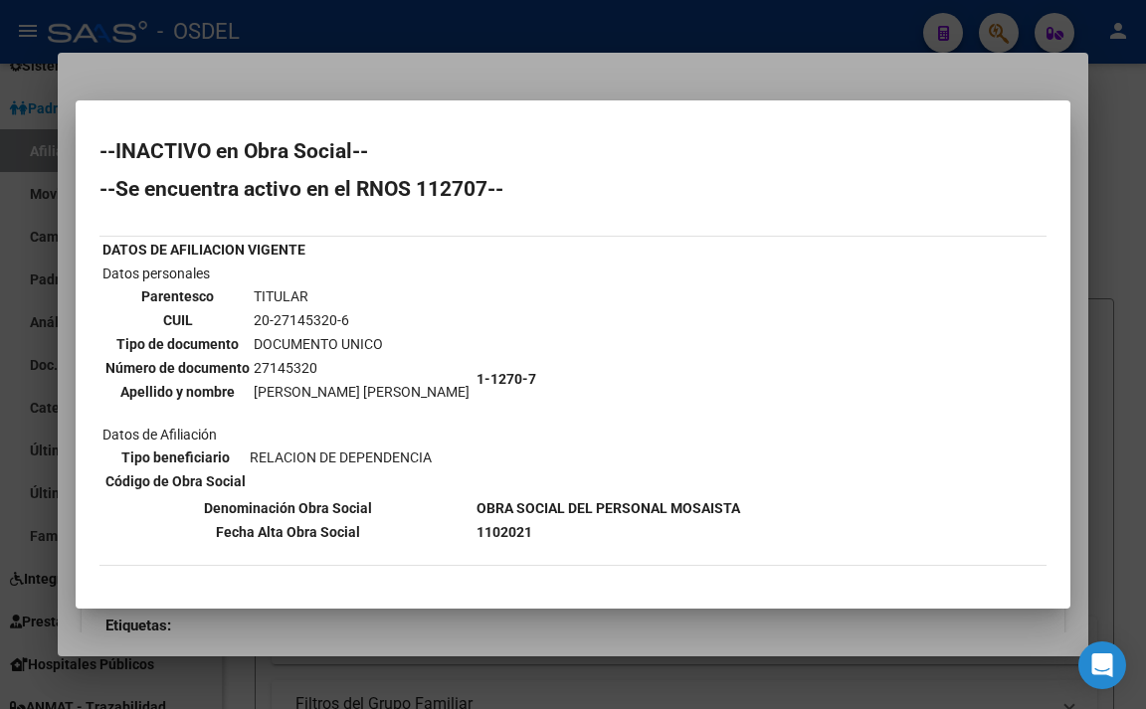
click at [402, 94] on div at bounding box center [573, 354] width 1146 height 709
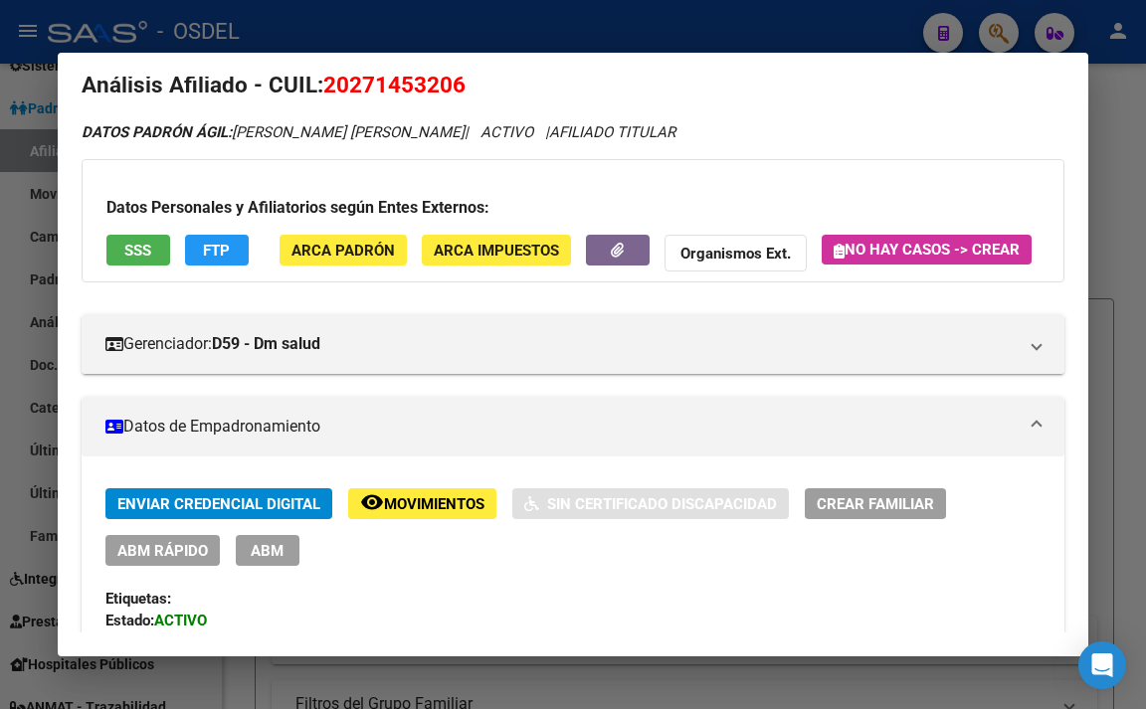
scroll to position [199, 0]
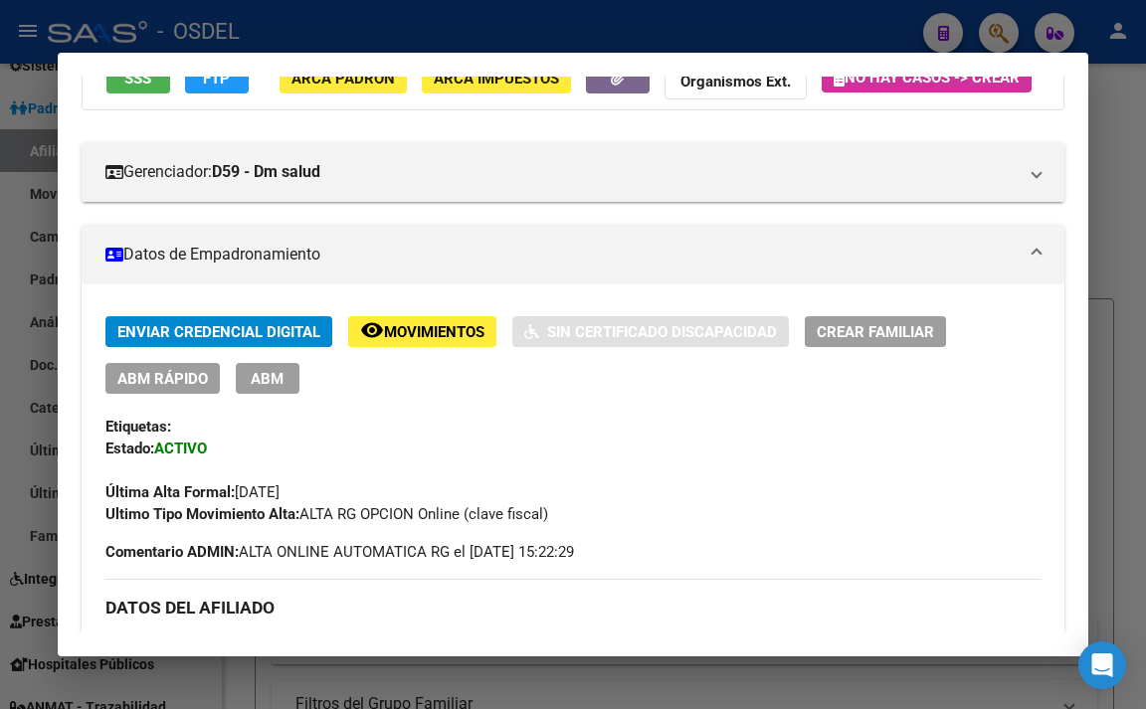
click at [395, 341] on span "Movimientos" at bounding box center [434, 332] width 100 height 18
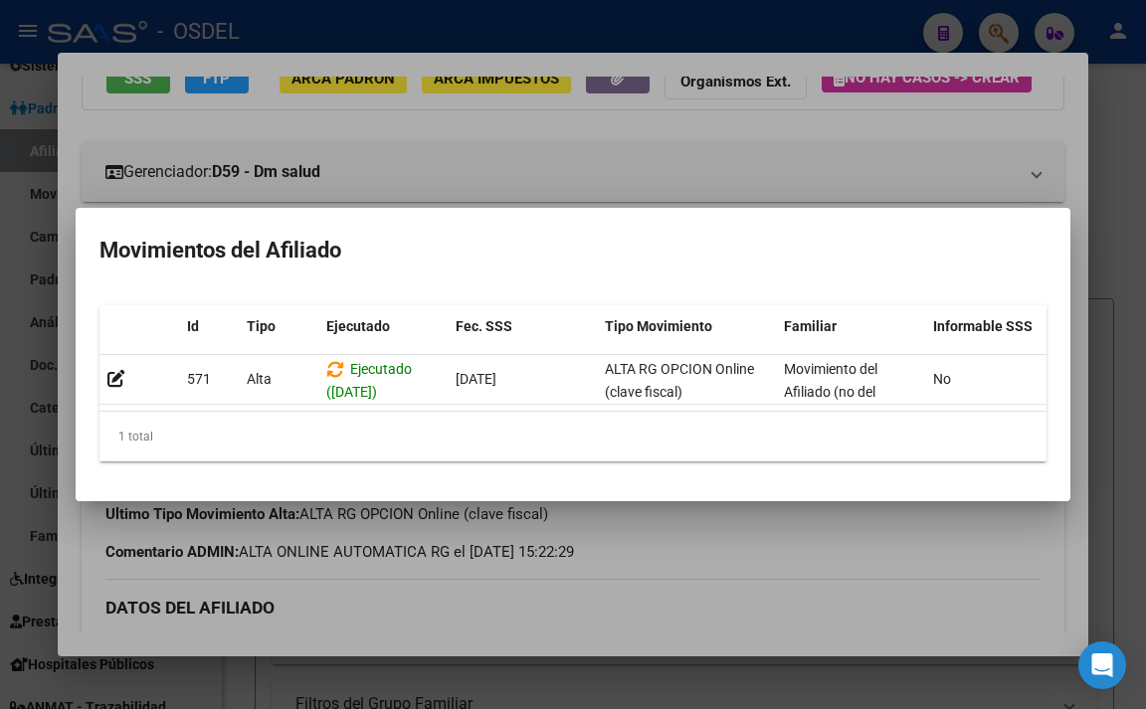
click at [662, 158] on div at bounding box center [573, 354] width 1146 height 709
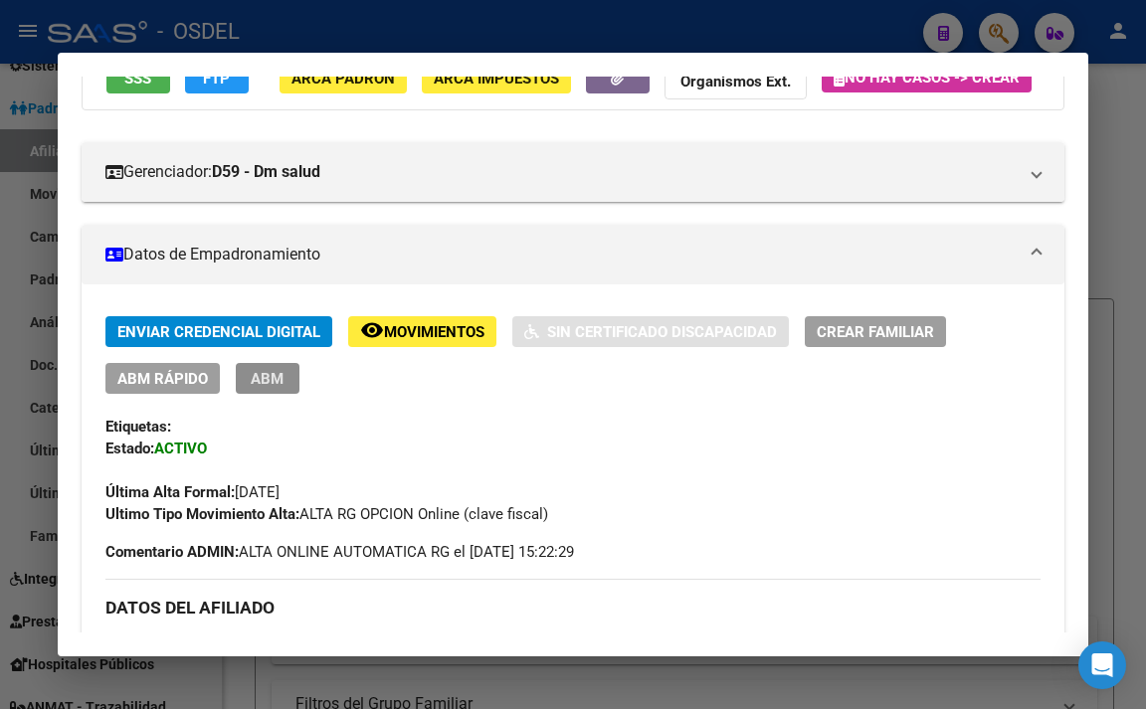
click at [272, 388] on span "ABM" at bounding box center [267, 379] width 33 height 18
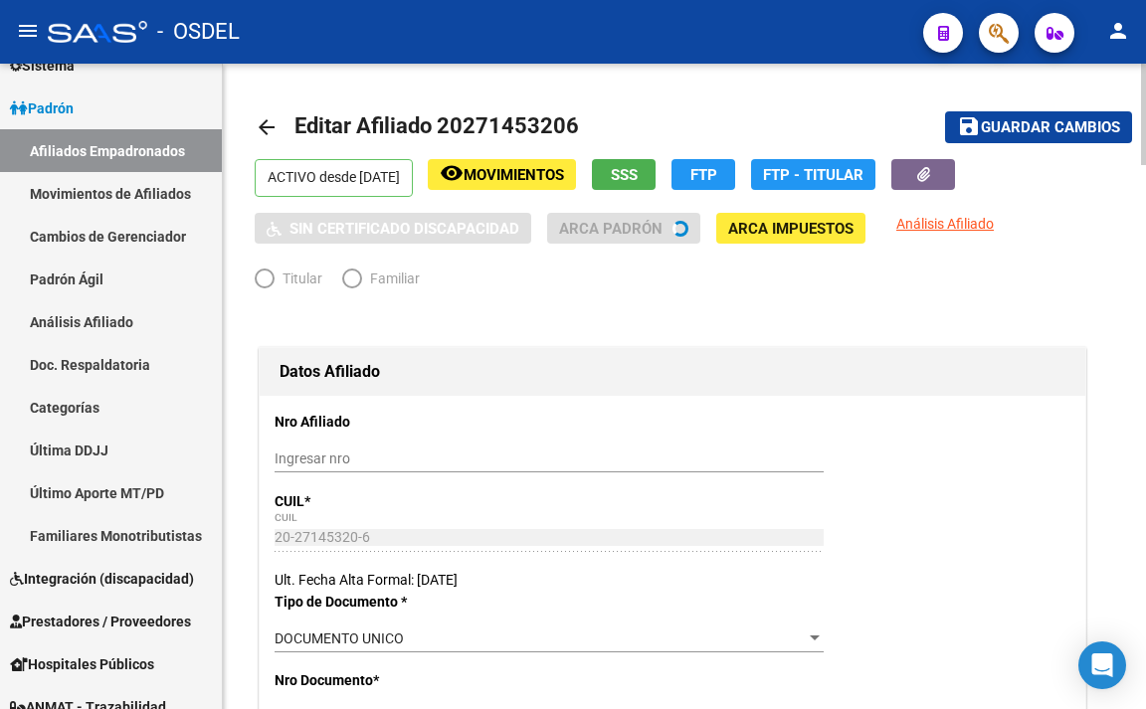
radio input "true"
type input "30-61864070-8"
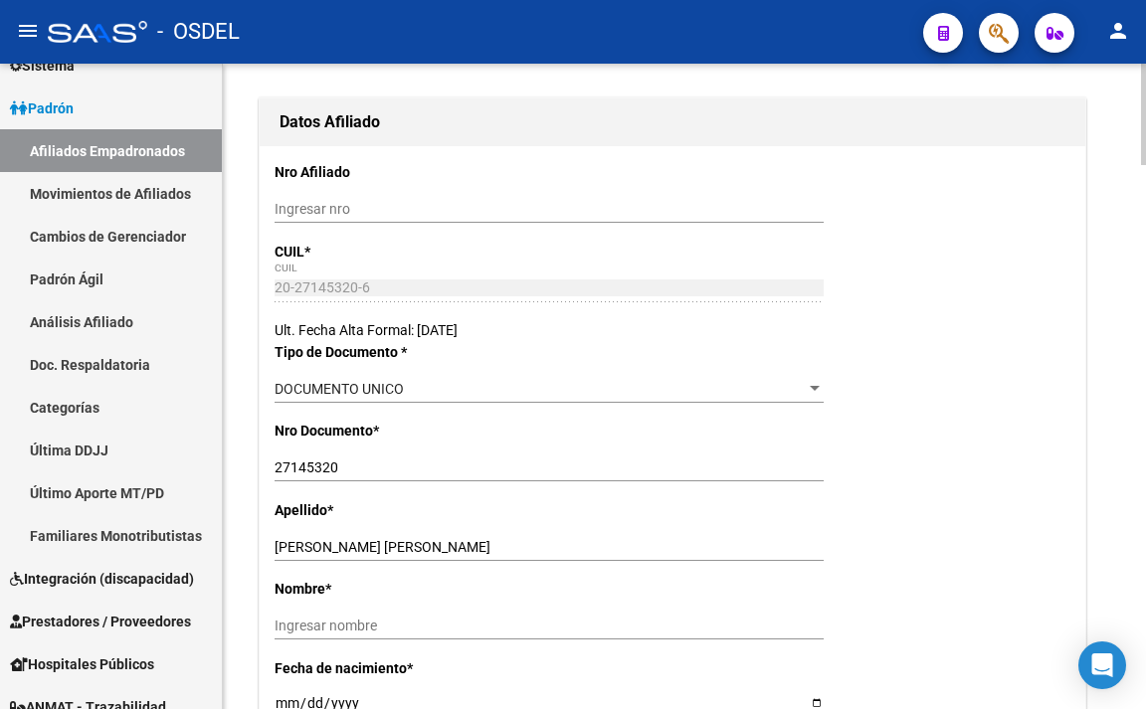
scroll to position [298, 0]
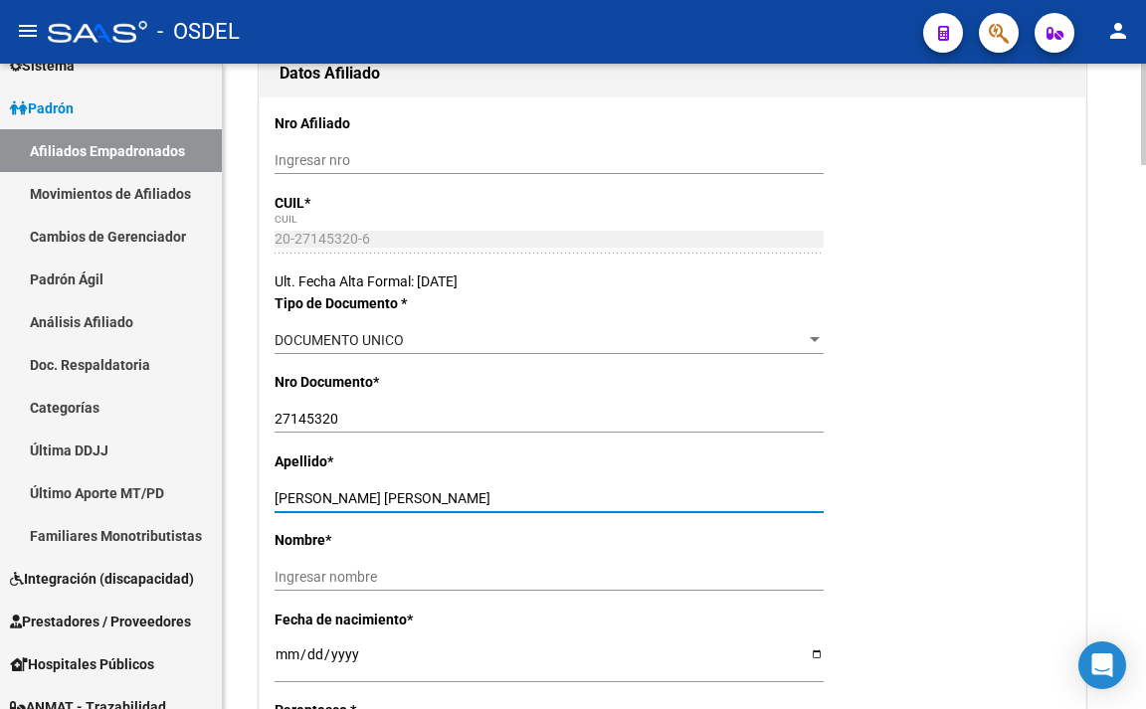
drag, startPoint x: 327, startPoint y: 498, endPoint x: 508, endPoint y: 471, distance: 183.0
click at [508, 471] on app-form-text-field "Apellido * [PERSON_NAME] [PERSON_NAME] Ingresar apellido" at bounding box center [557, 480] width 565 height 53
type input "[PERSON_NAME]"
click at [356, 575] on input "Ingresar nombre" at bounding box center [549, 577] width 549 height 17
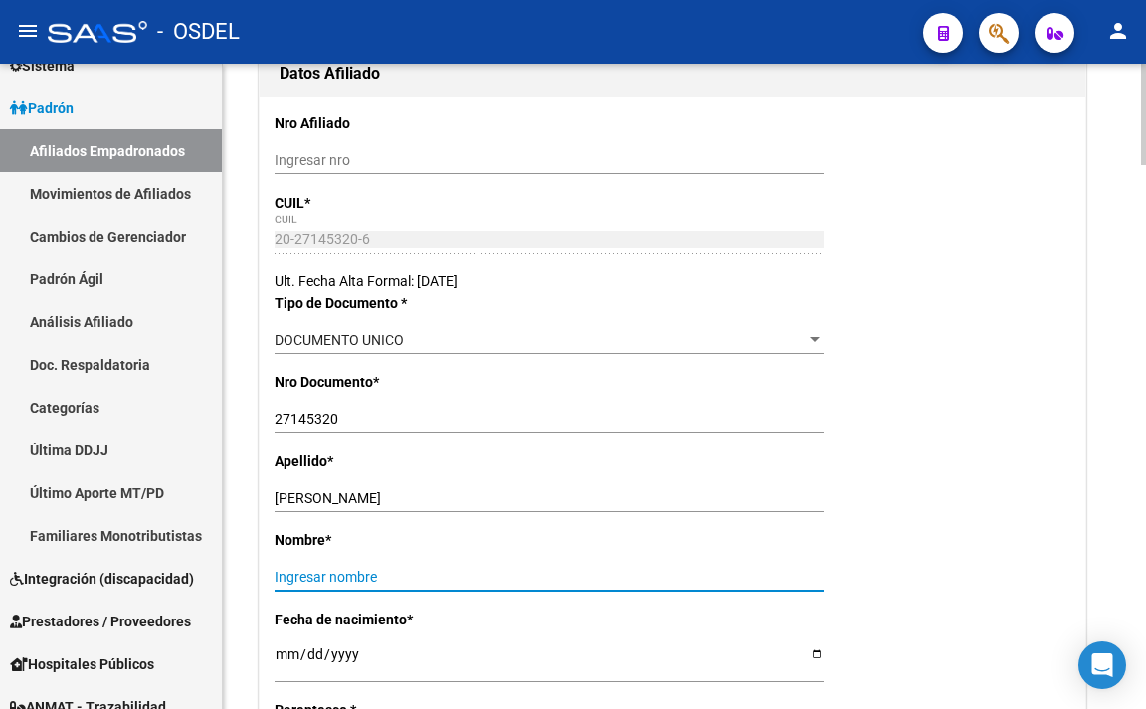
paste input "[PERSON_NAME]"
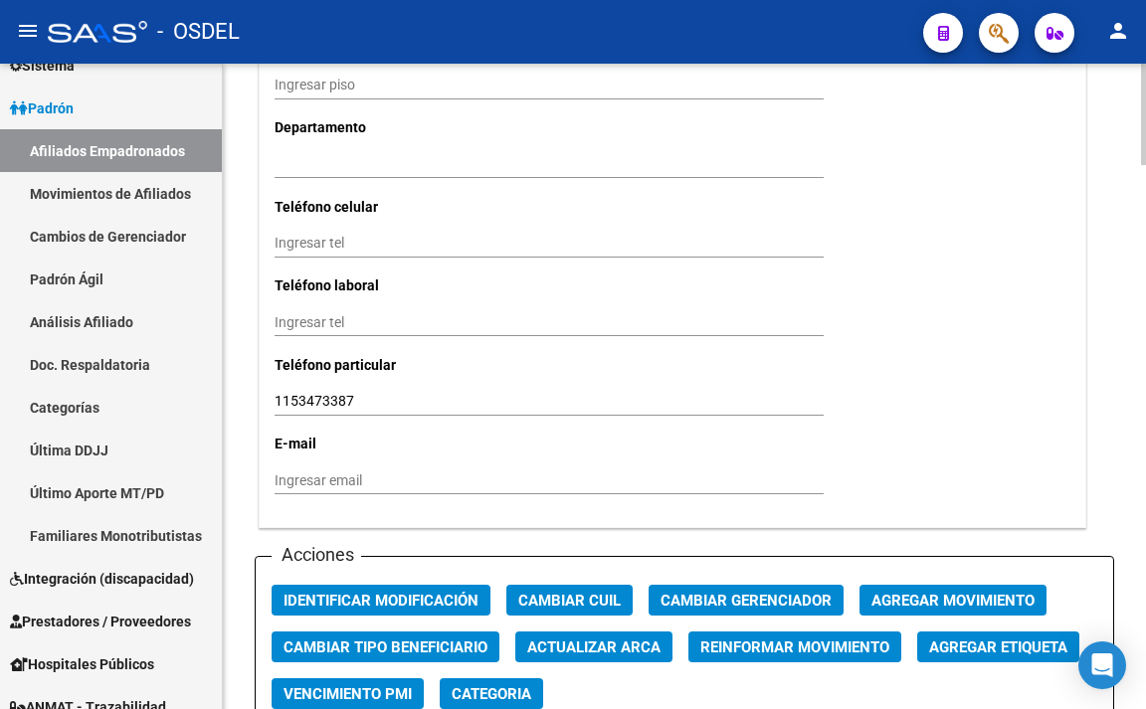
scroll to position [1989, 0]
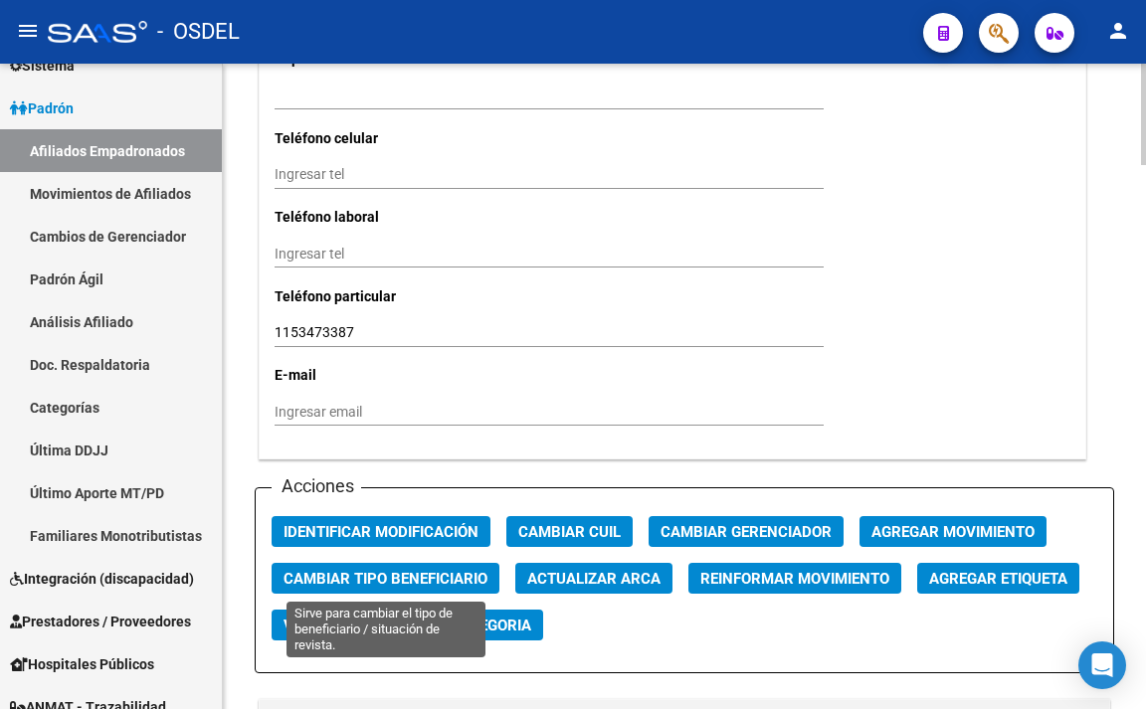
type input "[PERSON_NAME]"
click at [469, 575] on span "Cambiar Tipo Beneficiario" at bounding box center [385, 579] width 204 height 18
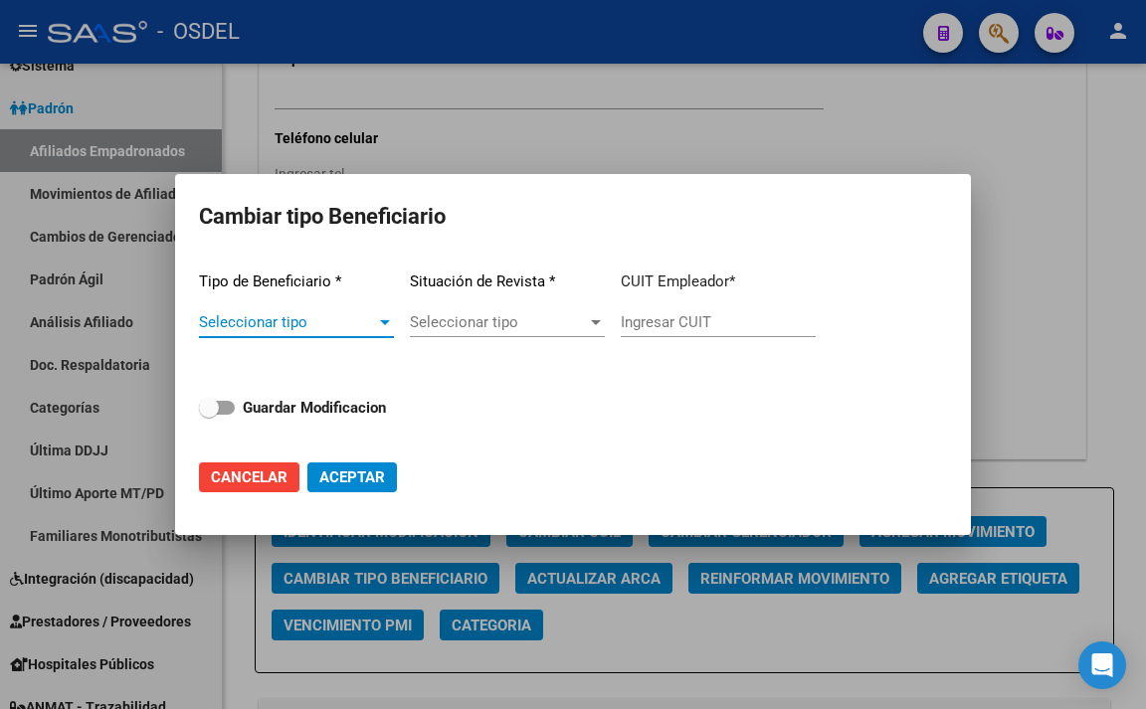
click at [1019, 224] on div at bounding box center [573, 354] width 1146 height 709
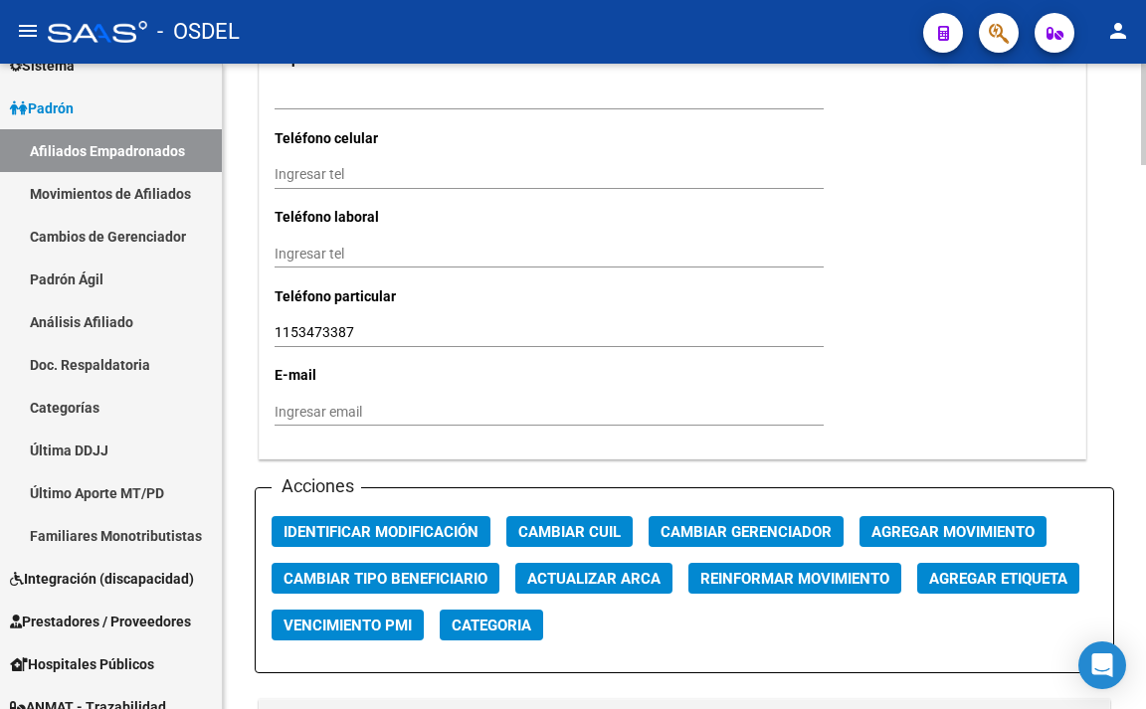
click at [952, 533] on span "Agregar Movimiento" at bounding box center [952, 532] width 163 height 18
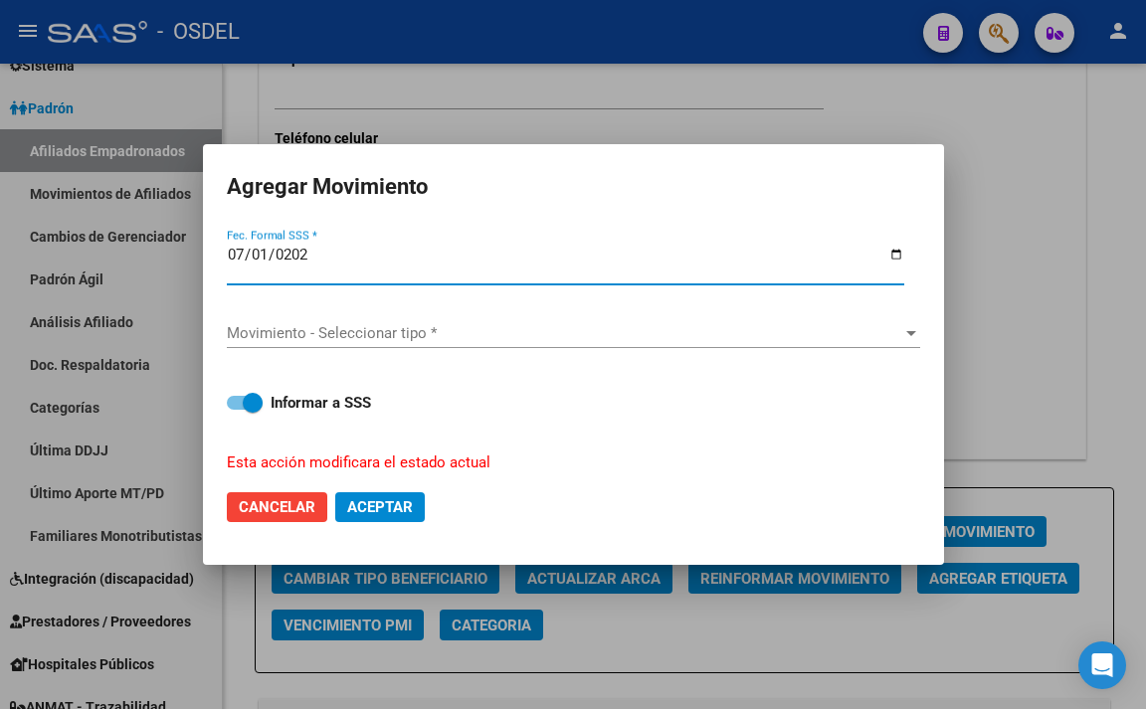
type input "[DATE]"
click at [258, 257] on input "[DATE]" at bounding box center [565, 263] width 677 height 32
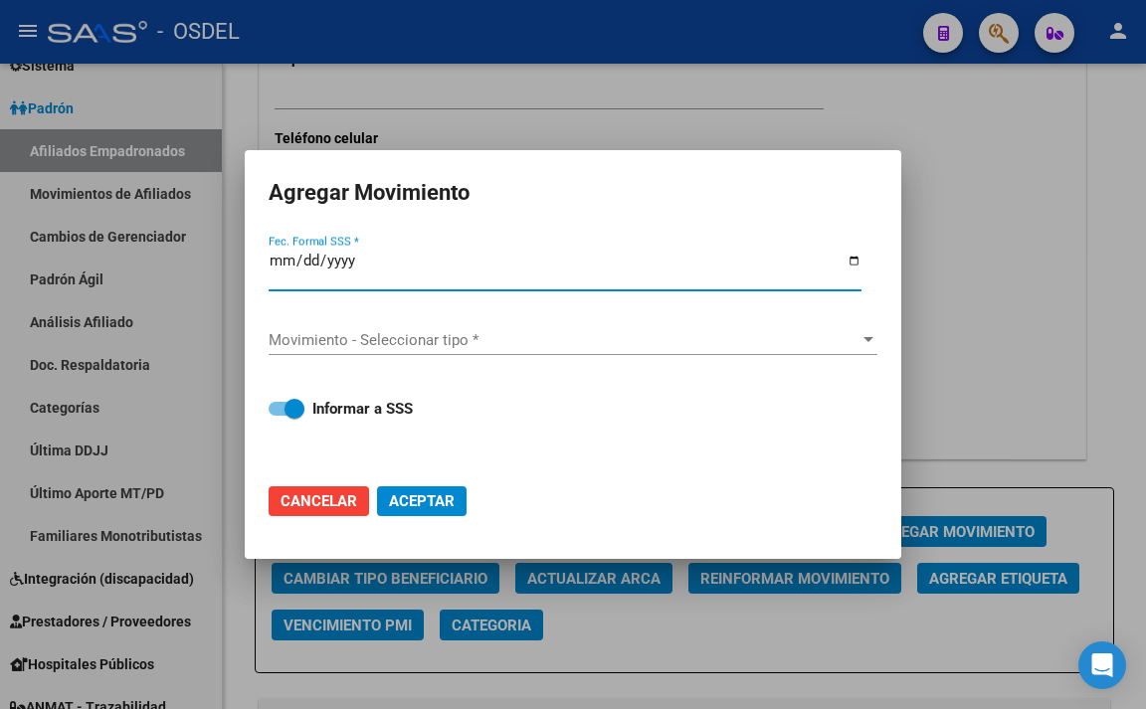
type input "[DATE]"
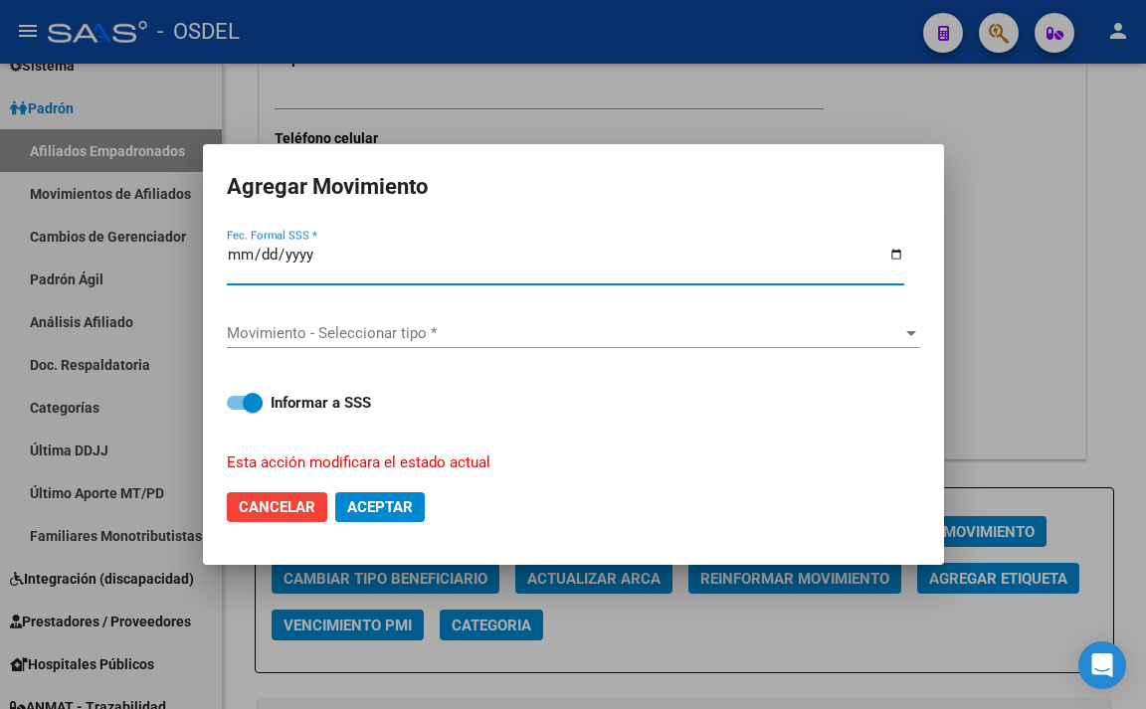
click at [393, 336] on span "Movimiento - Seleccionar tipo *" at bounding box center [564, 333] width 675 height 18
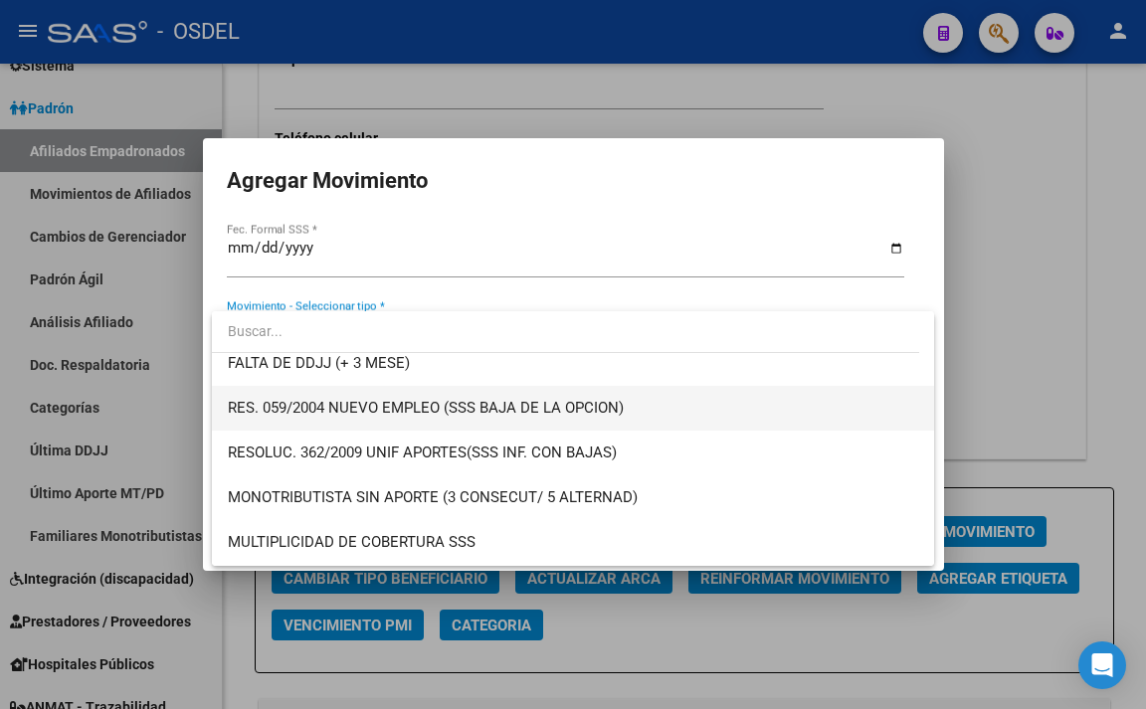
scroll to position [696, 0]
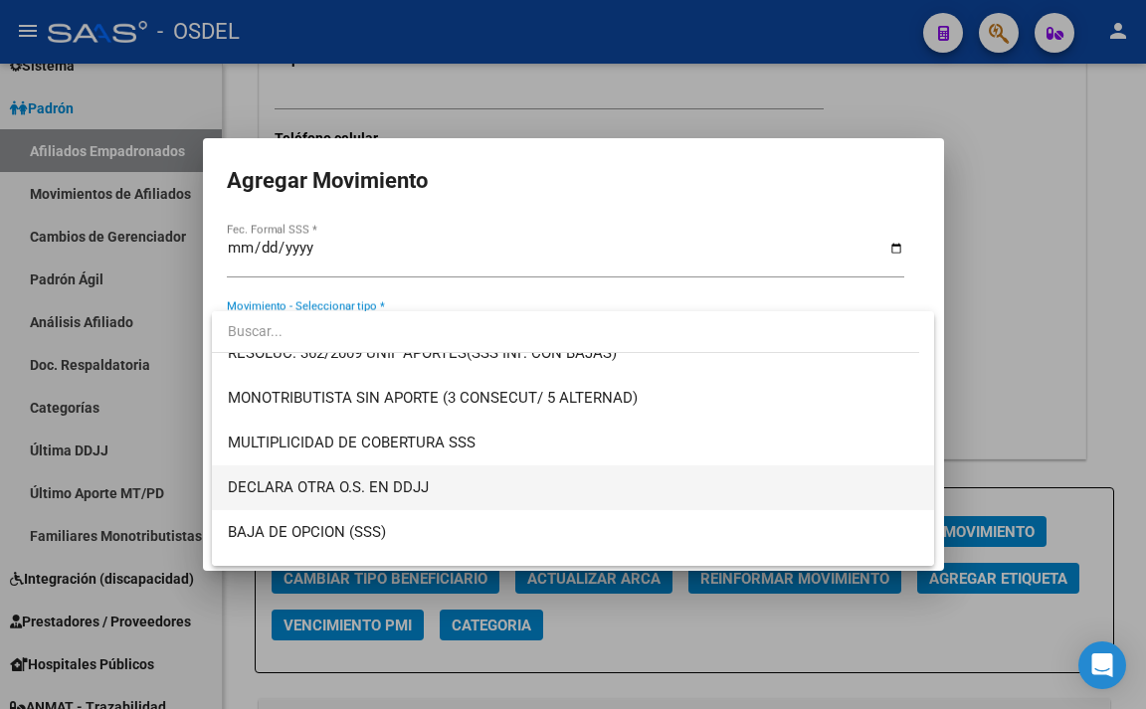
click at [466, 501] on span "DECLARA OTRA O.S. EN DDJJ" at bounding box center [573, 488] width 690 height 45
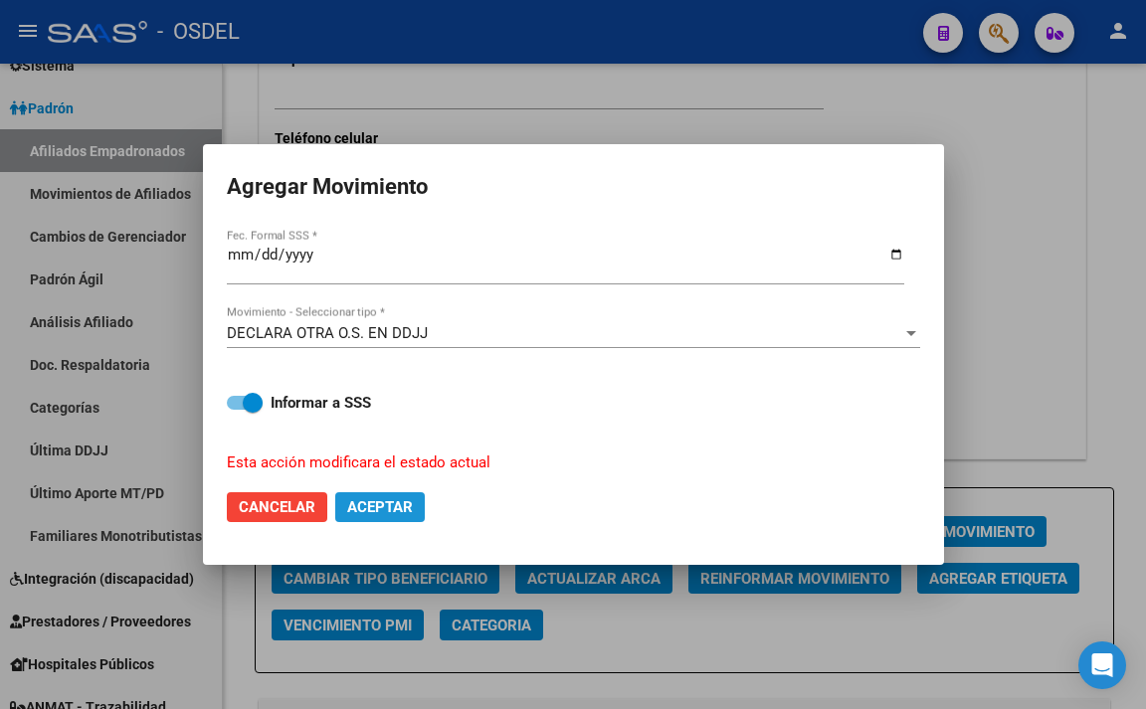
click at [414, 508] on button "Aceptar" at bounding box center [380, 507] width 90 height 30
checkbox input "false"
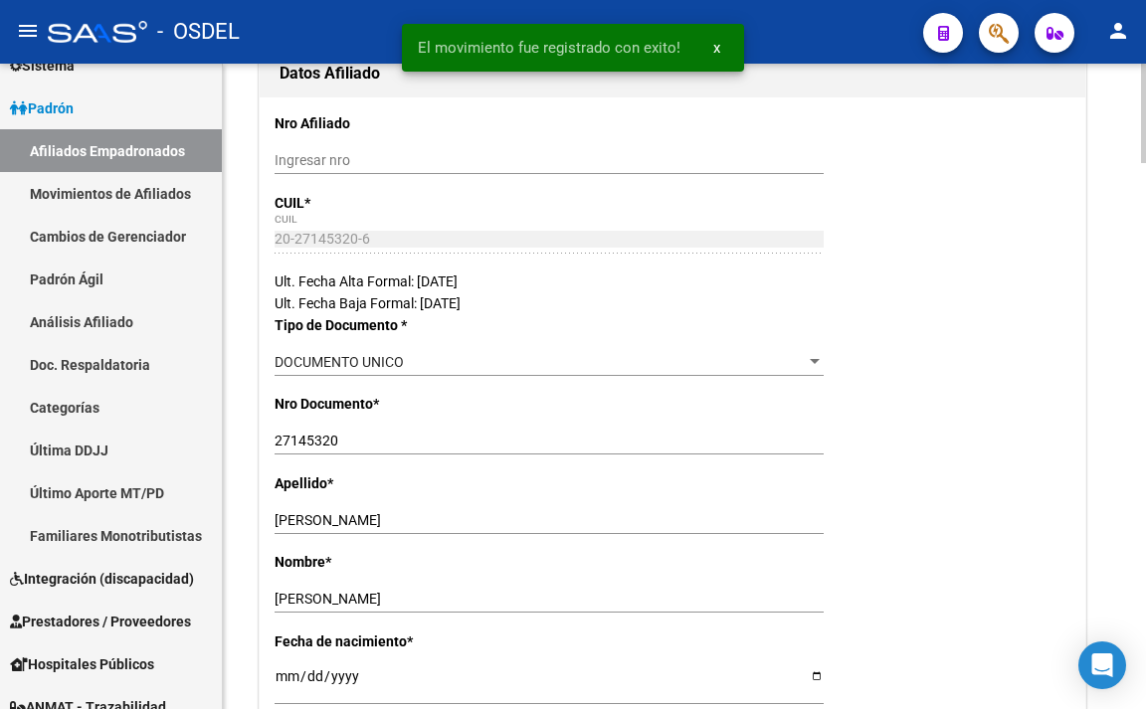
scroll to position [0, 0]
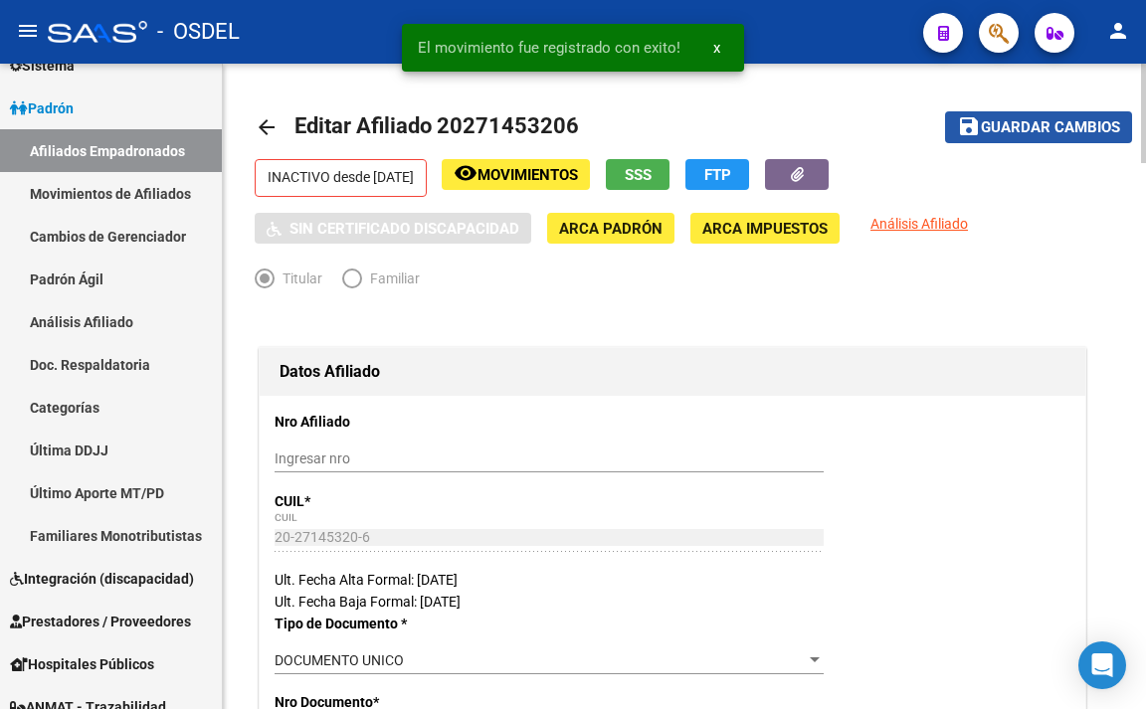
click at [994, 128] on span "Guardar cambios" at bounding box center [1050, 128] width 139 height 18
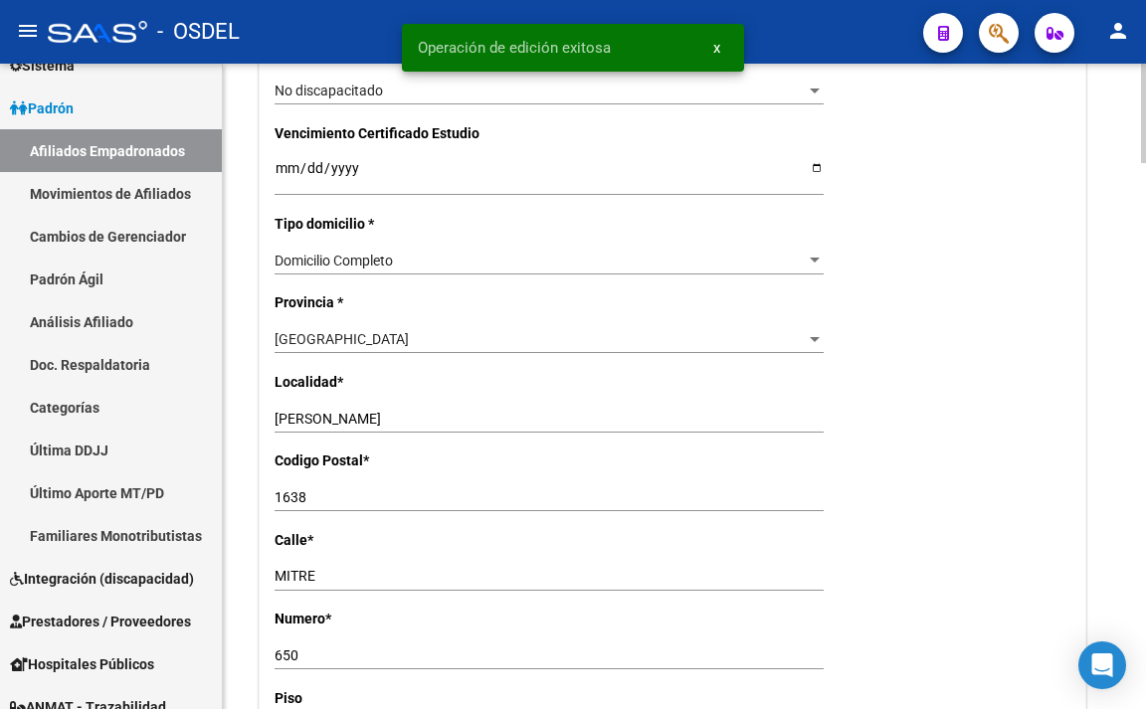
scroll to position [995, 0]
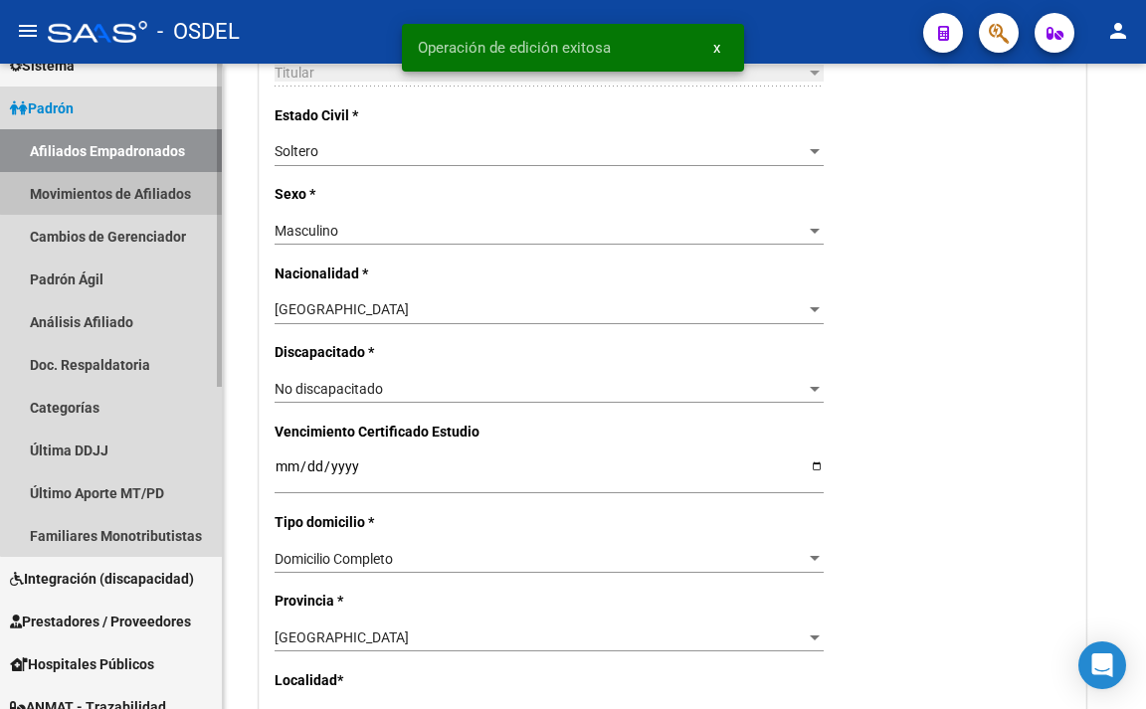
click at [157, 190] on link "Movimientos de Afiliados" at bounding box center [111, 193] width 222 height 43
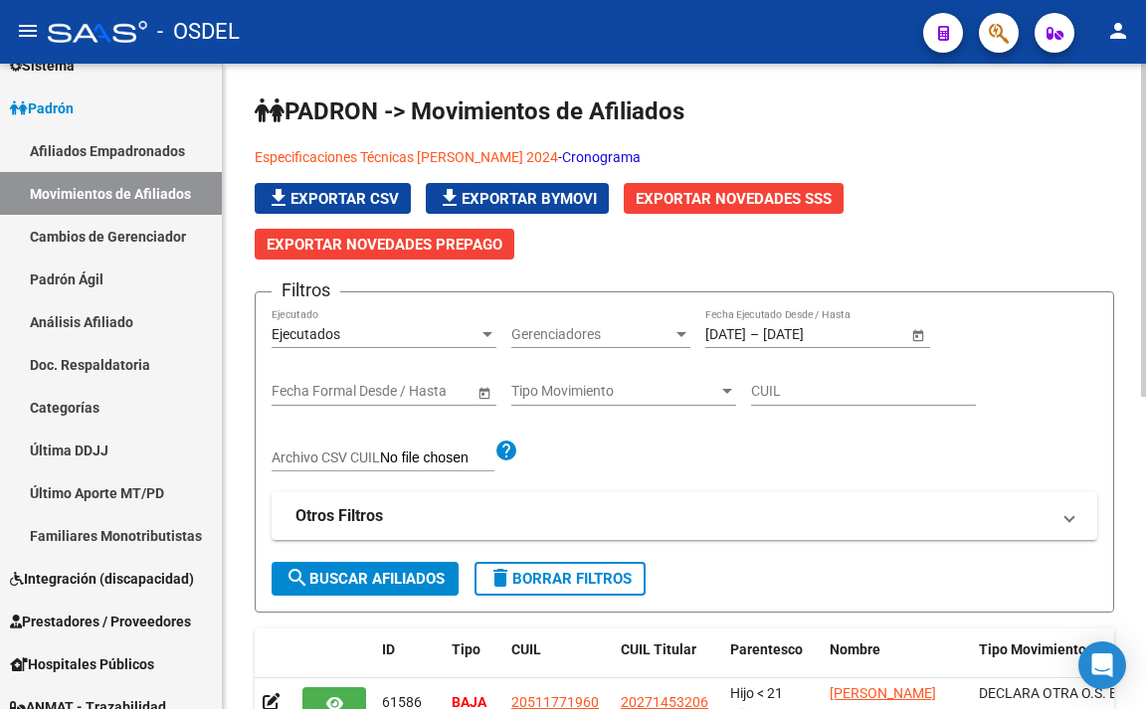
click at [379, 585] on span "search Buscar Afiliados" at bounding box center [364, 579] width 159 height 18
click at [567, 342] on span "Gerenciadores" at bounding box center [591, 334] width 161 height 17
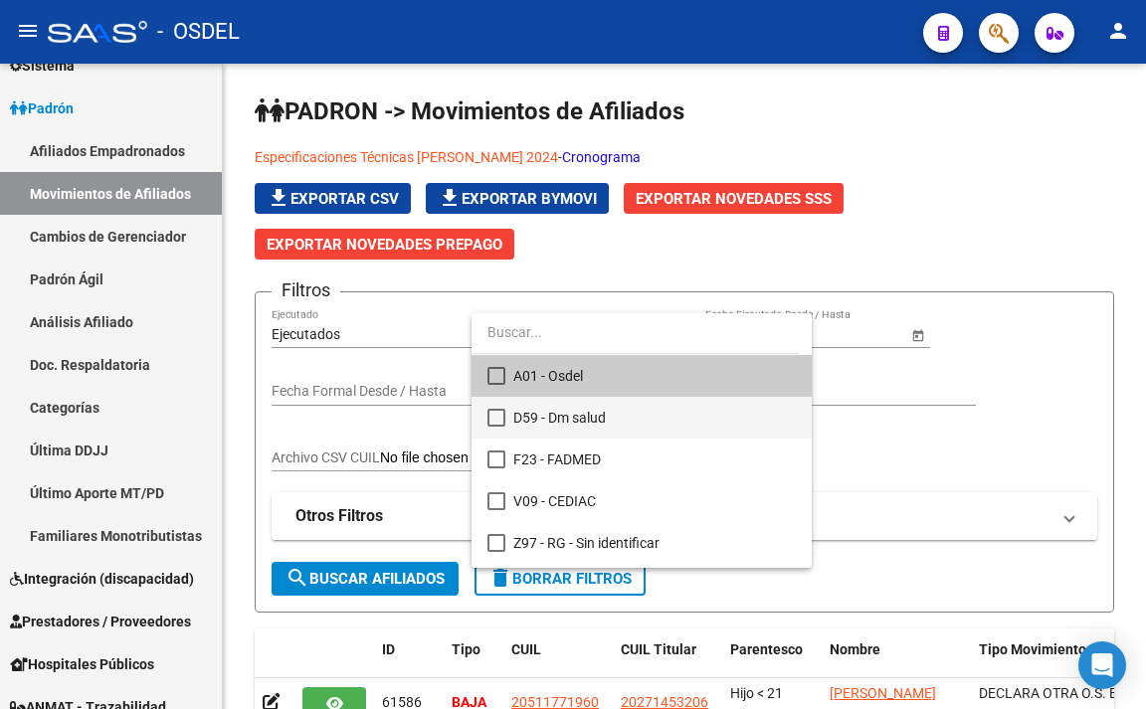
click at [559, 419] on span "D59 - Dm salud" at bounding box center [654, 418] width 282 height 42
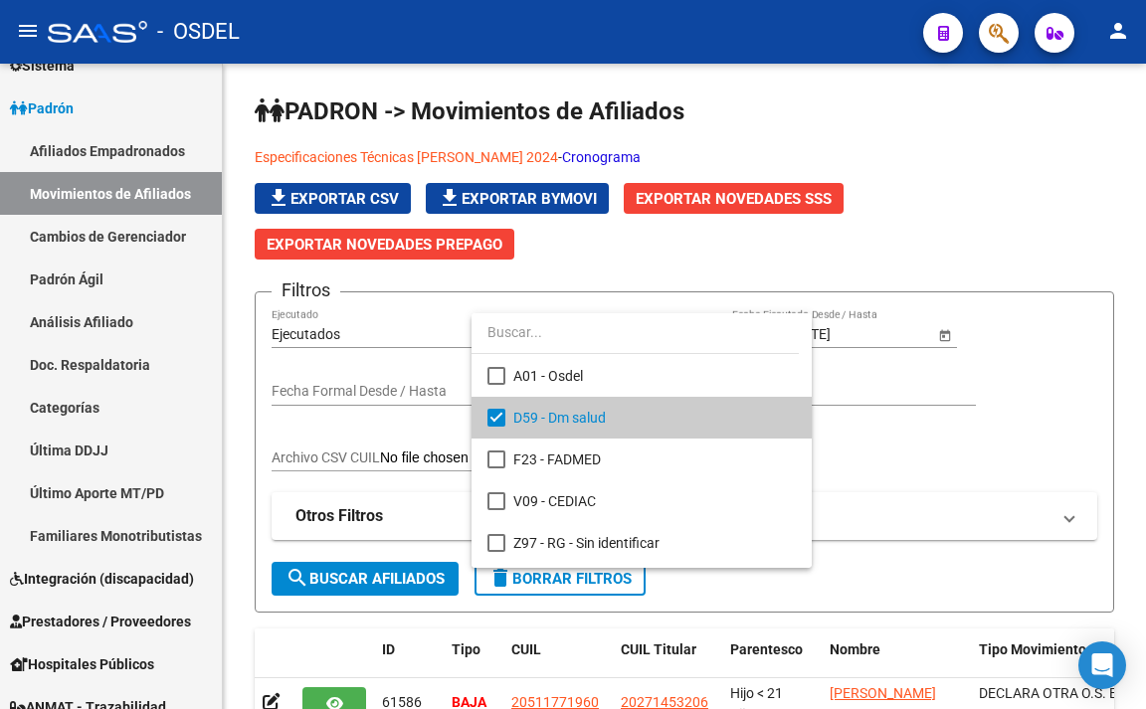
click at [423, 577] on div at bounding box center [573, 354] width 1146 height 709
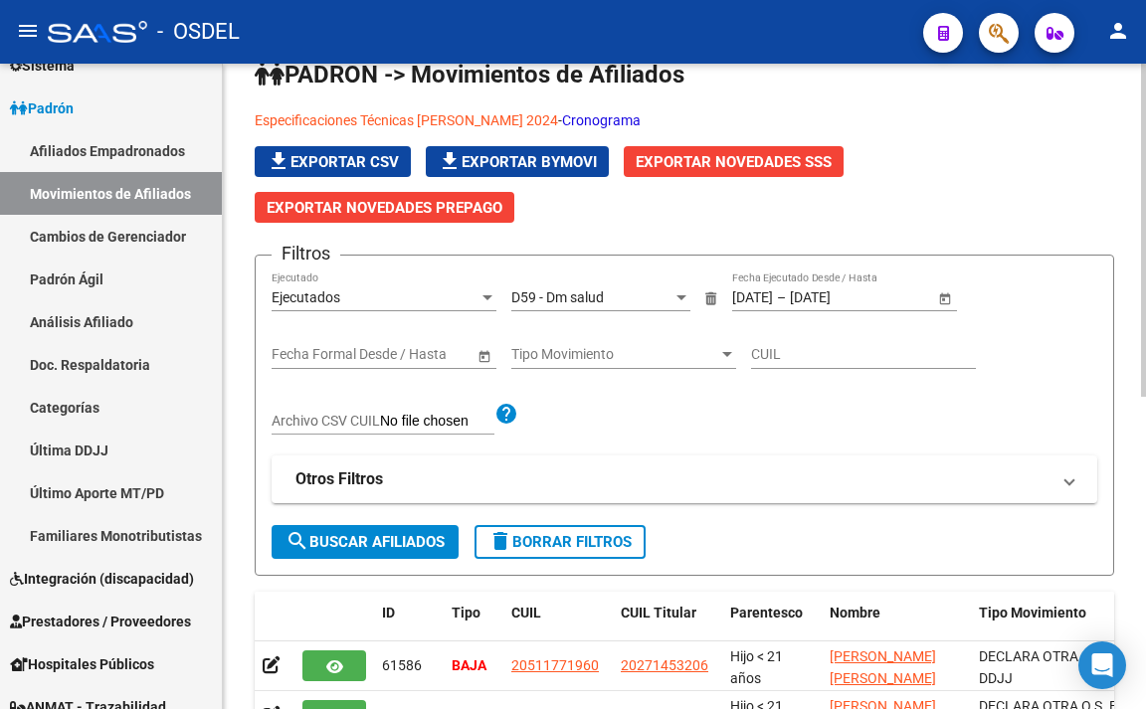
scroll to position [7, 0]
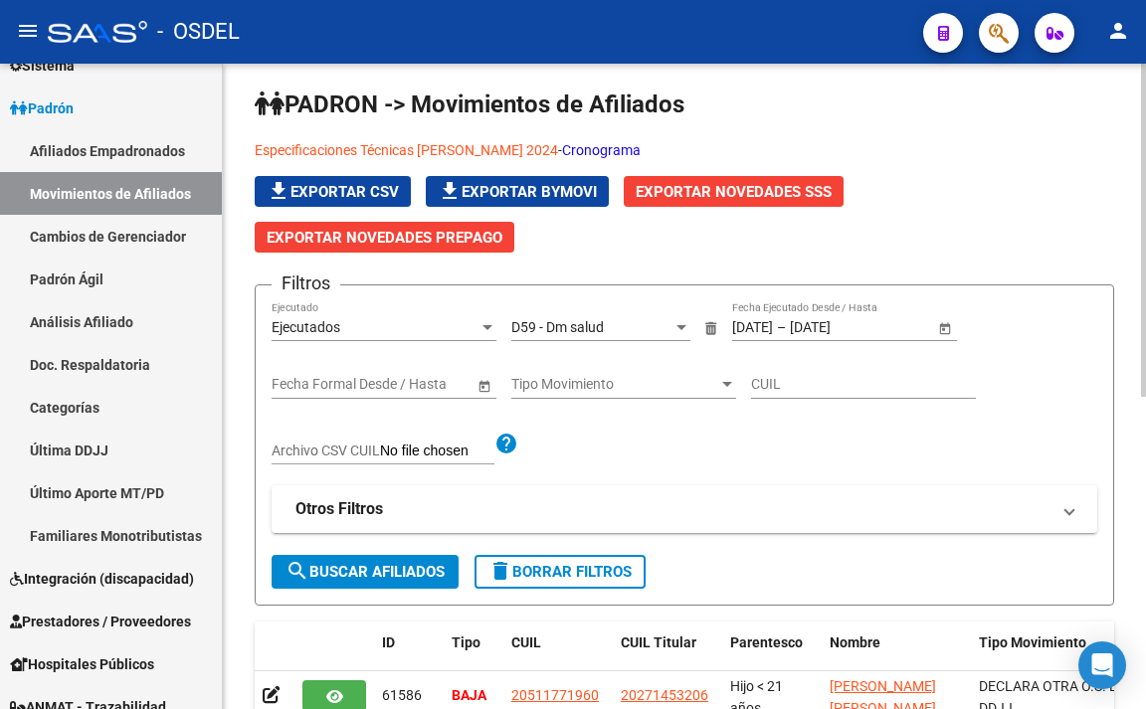
click at [550, 379] on span "Tipo Movimiento" at bounding box center [614, 384] width 207 height 17
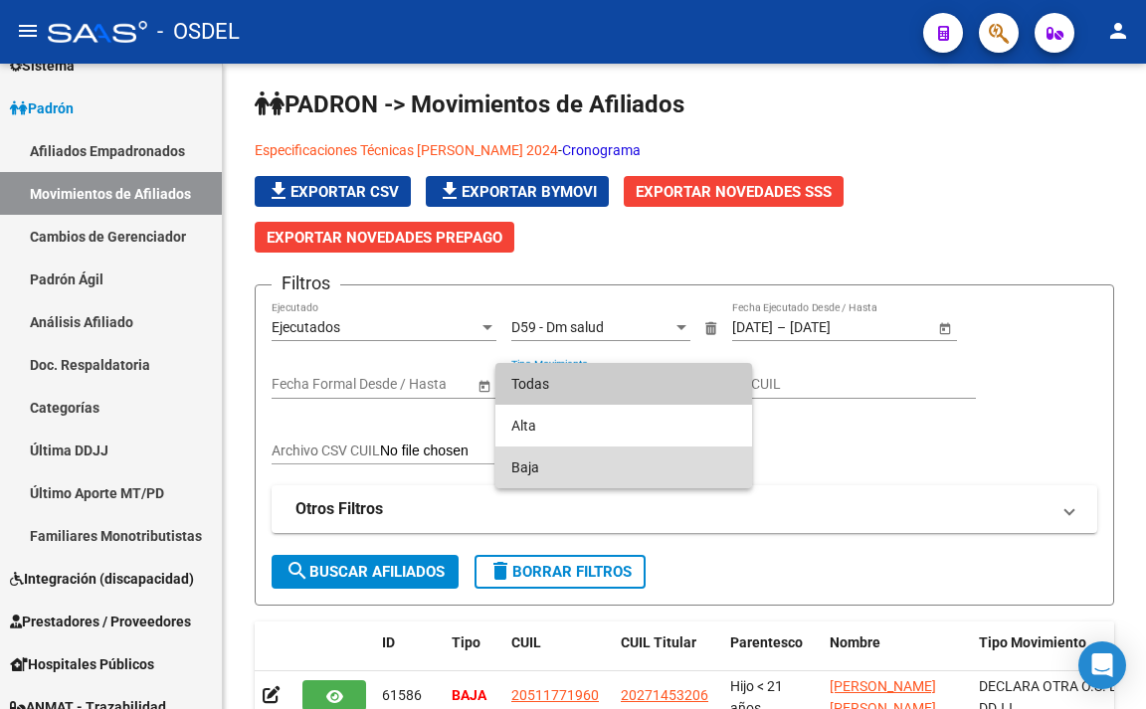
click at [552, 458] on span "Baja" at bounding box center [623, 468] width 225 height 42
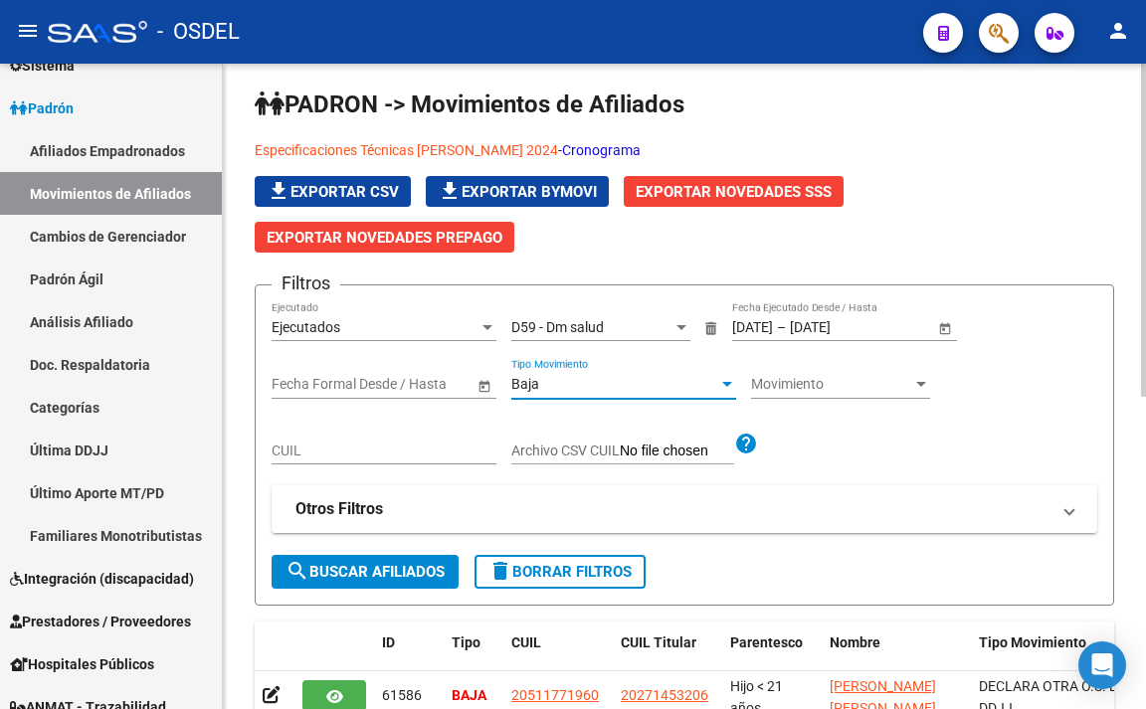
click at [441, 574] on span "search Buscar Afiliados" at bounding box center [364, 572] width 159 height 18
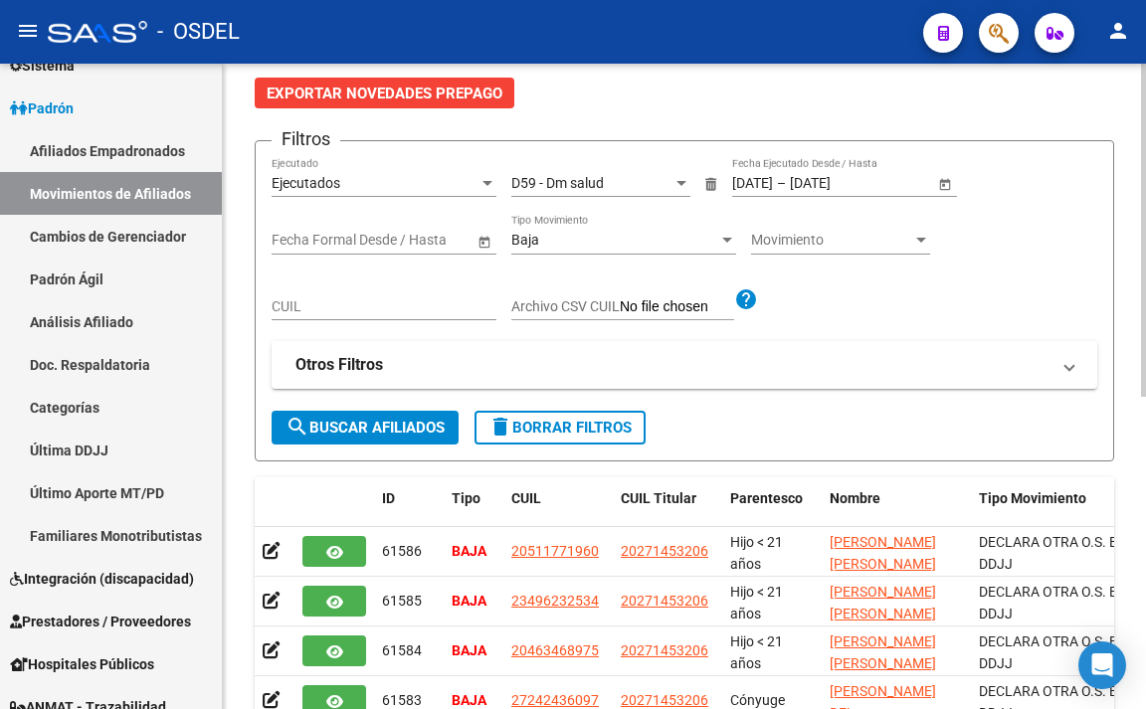
scroll to position [106, 0]
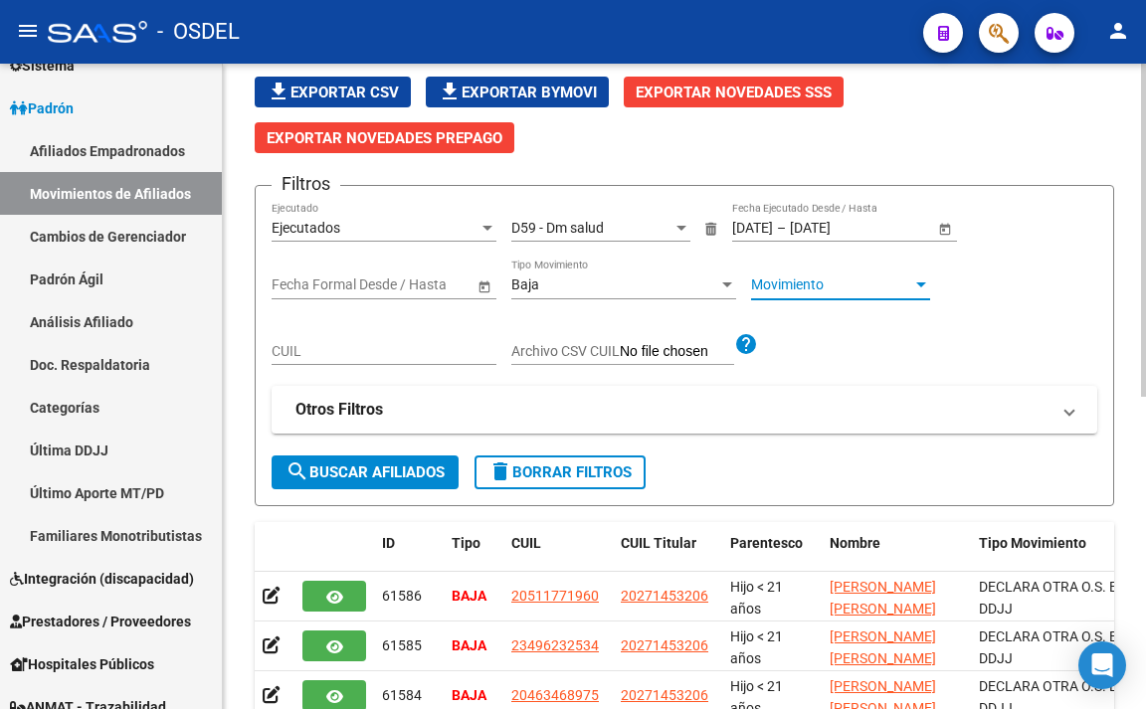
click at [798, 284] on span "Movimiento" at bounding box center [831, 285] width 161 height 17
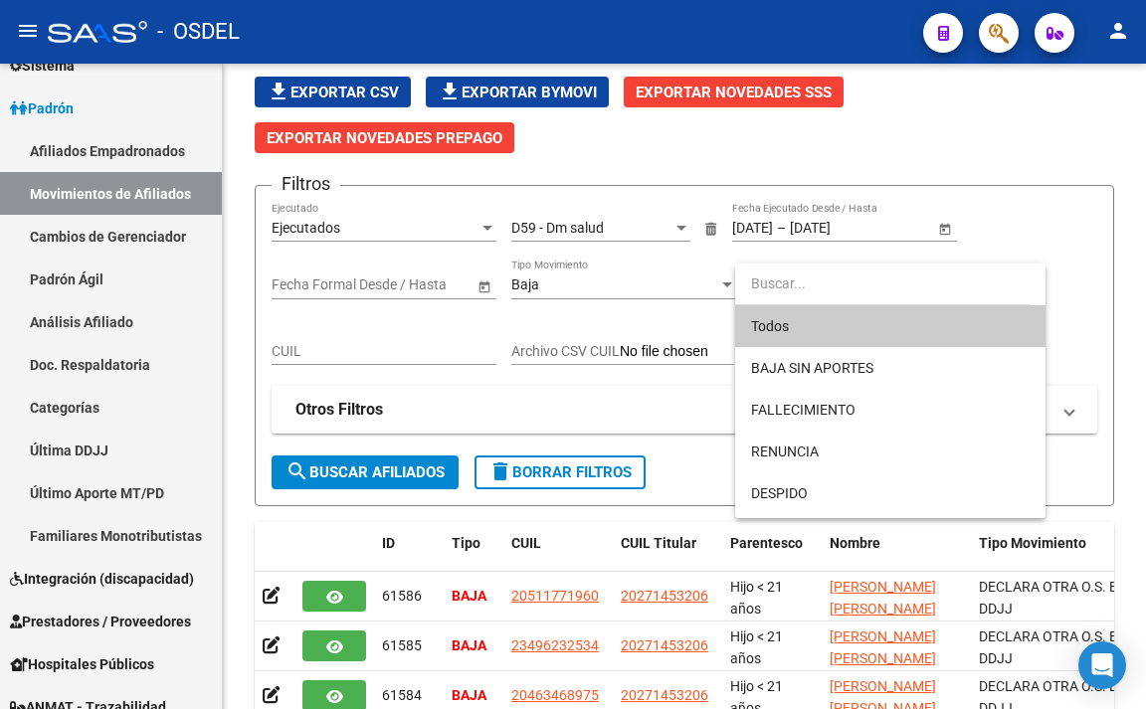
click at [1094, 237] on div at bounding box center [573, 354] width 1146 height 709
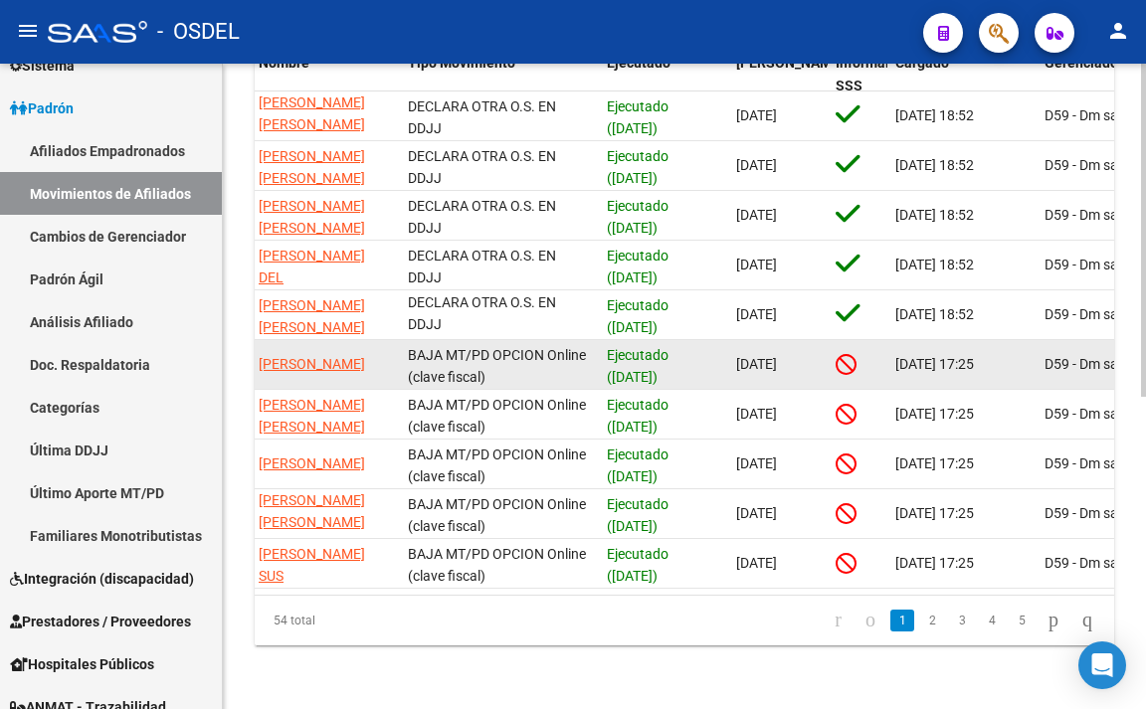
scroll to position [604, 0]
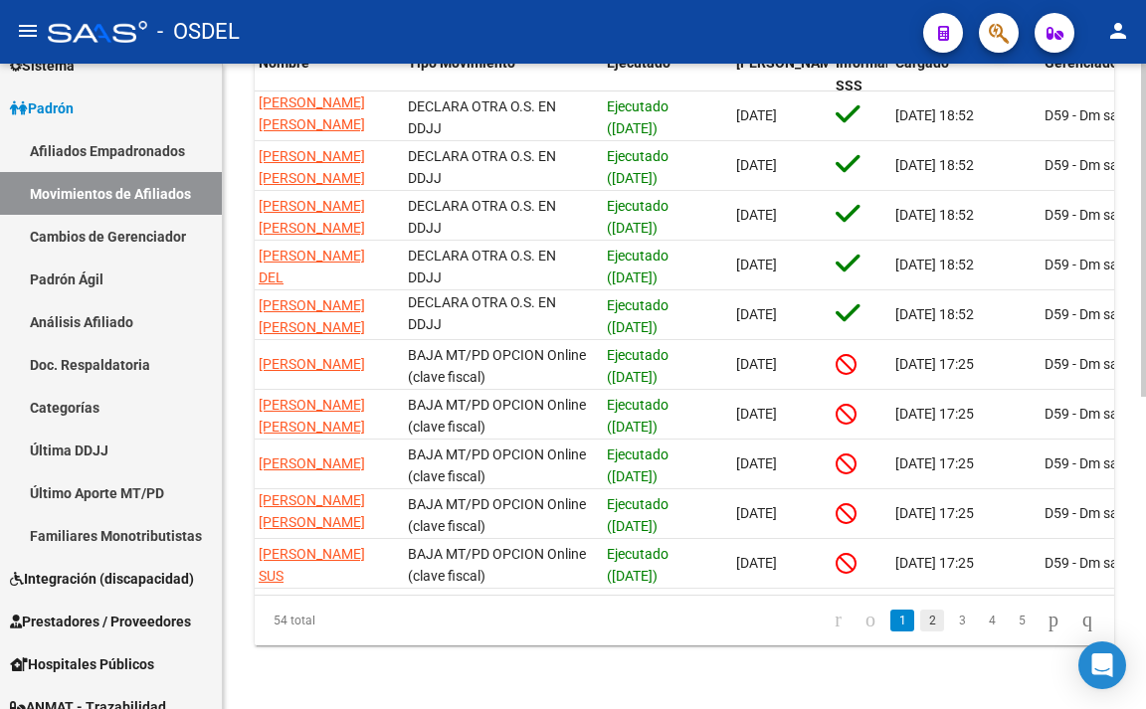
click at [920, 622] on link "2" at bounding box center [932, 621] width 24 height 22
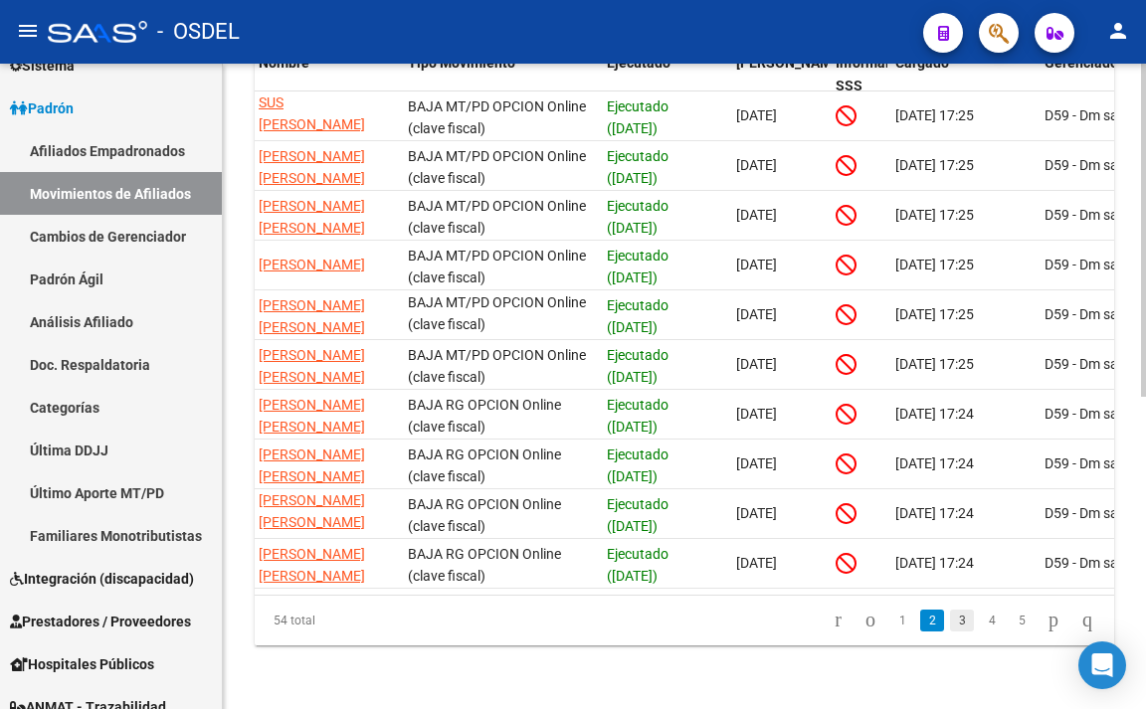
click at [950, 626] on link "3" at bounding box center [962, 621] width 24 height 22
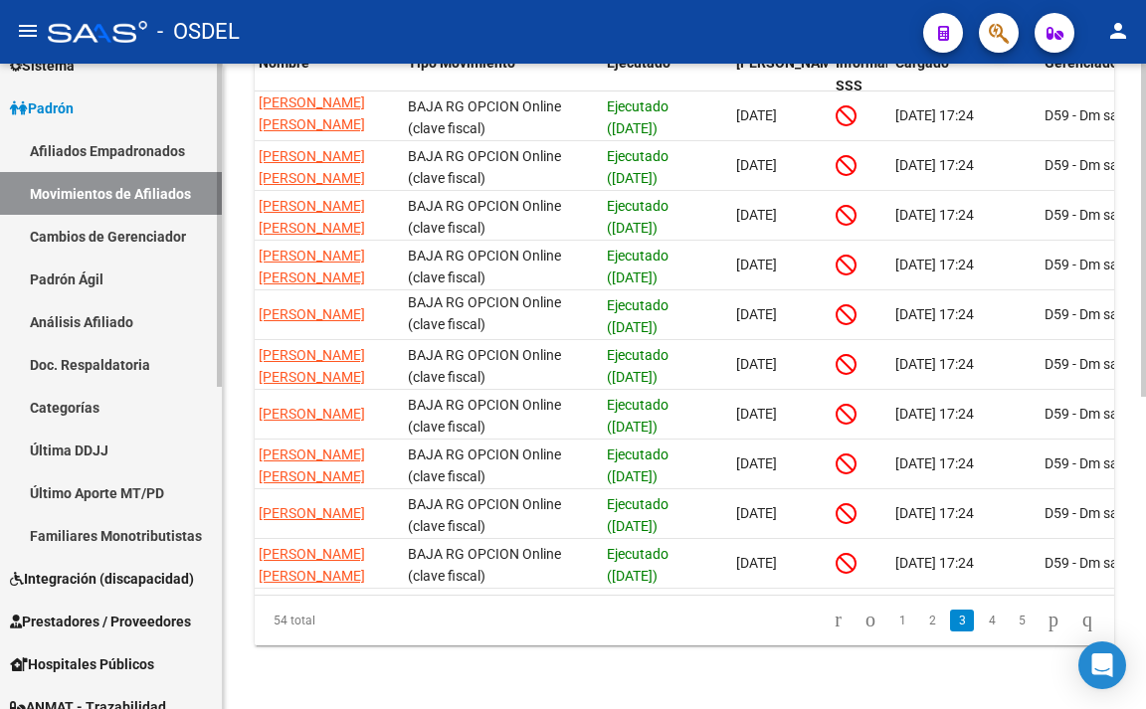
click at [162, 230] on link "Cambios de Gerenciador" at bounding box center [111, 236] width 222 height 43
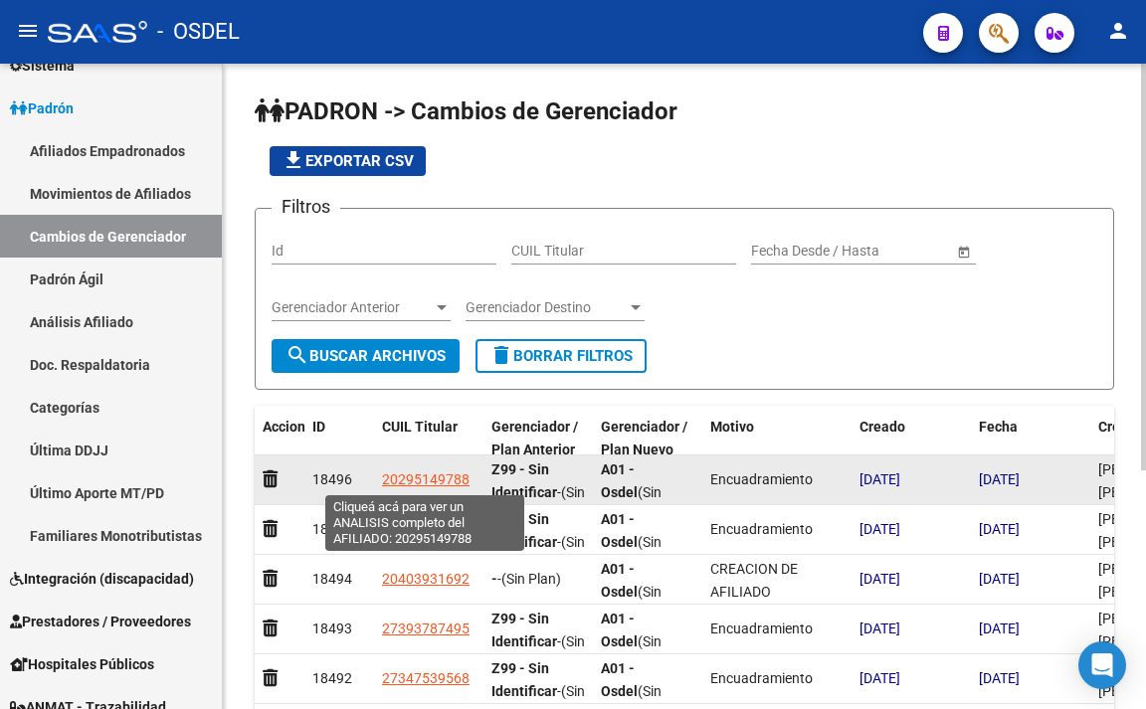
click at [452, 475] on span "20295149788" at bounding box center [426, 479] width 88 height 16
type textarea "20295149788"
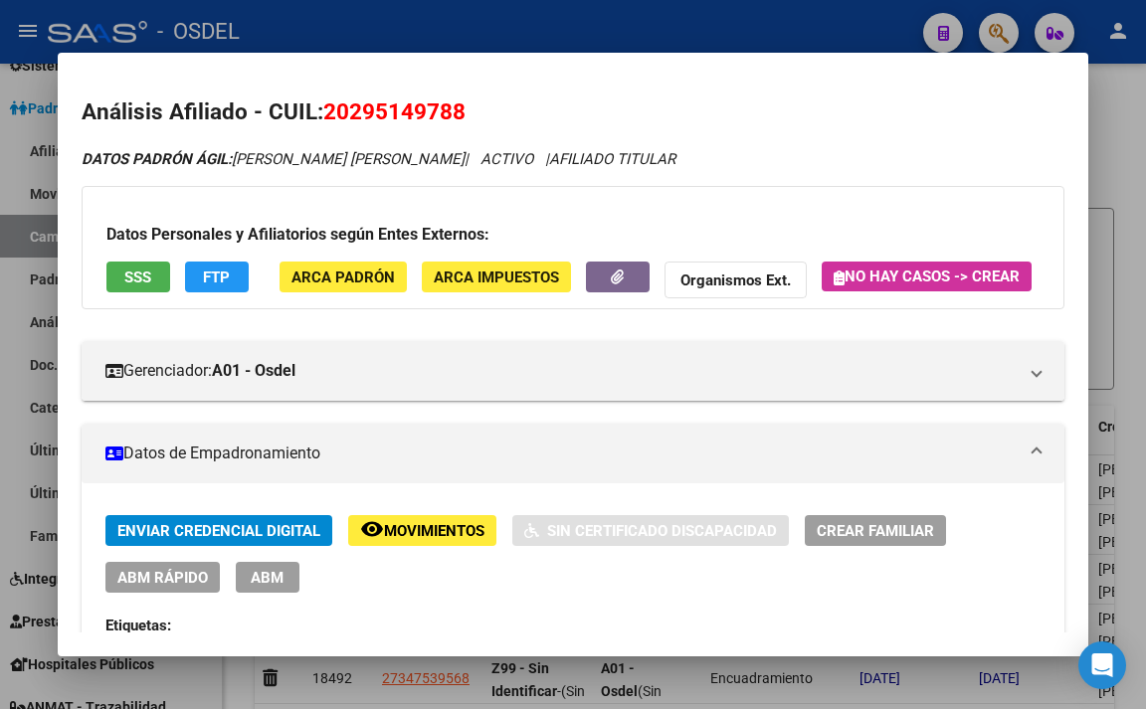
click at [156, 277] on button "SSS" at bounding box center [138, 277] width 64 height 31
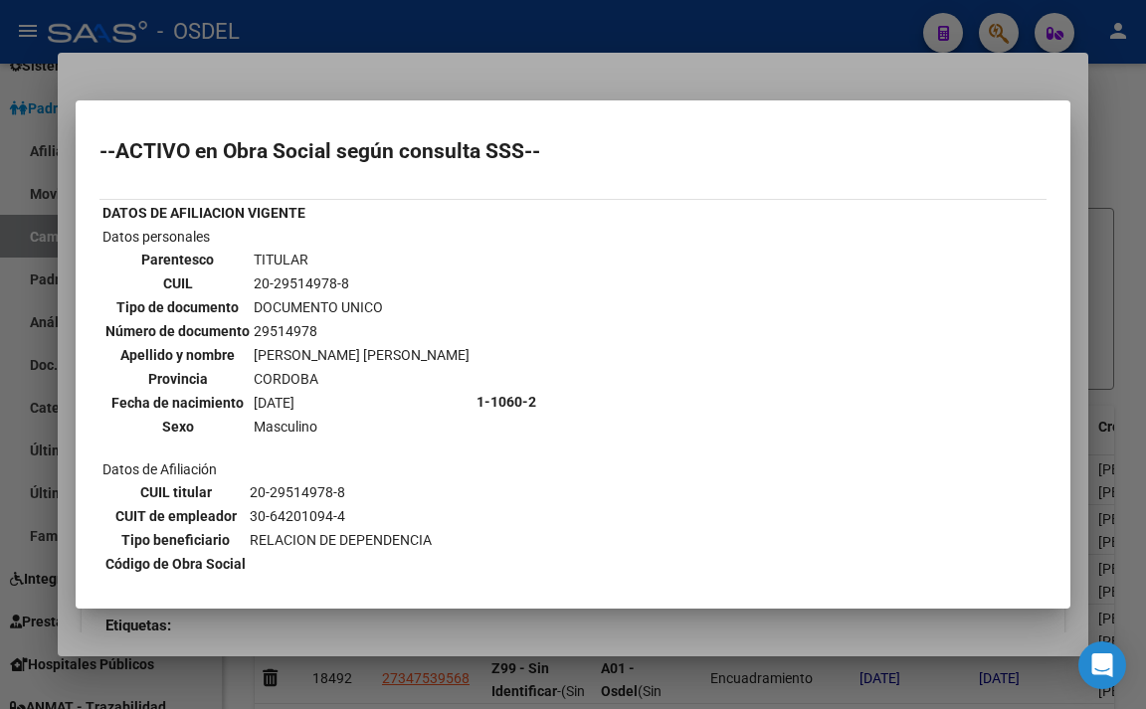
click at [785, 67] on div at bounding box center [573, 354] width 1146 height 709
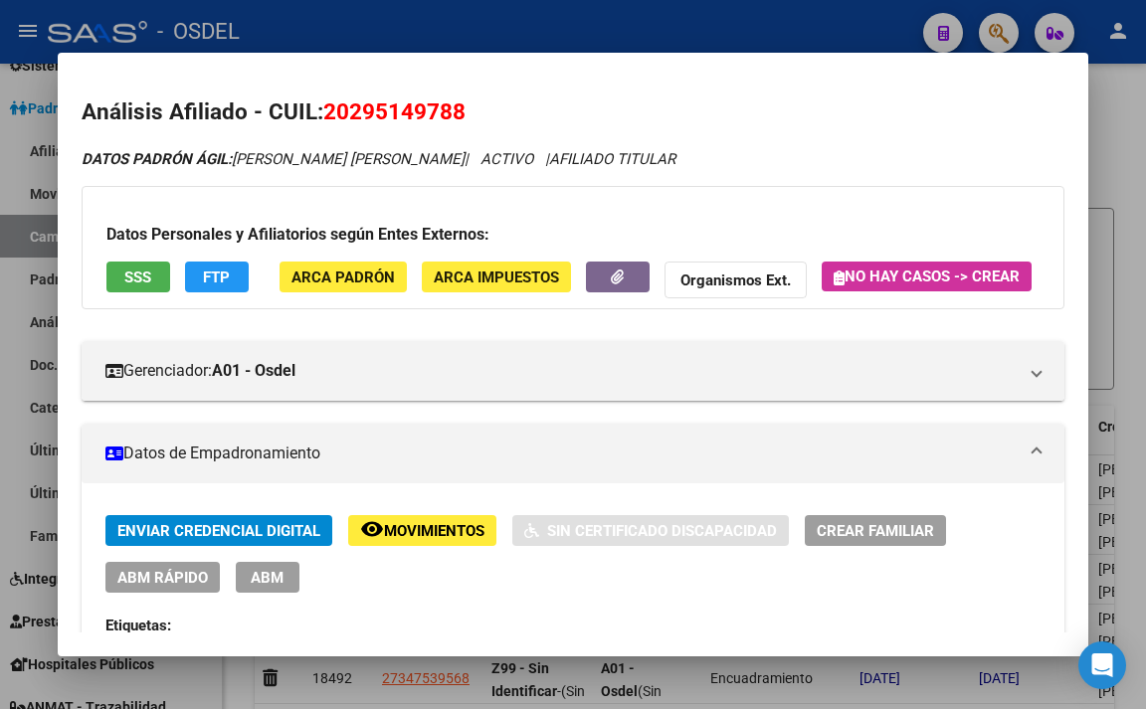
click at [783, 46] on div at bounding box center [573, 354] width 1146 height 709
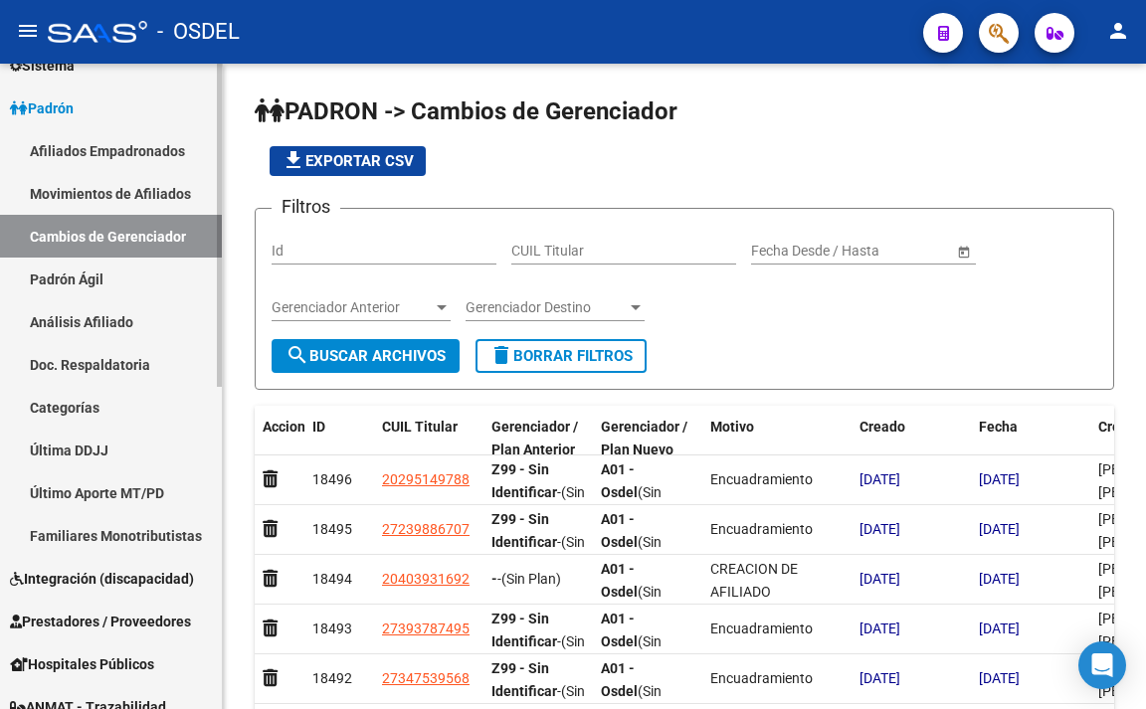
click at [93, 289] on link "Padrón Ágil" at bounding box center [111, 279] width 222 height 43
